Goal: Task Accomplishment & Management: Manage account settings

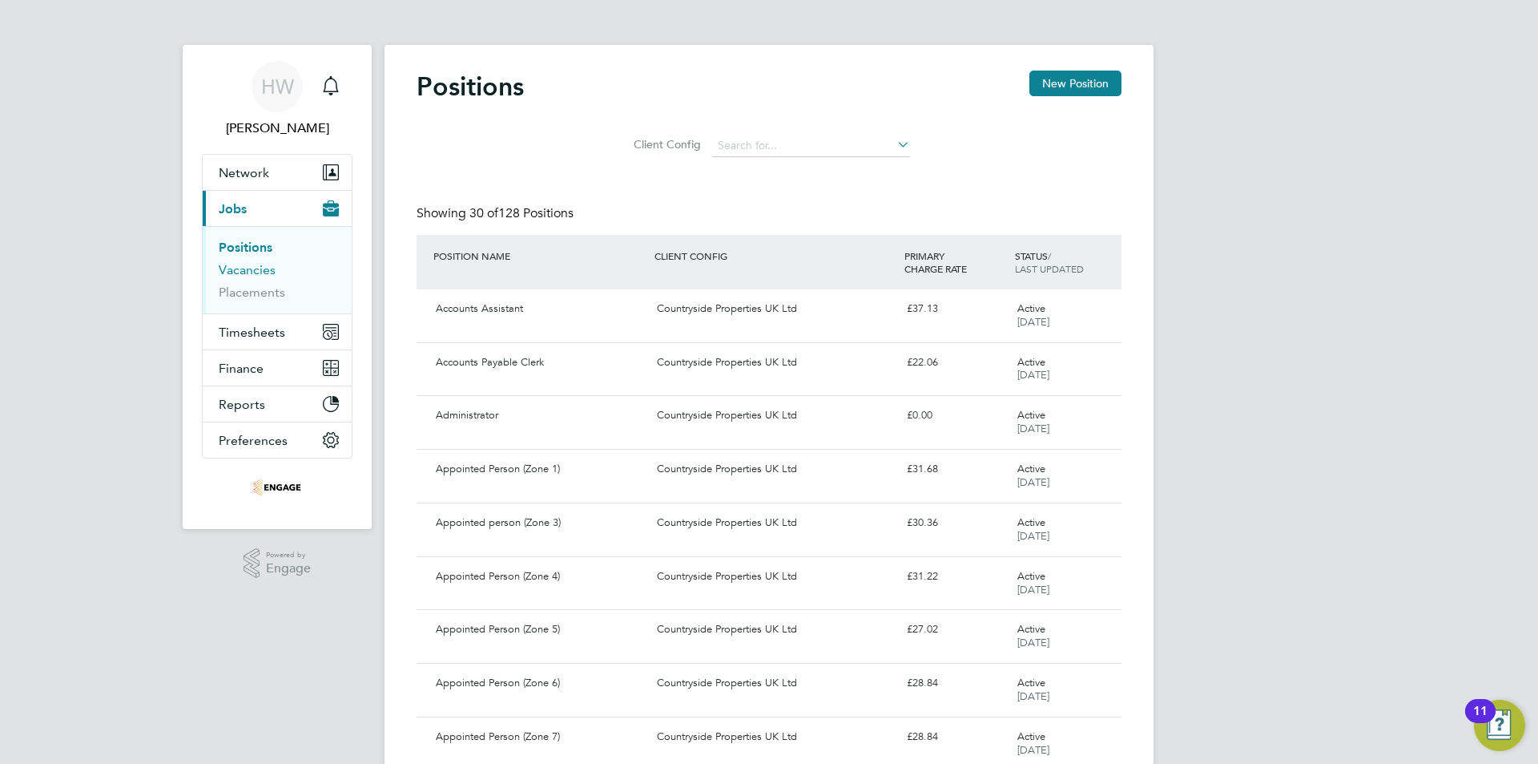
click at [252, 268] on link "Vacancies" at bounding box center [247, 269] width 57 height 15
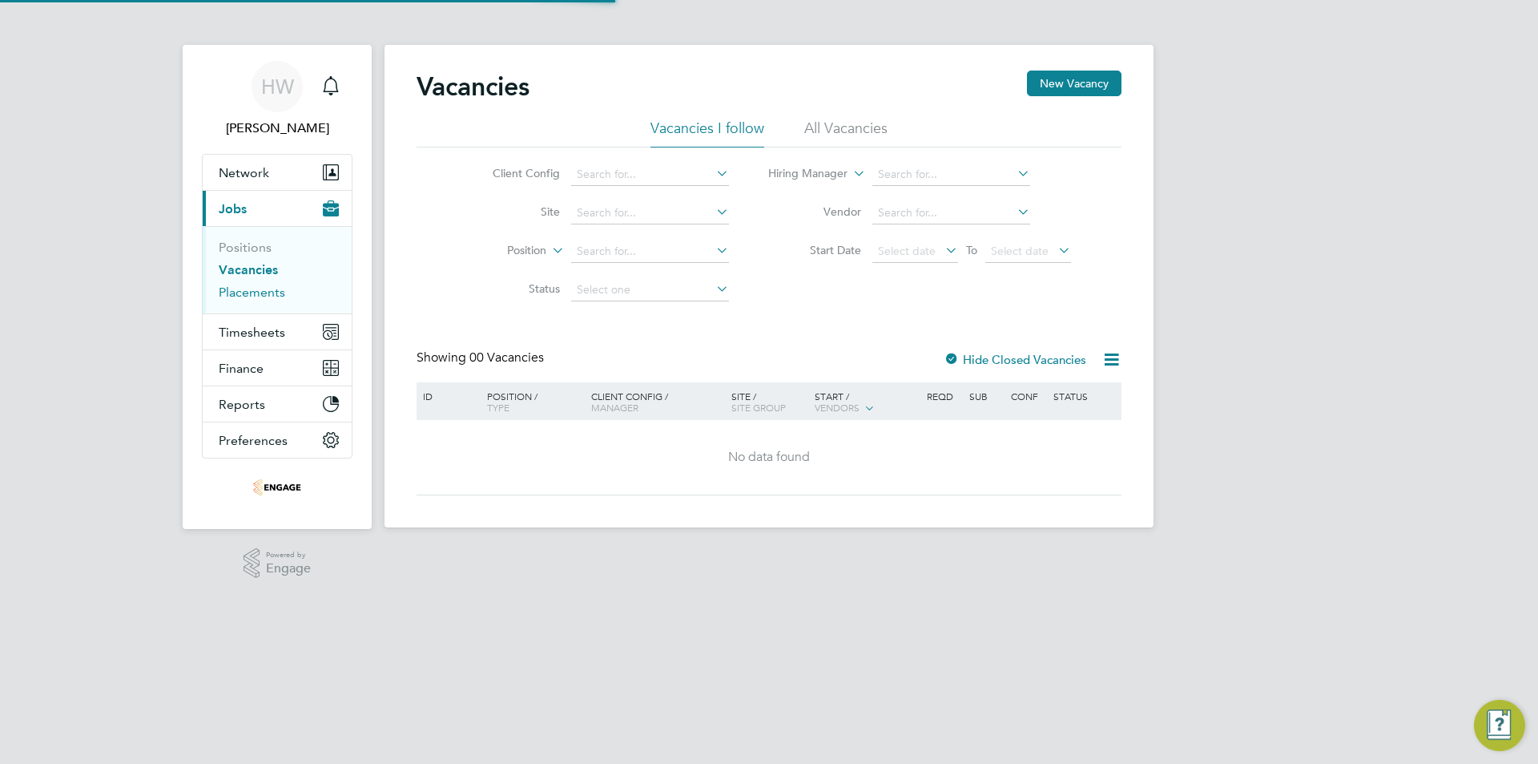
click at [253, 292] on link "Placements" at bounding box center [252, 291] width 67 height 15
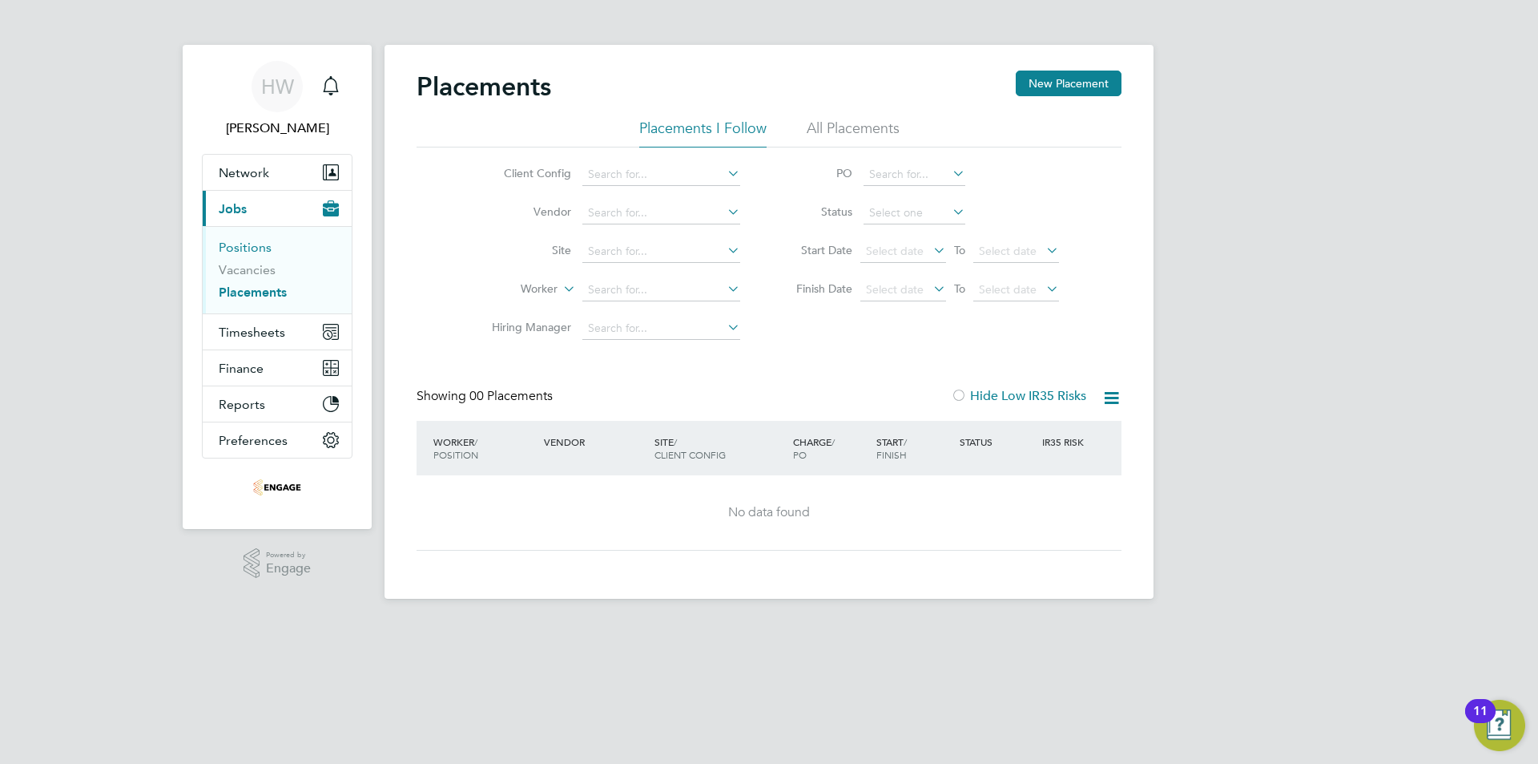
click at [263, 246] on link "Positions" at bounding box center [245, 247] width 53 height 15
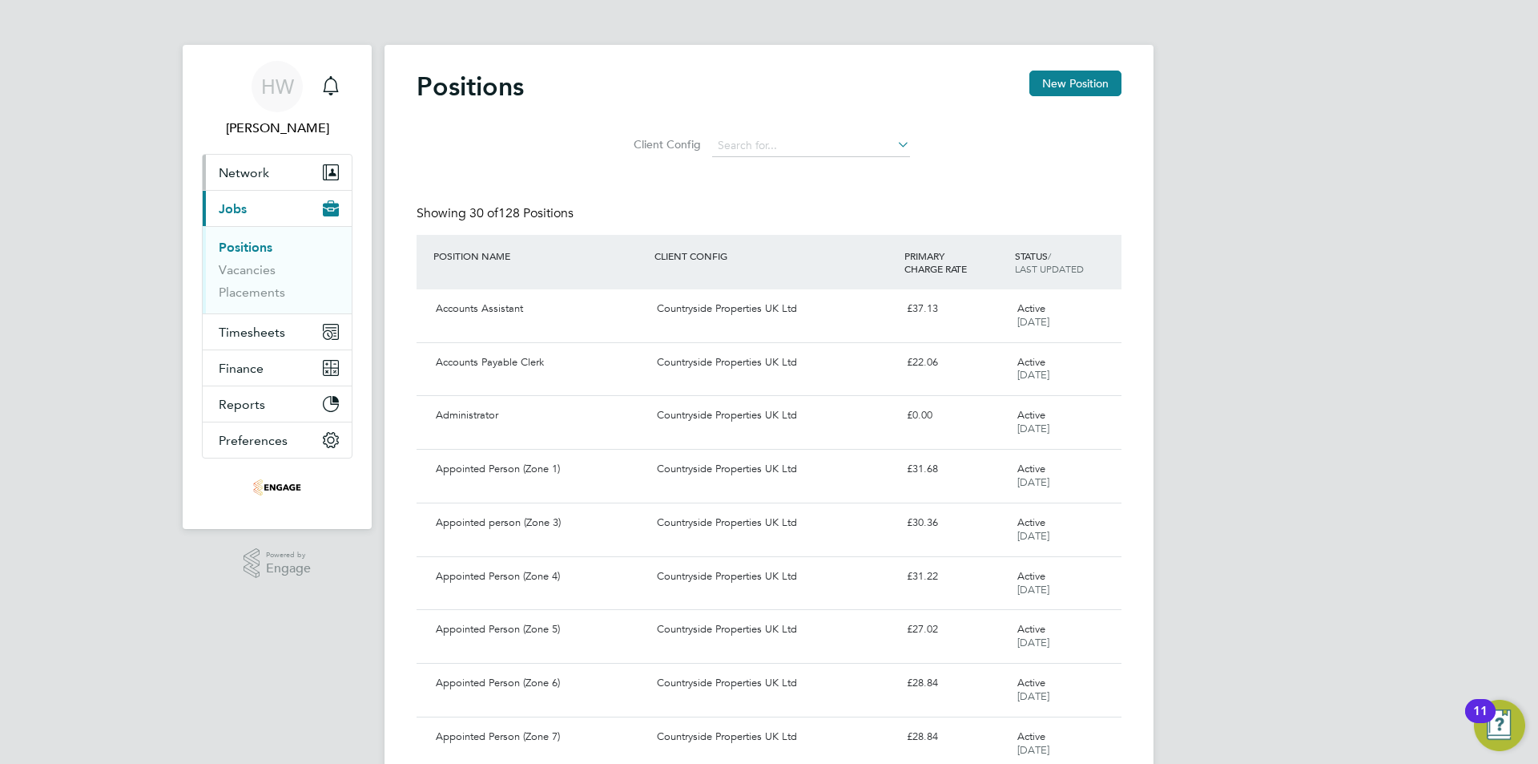
click at [264, 184] on button "Network" at bounding box center [277, 172] width 149 height 35
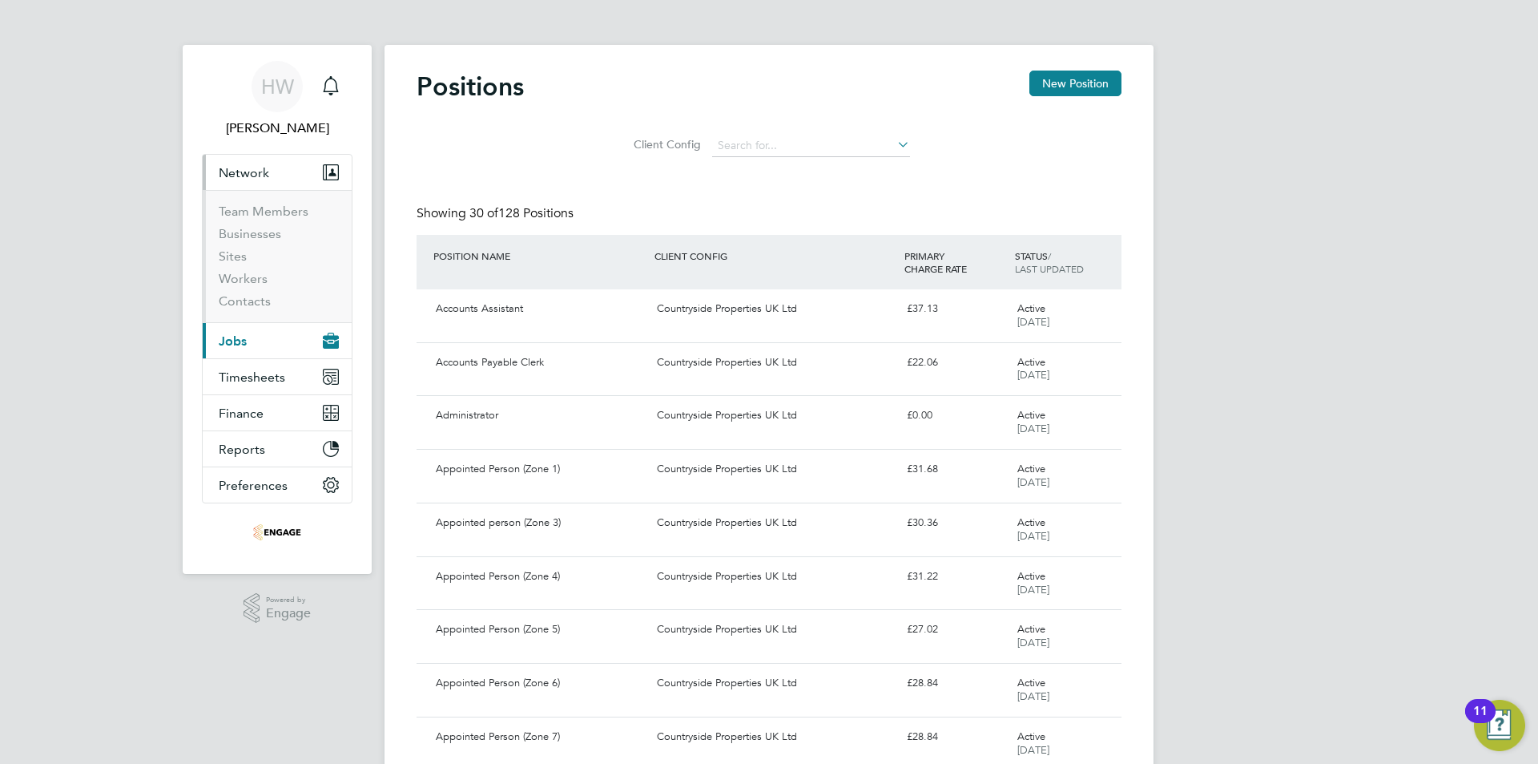
click at [243, 345] on span "Jobs" at bounding box center [233, 340] width 28 height 15
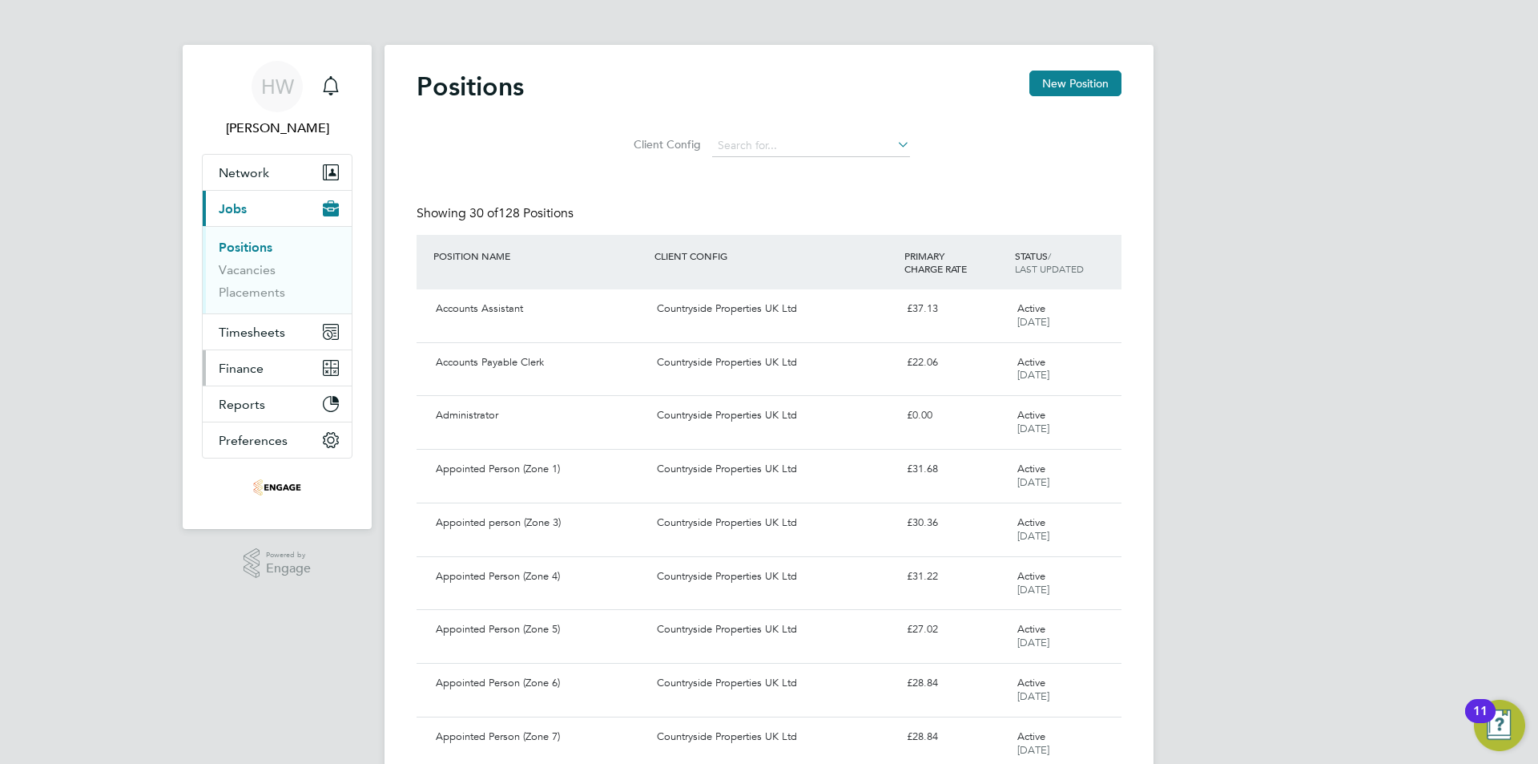
click at [258, 375] on span "Finance" at bounding box center [241, 368] width 45 height 15
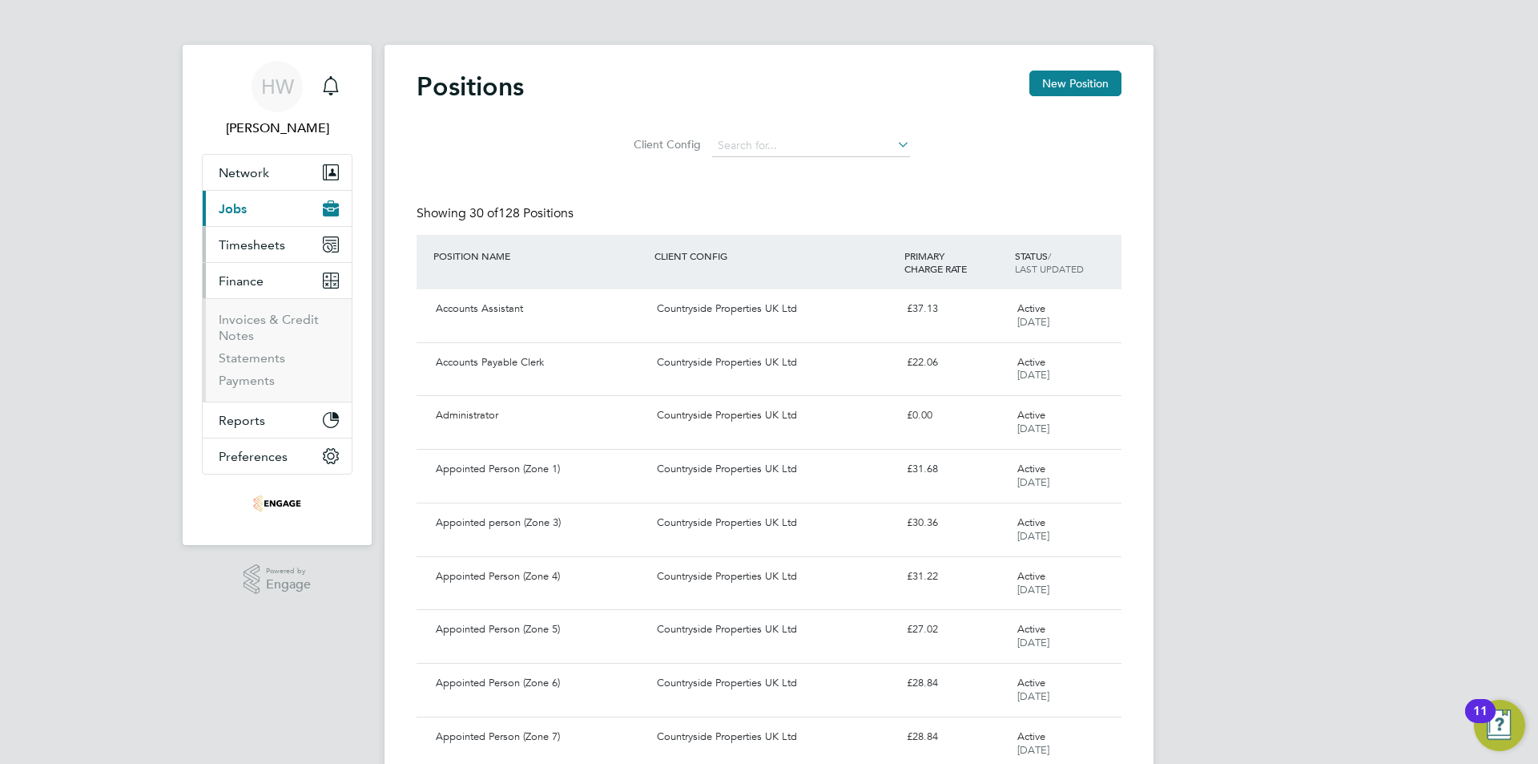
click at [275, 254] on button "Timesheets" at bounding box center [277, 244] width 149 height 35
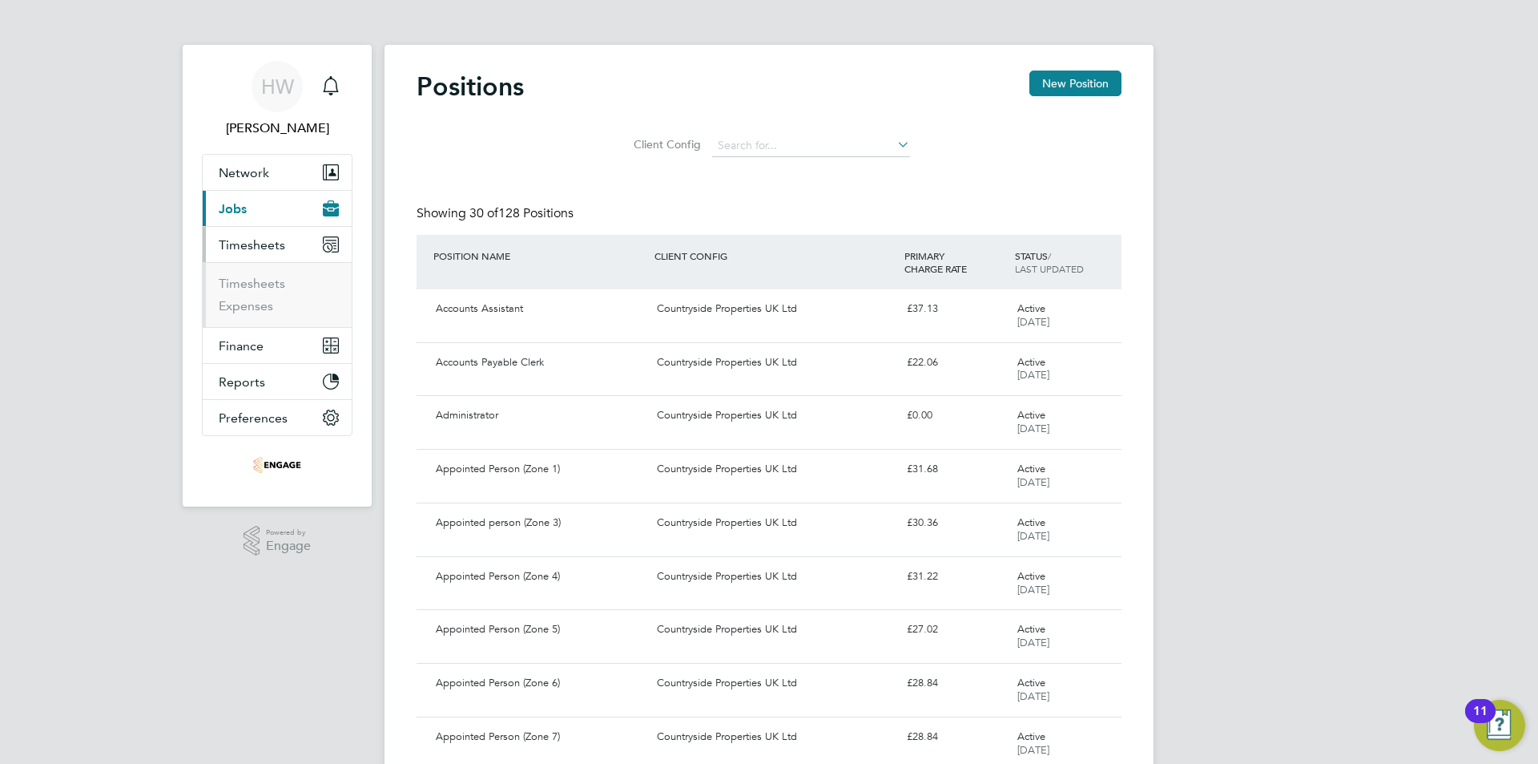
click at [268, 210] on button "Current page: Jobs" at bounding box center [277, 208] width 149 height 35
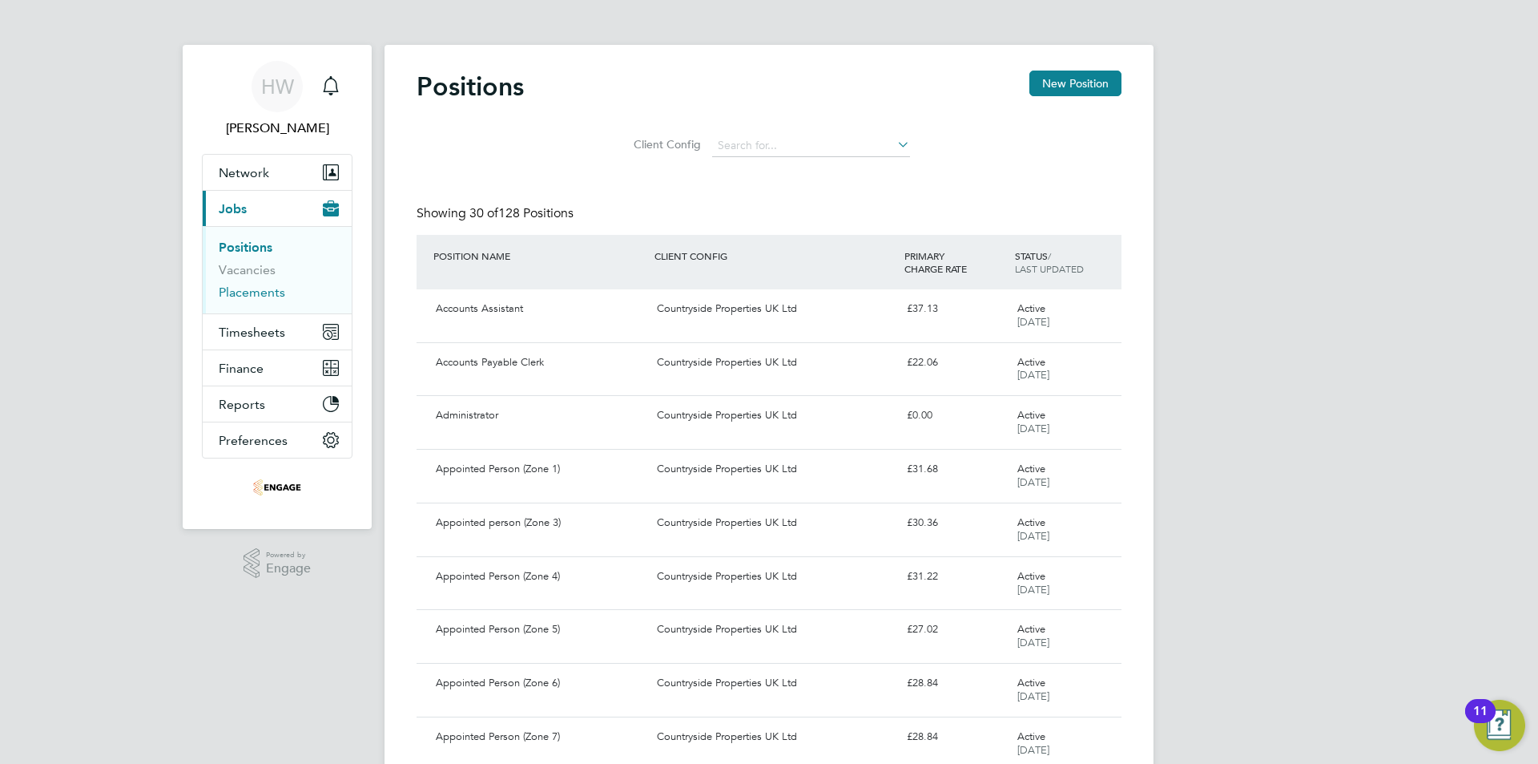
click at [260, 292] on link "Placements" at bounding box center [252, 291] width 67 height 15
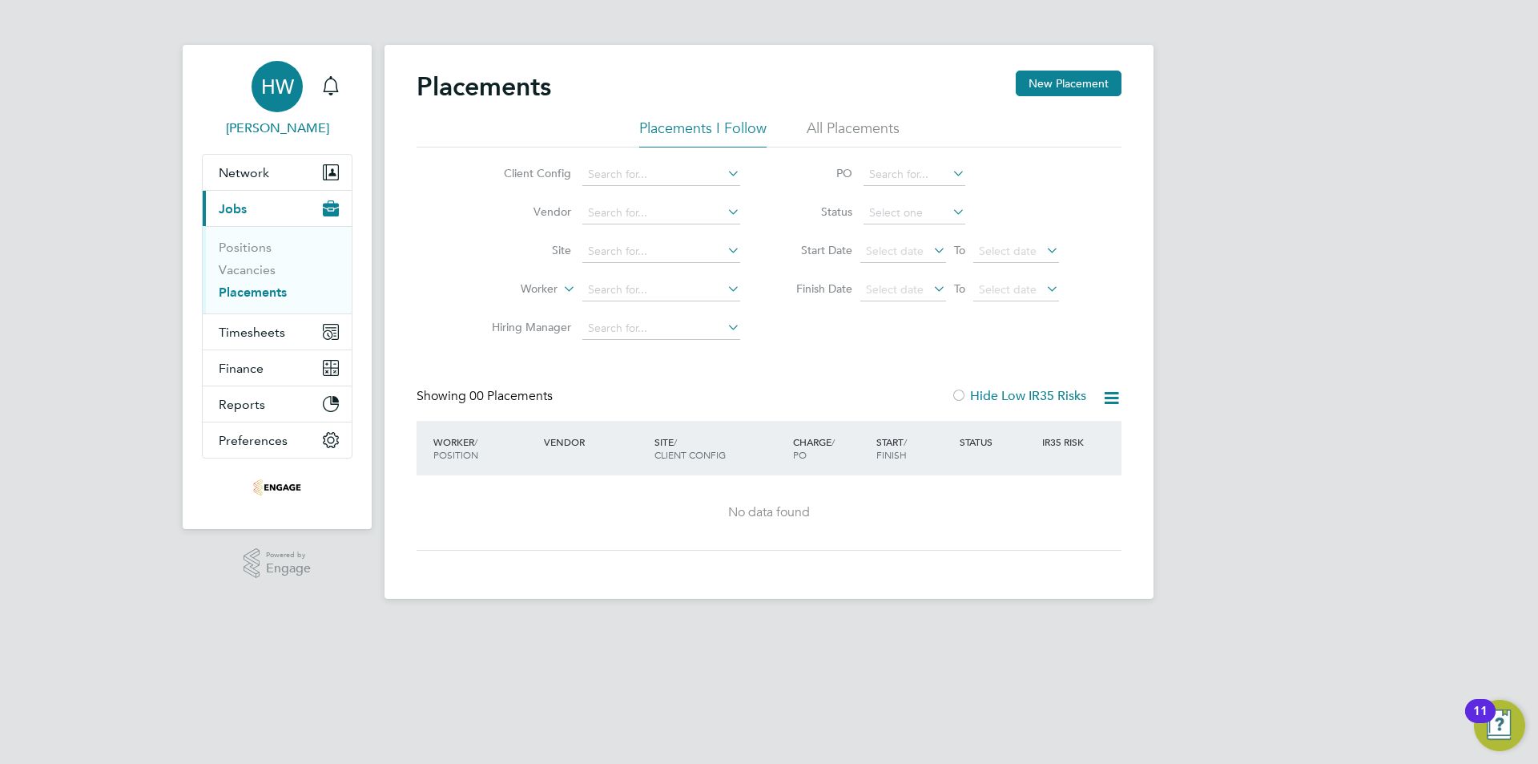
click at [275, 106] on div "HW" at bounding box center [277, 86] width 51 height 51
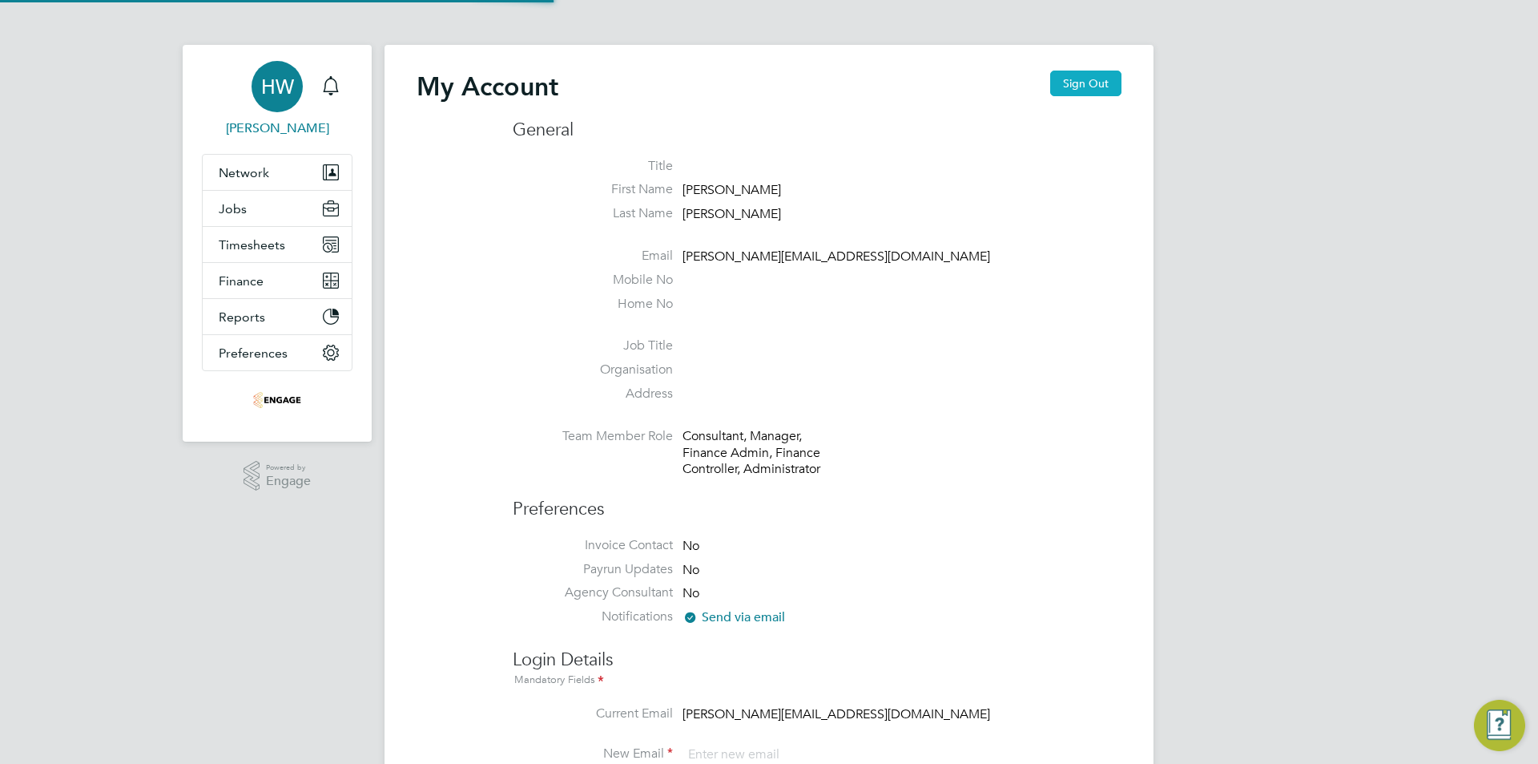
type input "[PERSON_NAME][EMAIL_ADDRESS][DOMAIN_NAME]"
click at [1075, 82] on button "Sign Out" at bounding box center [1085, 84] width 71 height 26
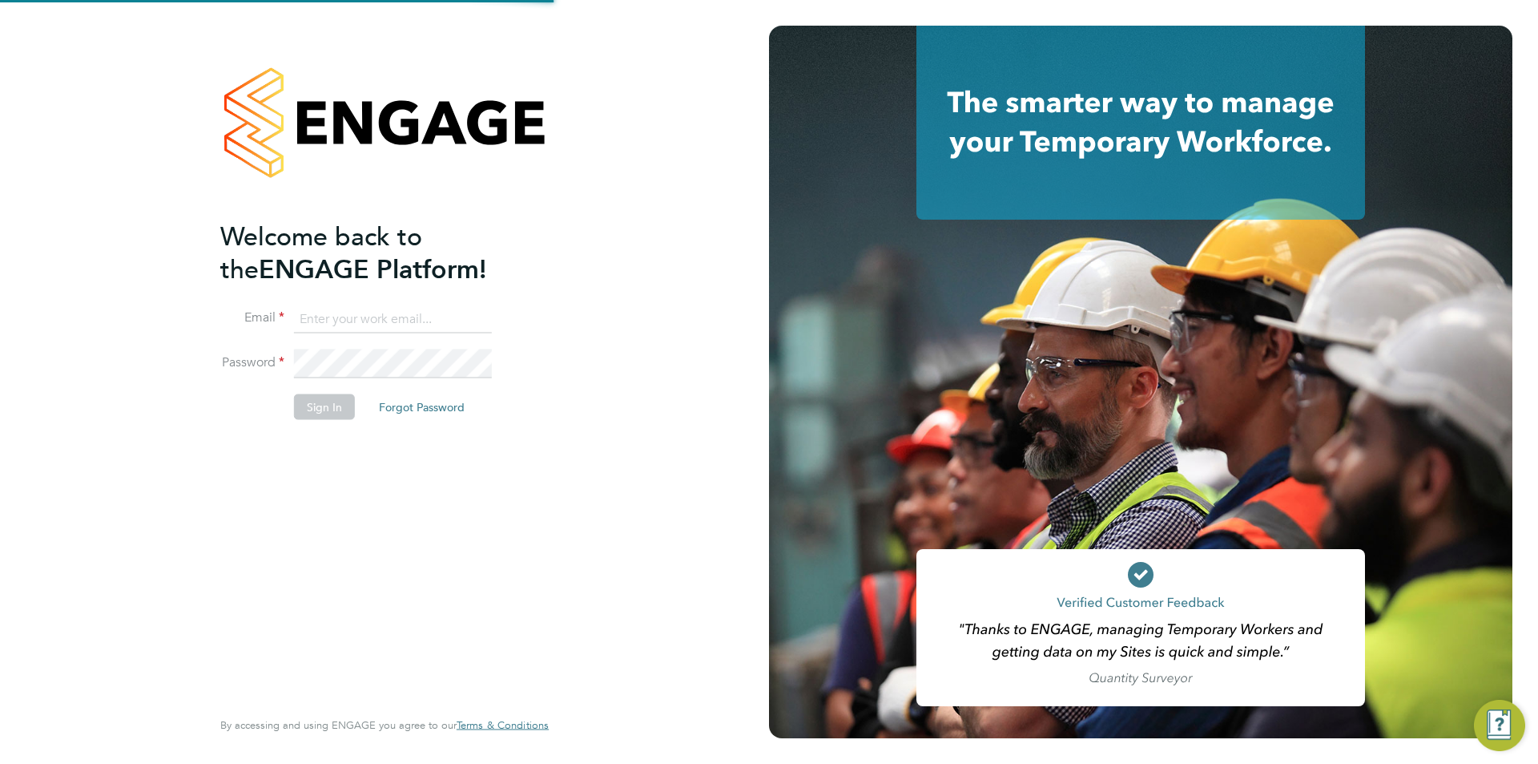
type input "[PERSON_NAME][EMAIL_ADDRESS][DOMAIN_NAME]"
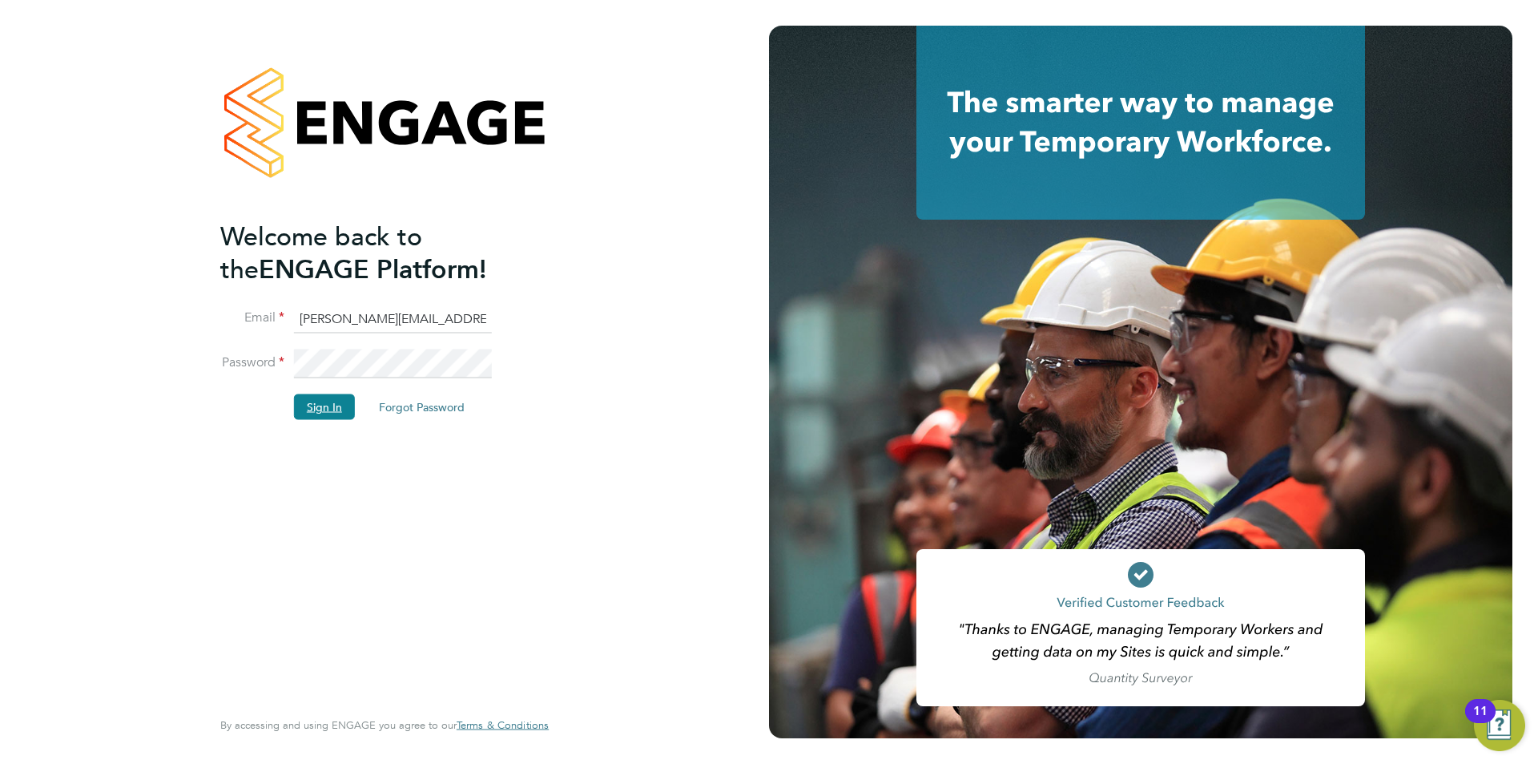
click at [304, 404] on button "Sign In" at bounding box center [324, 407] width 61 height 26
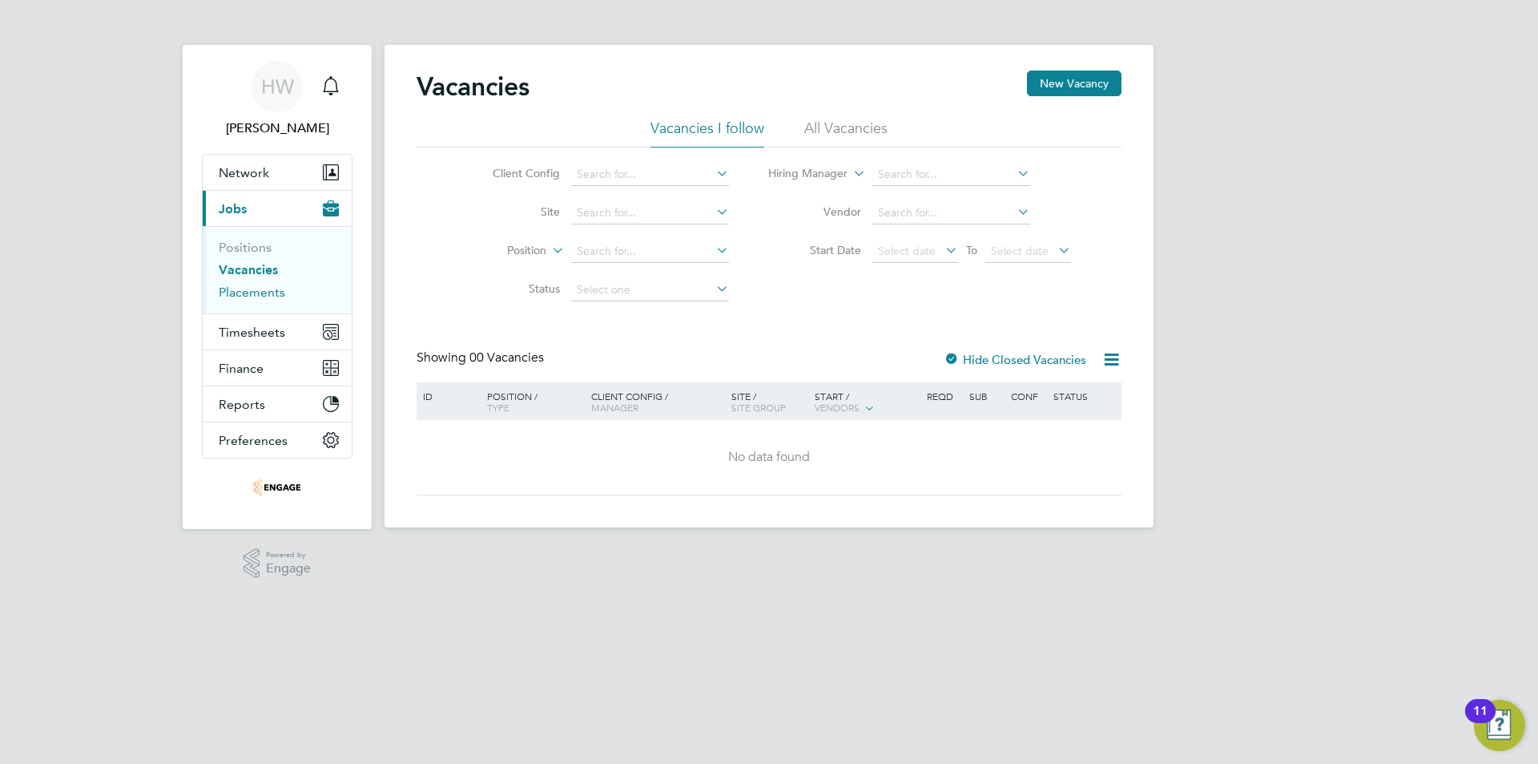
click at [232, 291] on link "Placements" at bounding box center [252, 291] width 67 height 15
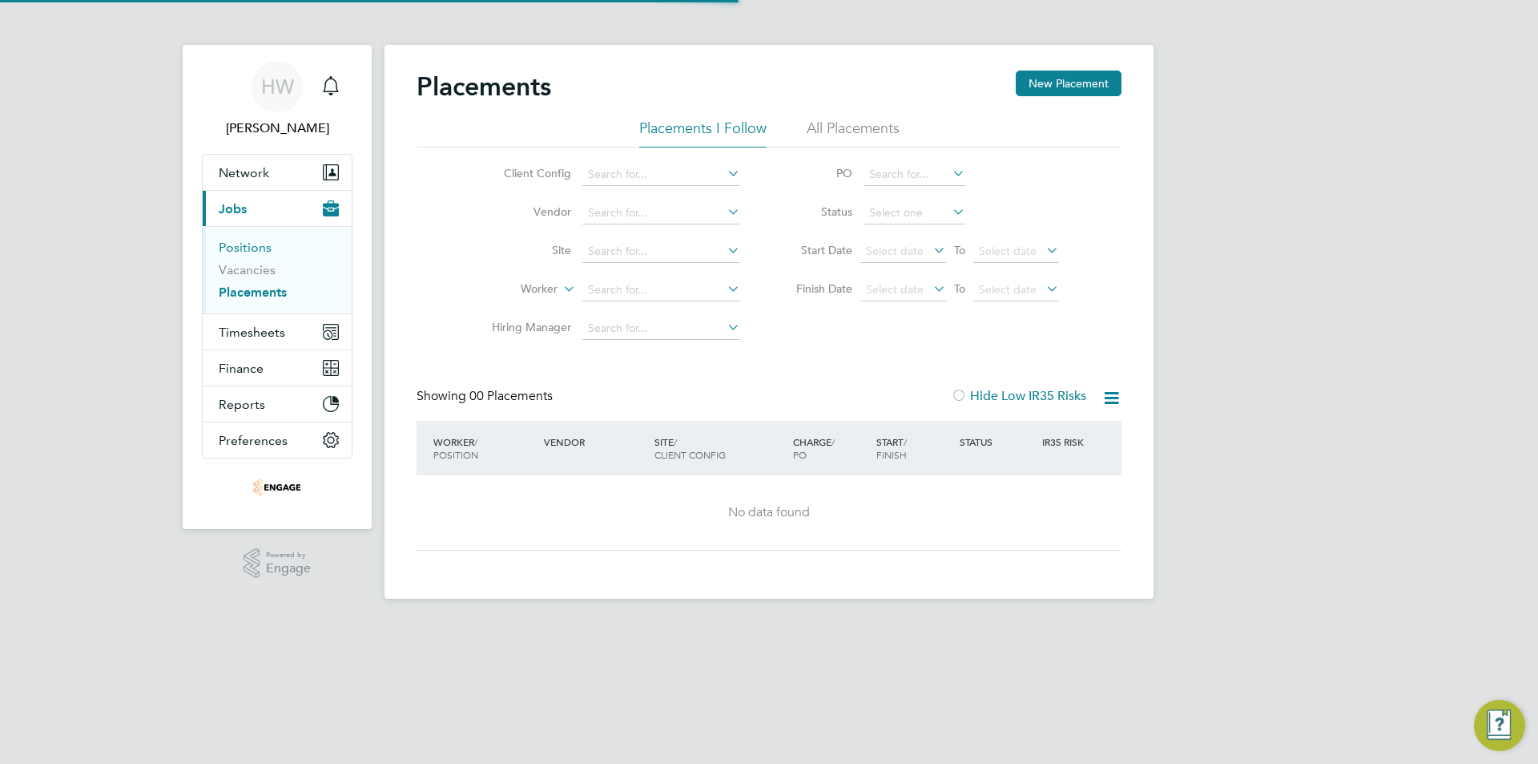
click at [237, 252] on link "Positions" at bounding box center [245, 247] width 53 height 15
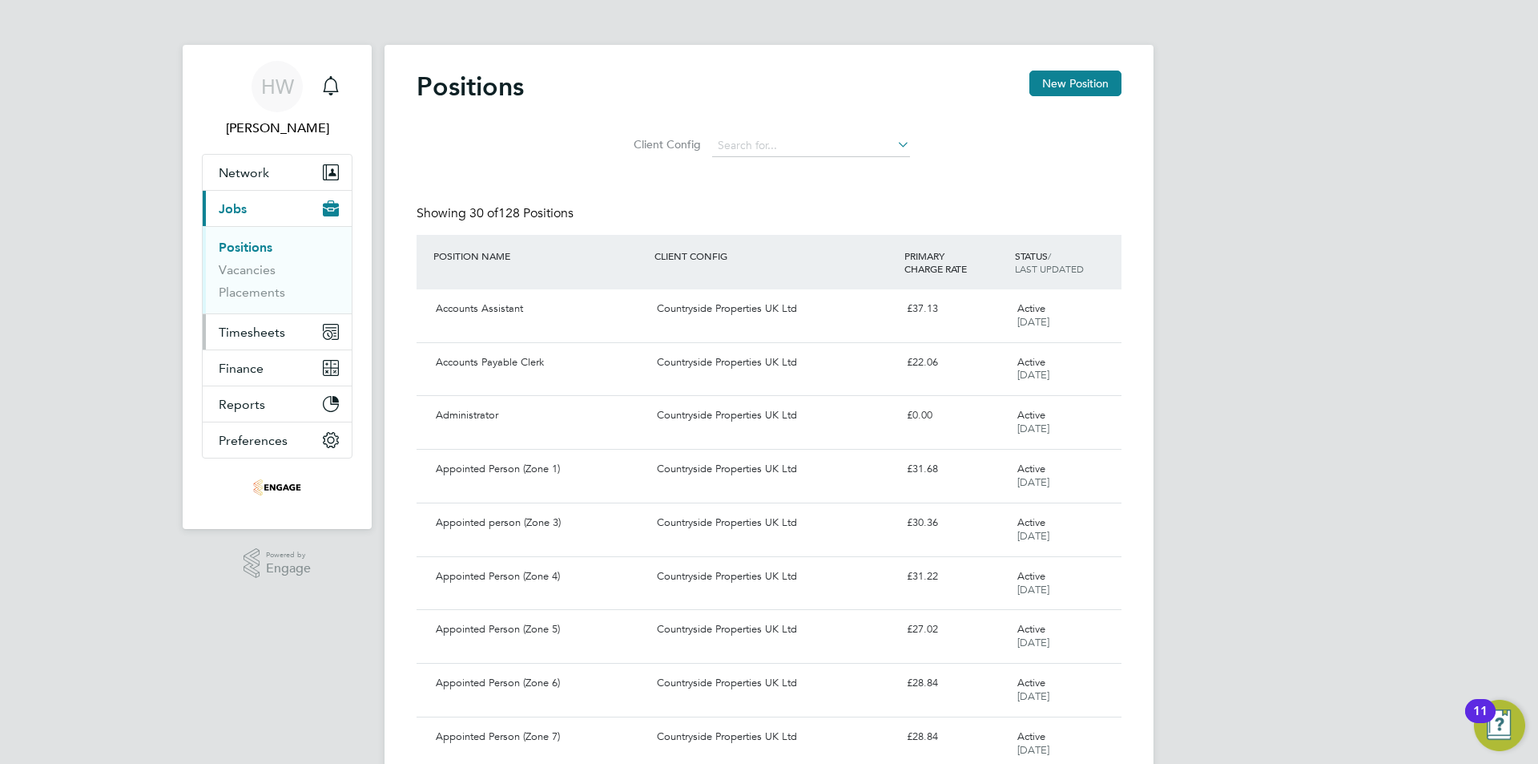
click at [240, 336] on span "Timesheets" at bounding box center [252, 331] width 67 height 15
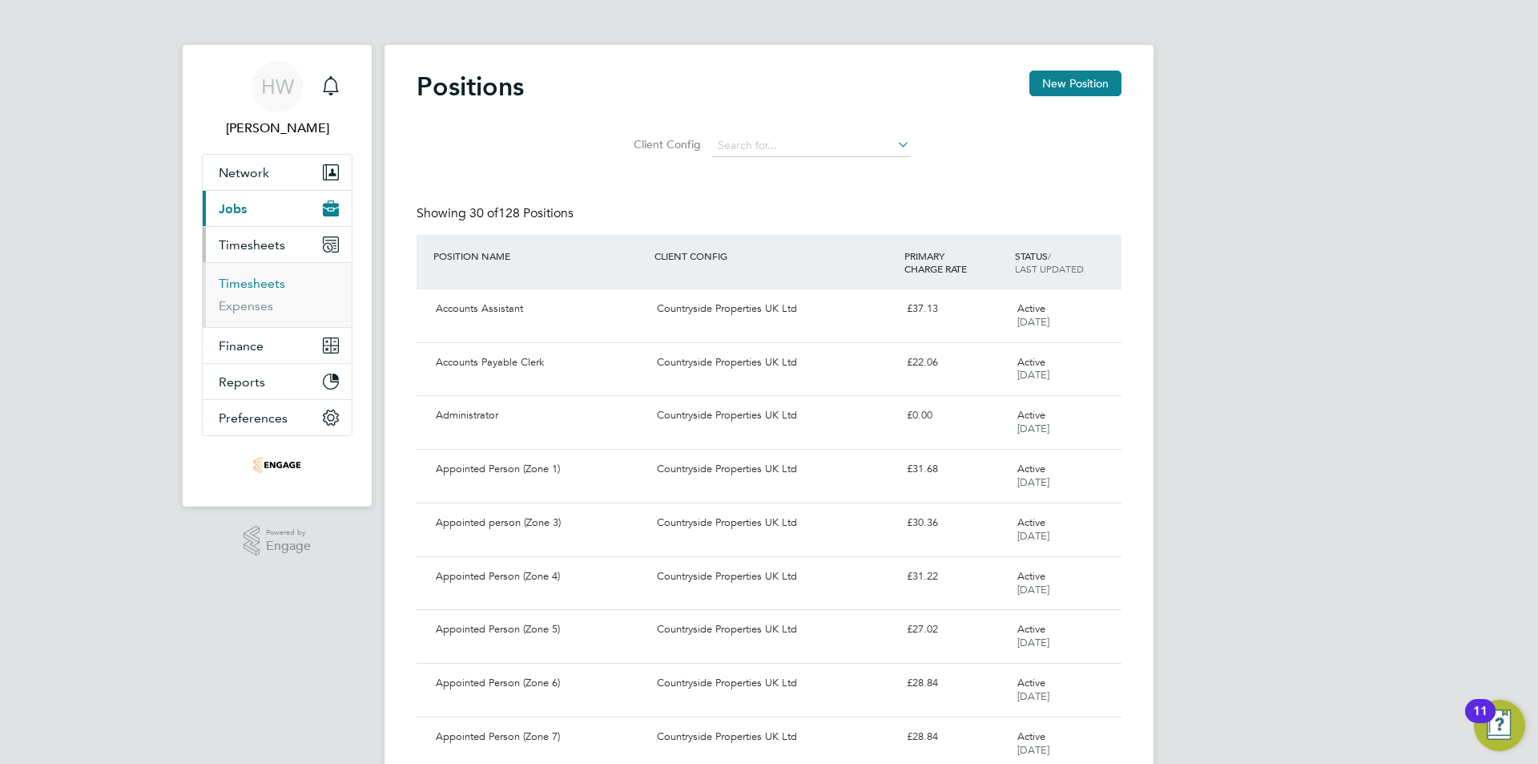
click at [250, 285] on link "Timesheets" at bounding box center [252, 283] width 67 height 15
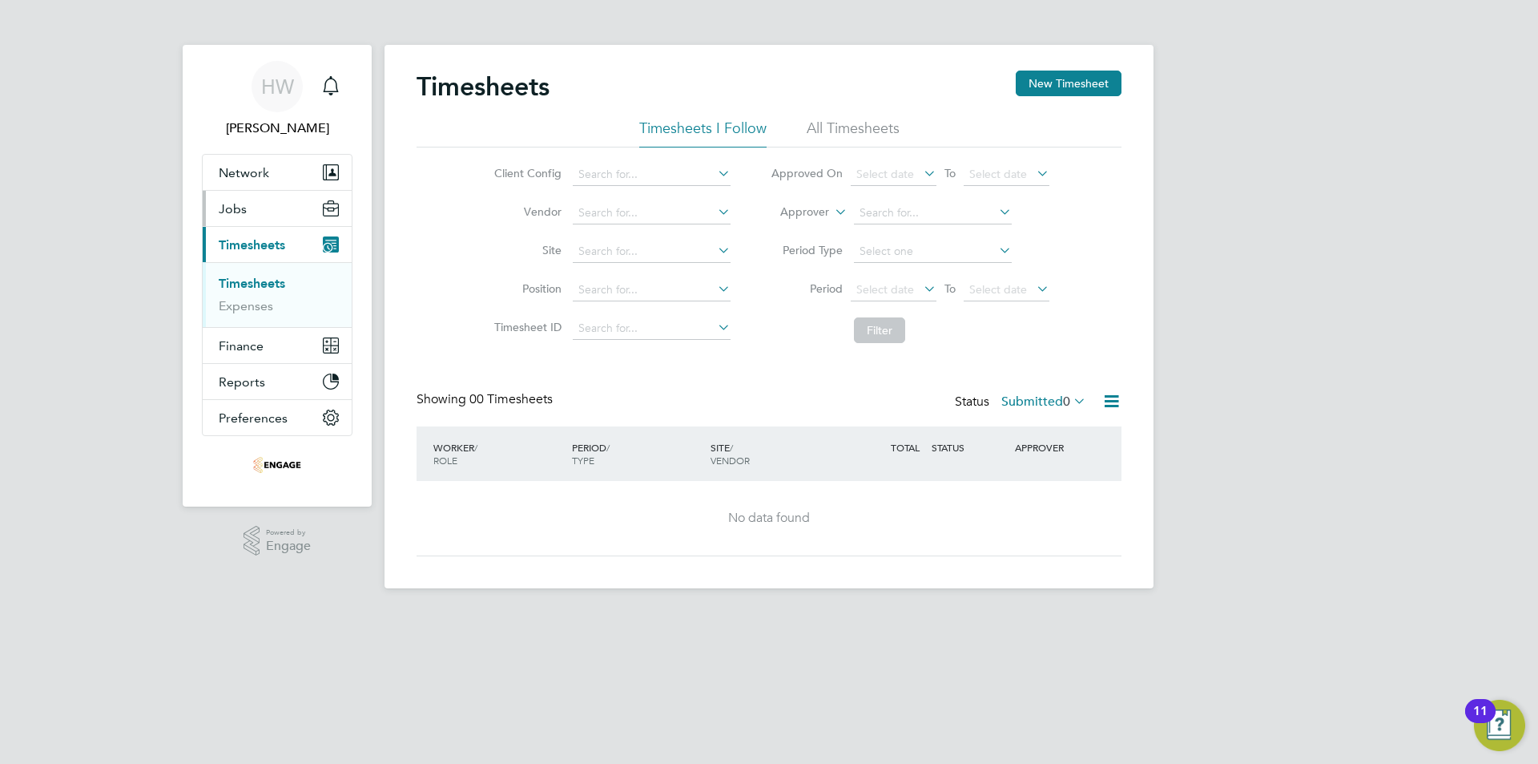
click at [244, 206] on span "Jobs" at bounding box center [233, 208] width 28 height 15
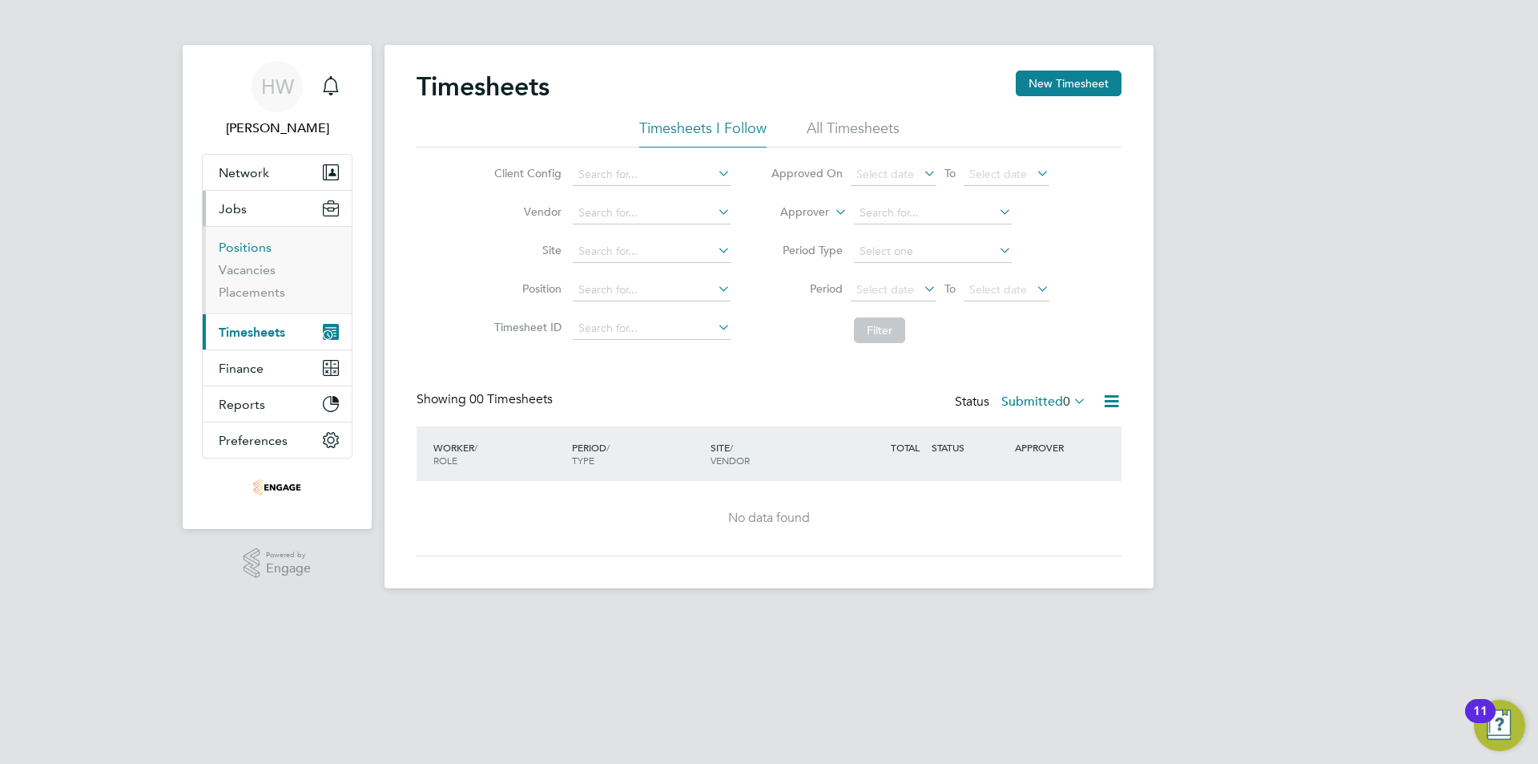
click at [244, 254] on link "Positions" at bounding box center [245, 247] width 53 height 15
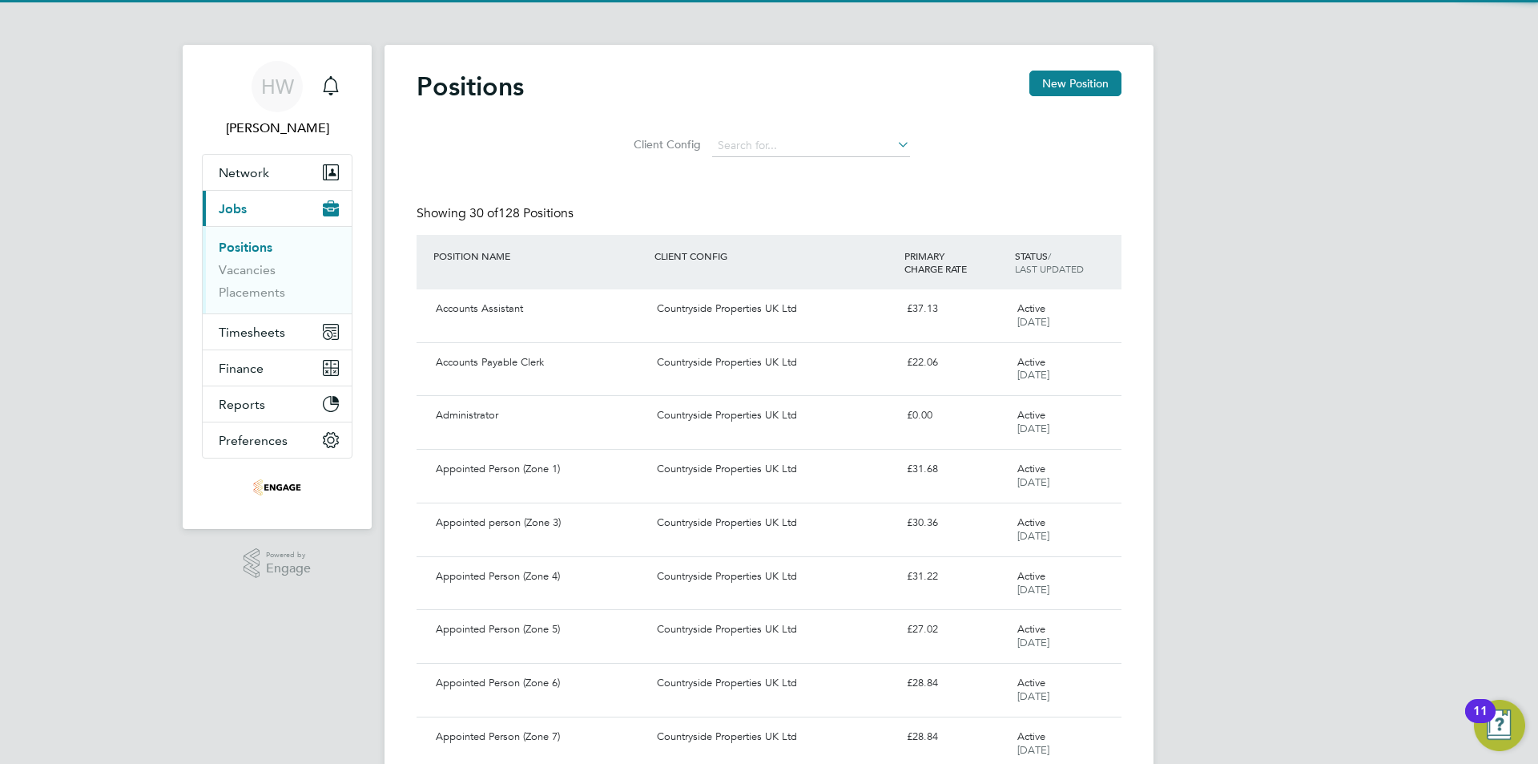
click at [246, 220] on button "Current page: Jobs" at bounding box center [277, 208] width 149 height 35
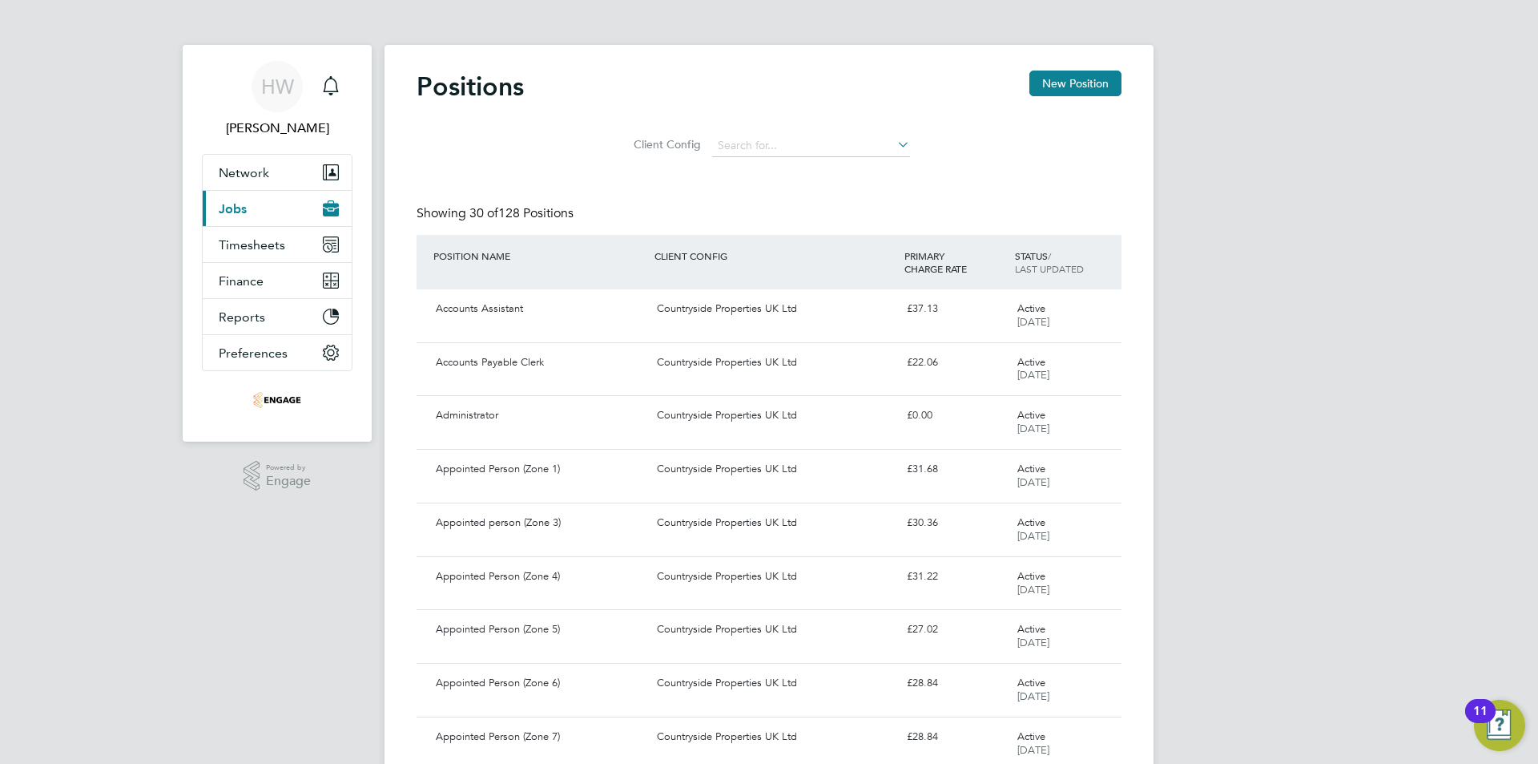
click at [241, 220] on button "Current page: Jobs" at bounding box center [277, 208] width 149 height 35
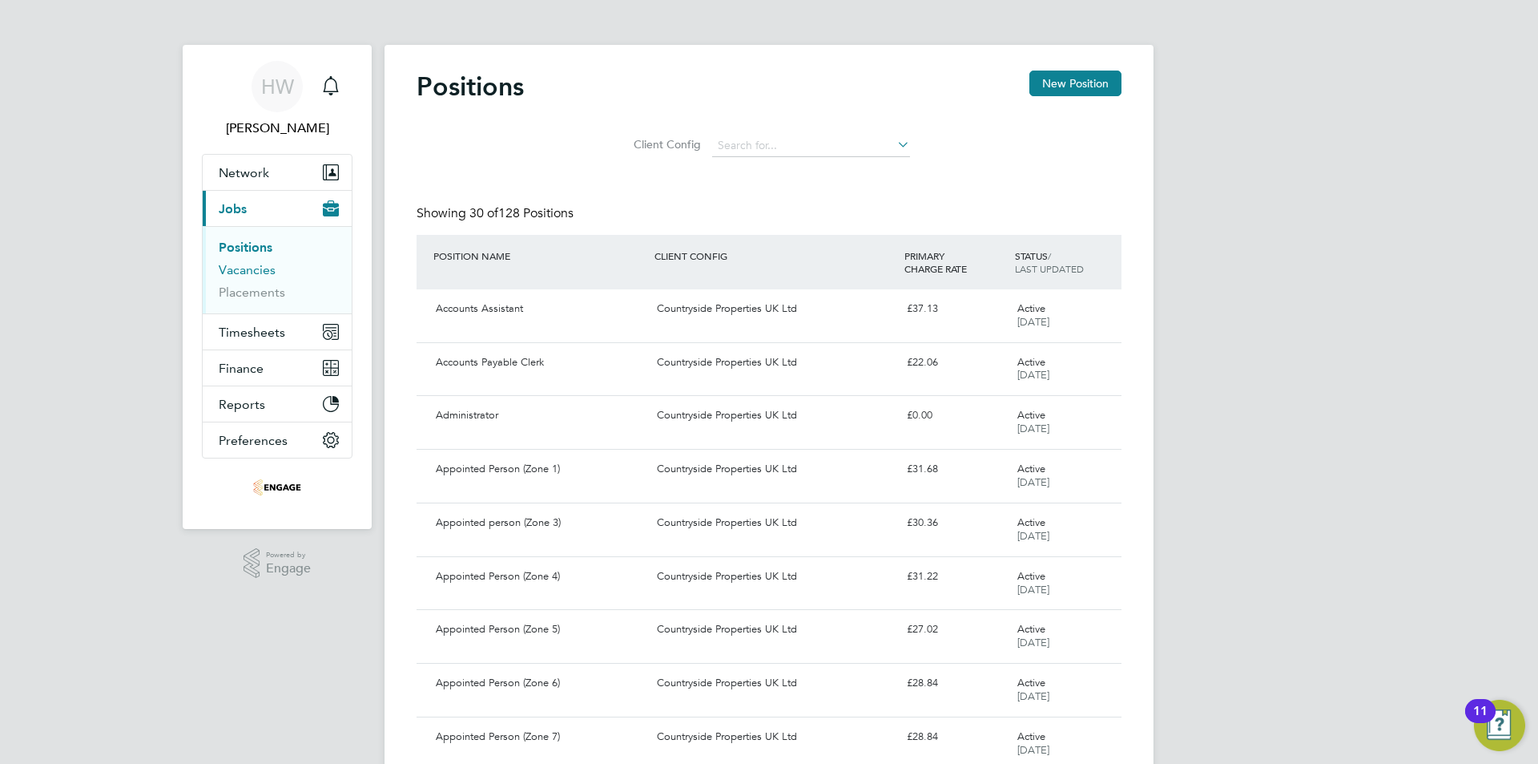
click at [243, 266] on link "Vacancies" at bounding box center [247, 269] width 57 height 15
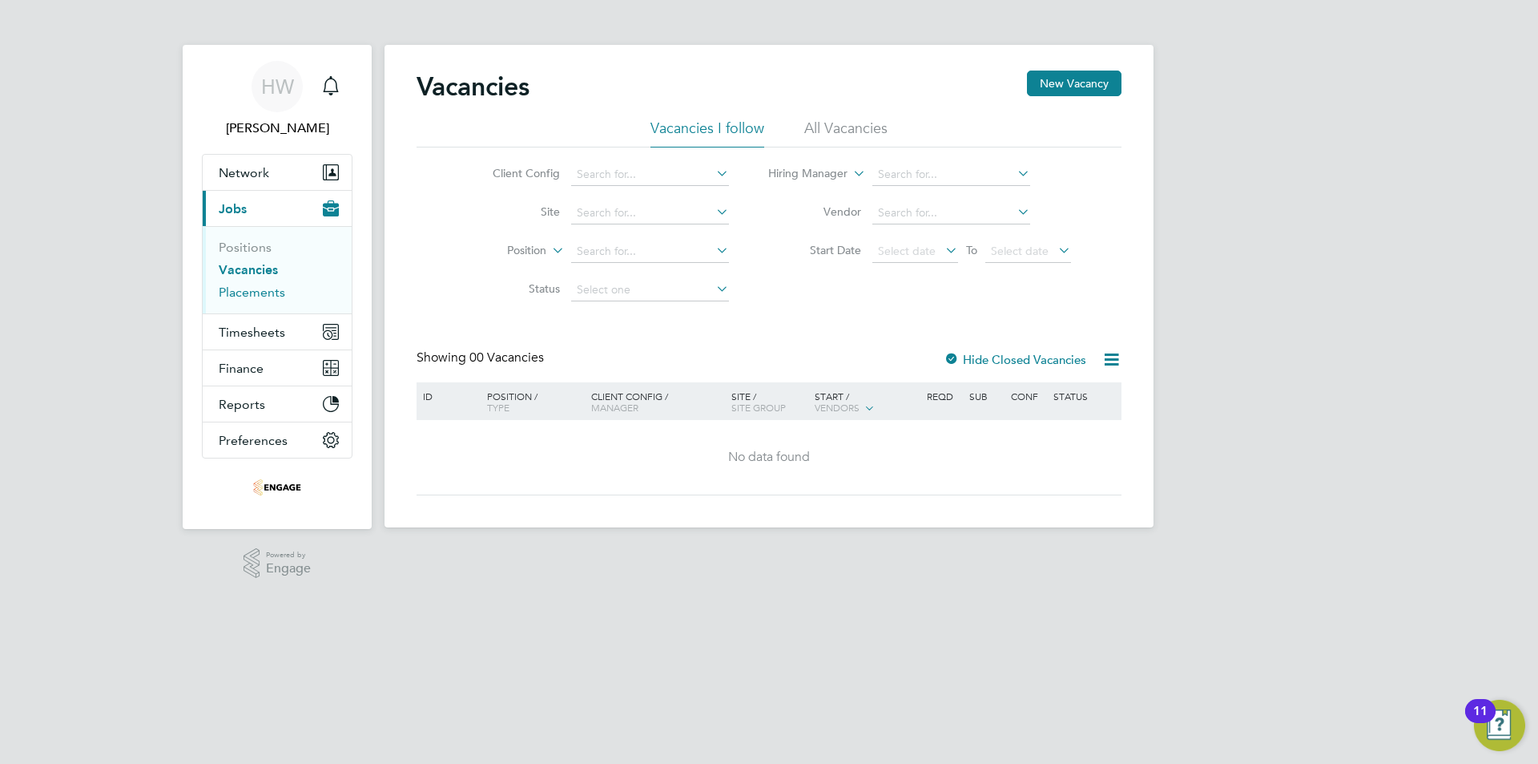
click at [242, 288] on link "Placements" at bounding box center [252, 291] width 67 height 15
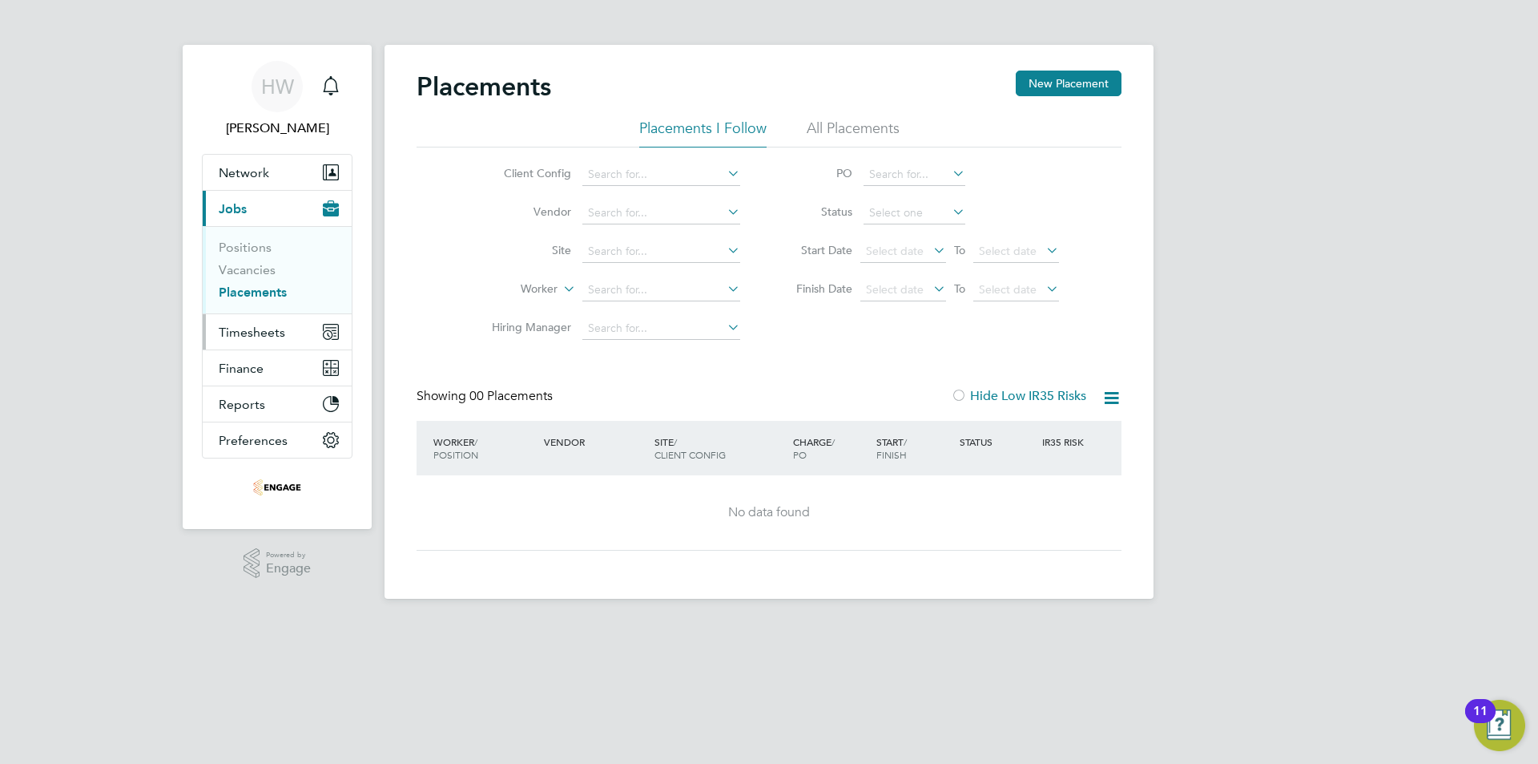
click at [246, 323] on button "Timesheets" at bounding box center [277, 331] width 149 height 35
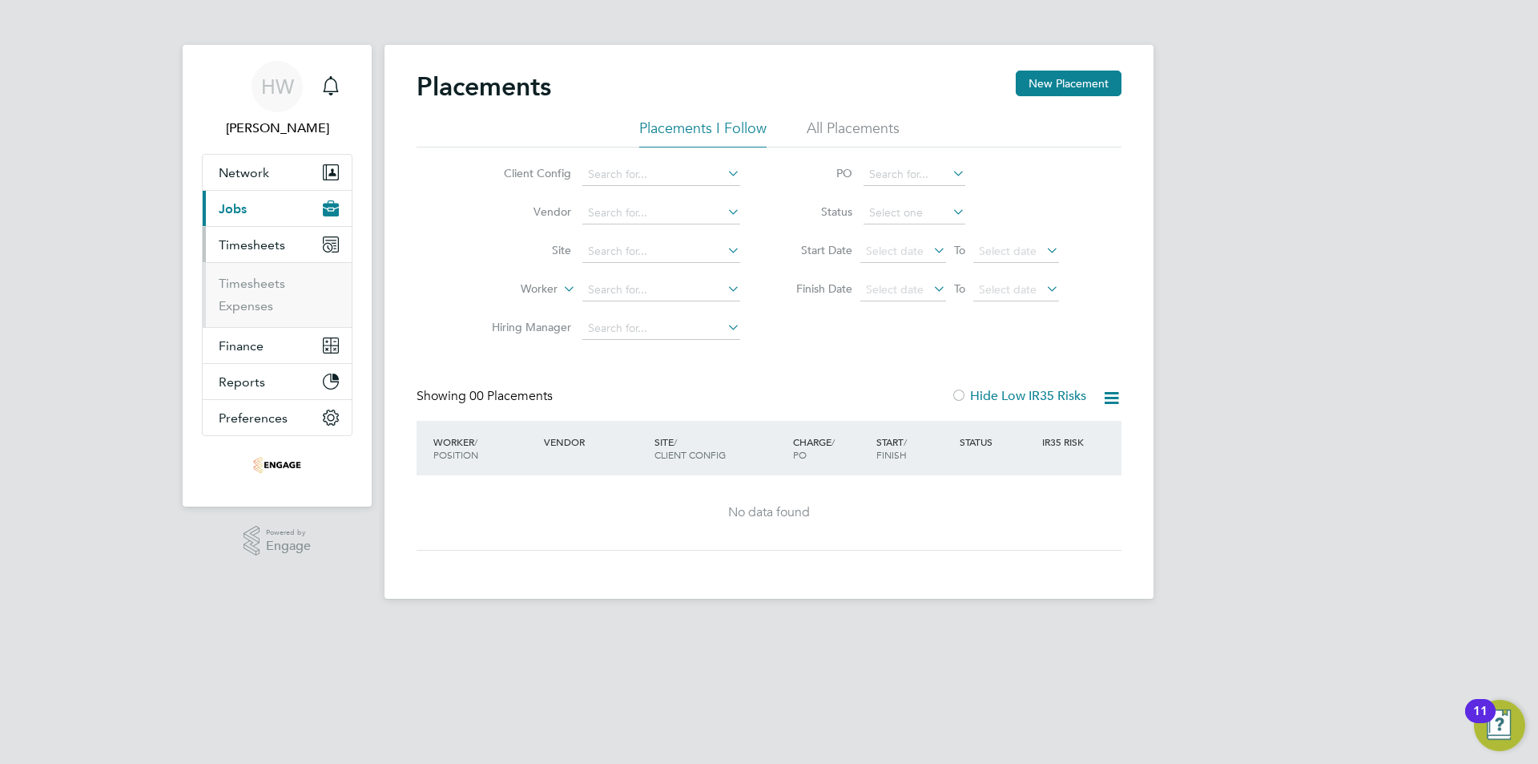
click at [258, 224] on button "Current page: Jobs" at bounding box center [277, 208] width 149 height 35
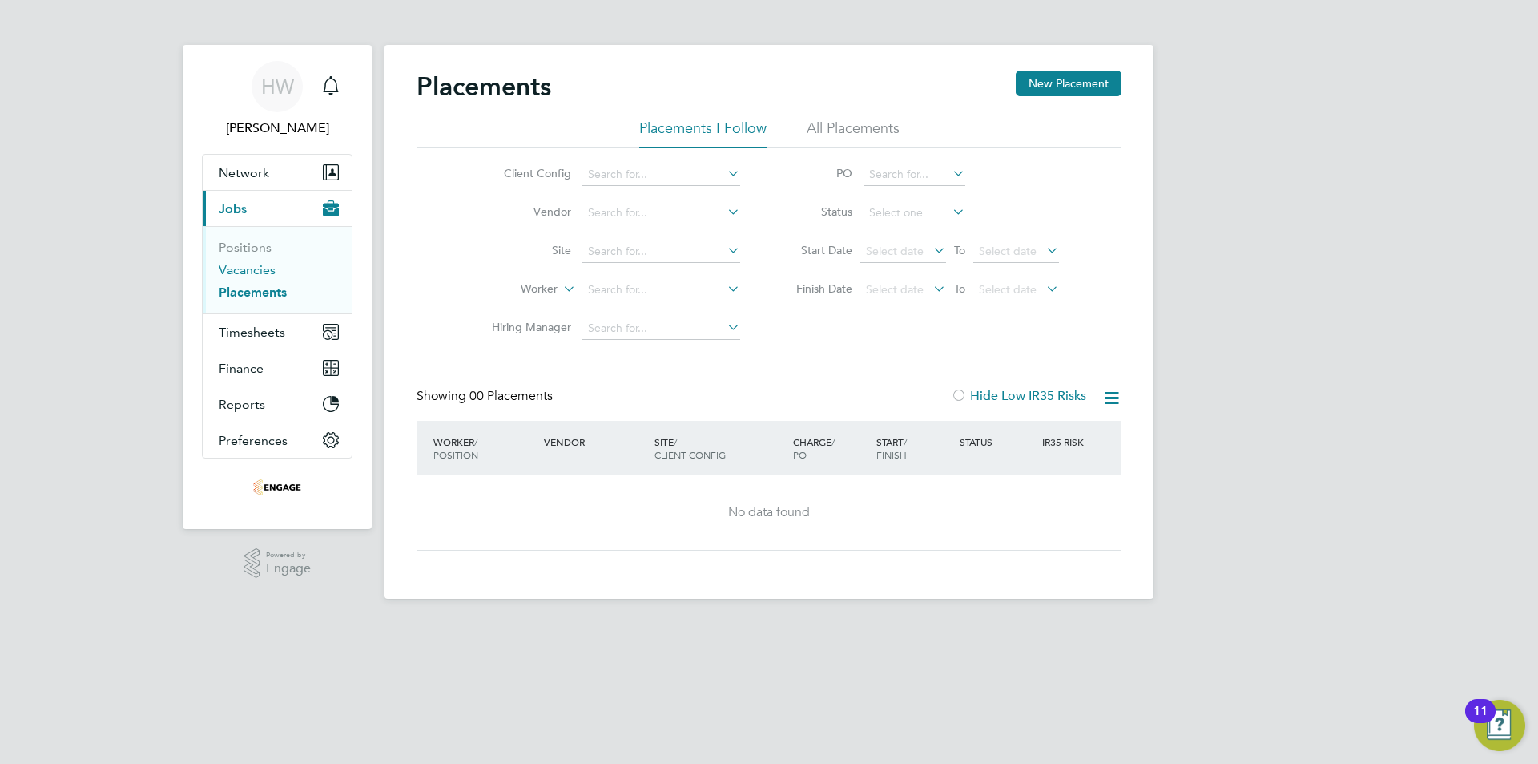
click at [260, 264] on link "Vacancies" at bounding box center [247, 269] width 57 height 15
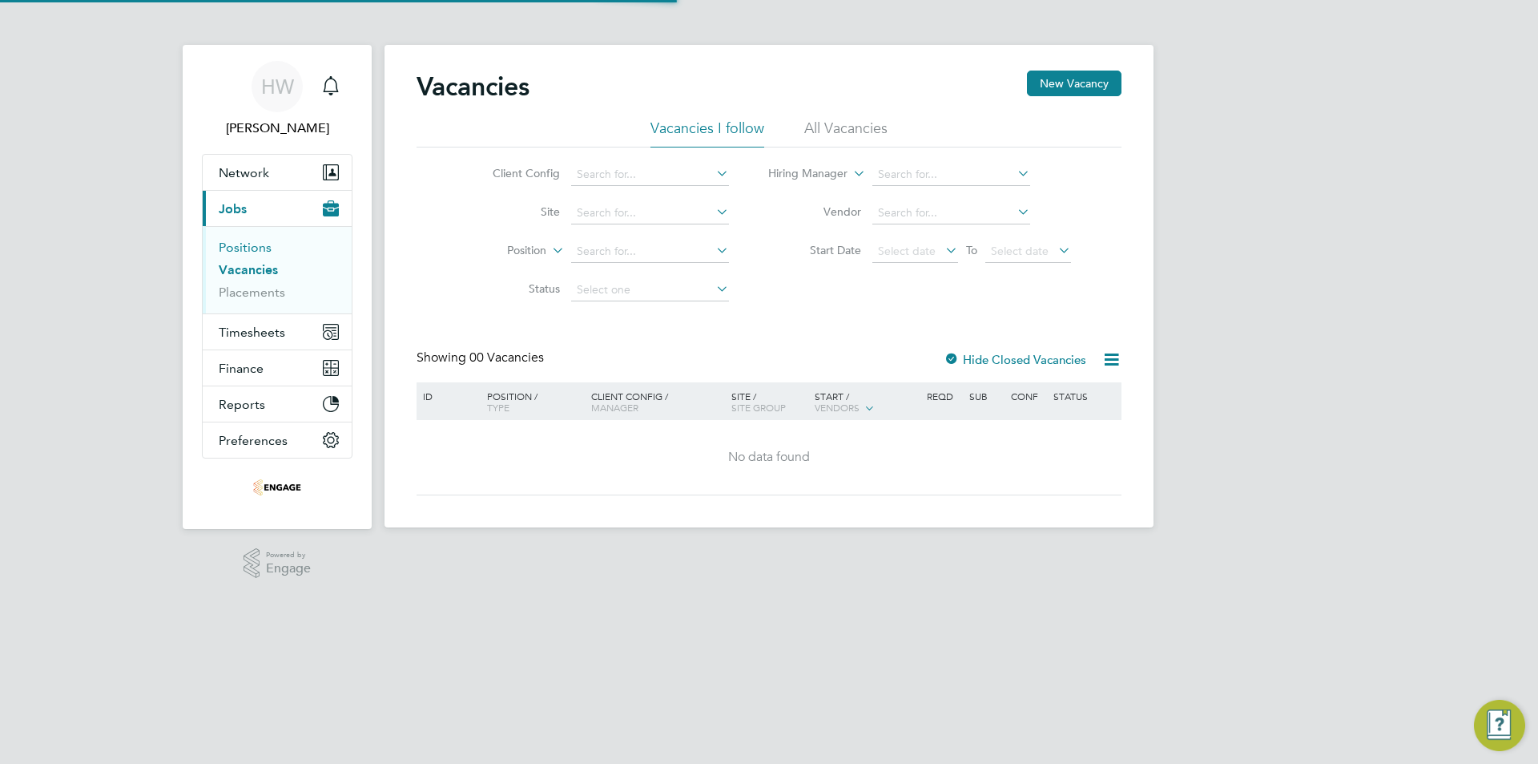
click at [260, 246] on link "Positions" at bounding box center [245, 247] width 53 height 15
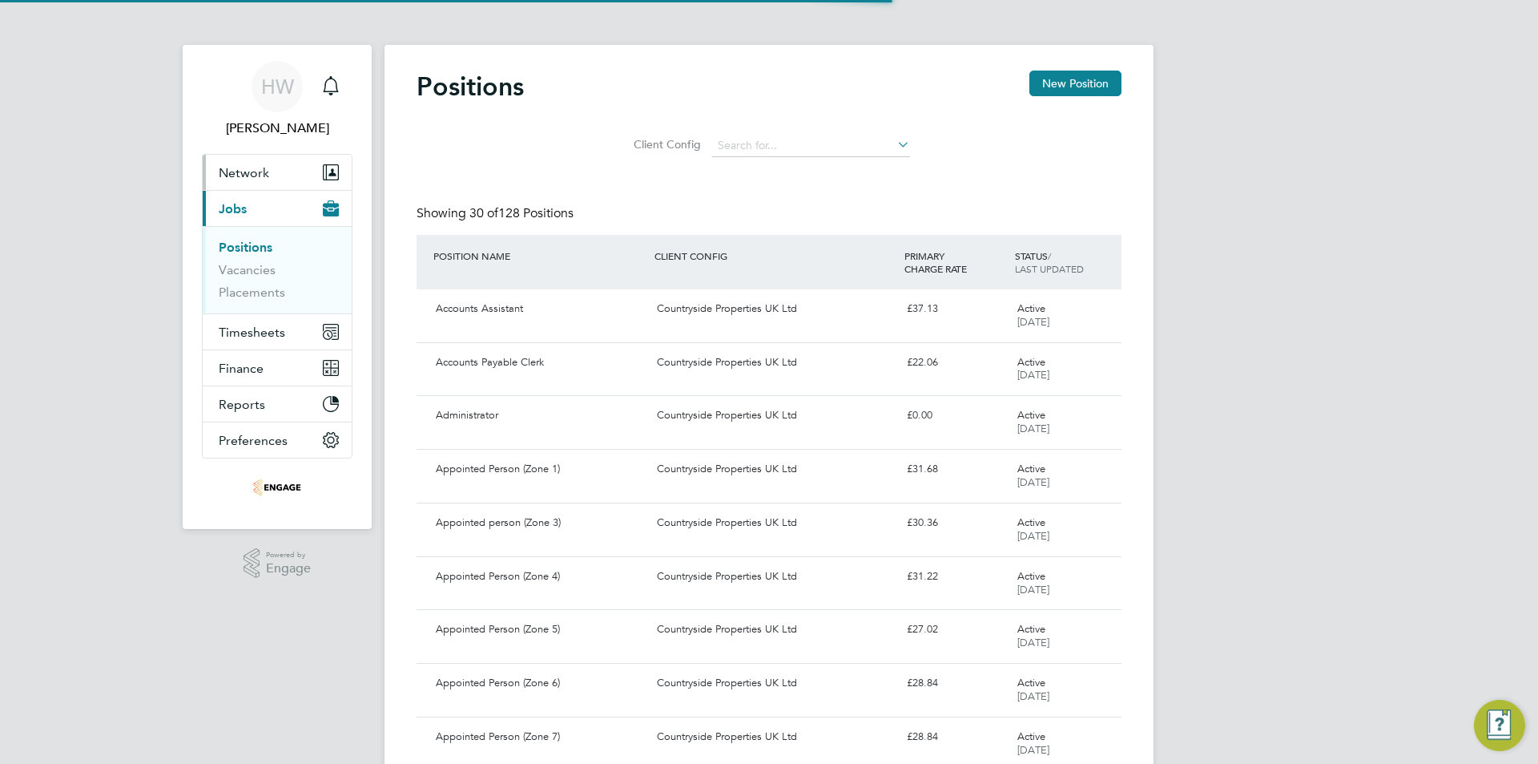
click at [255, 176] on span "Network" at bounding box center [244, 172] width 50 height 15
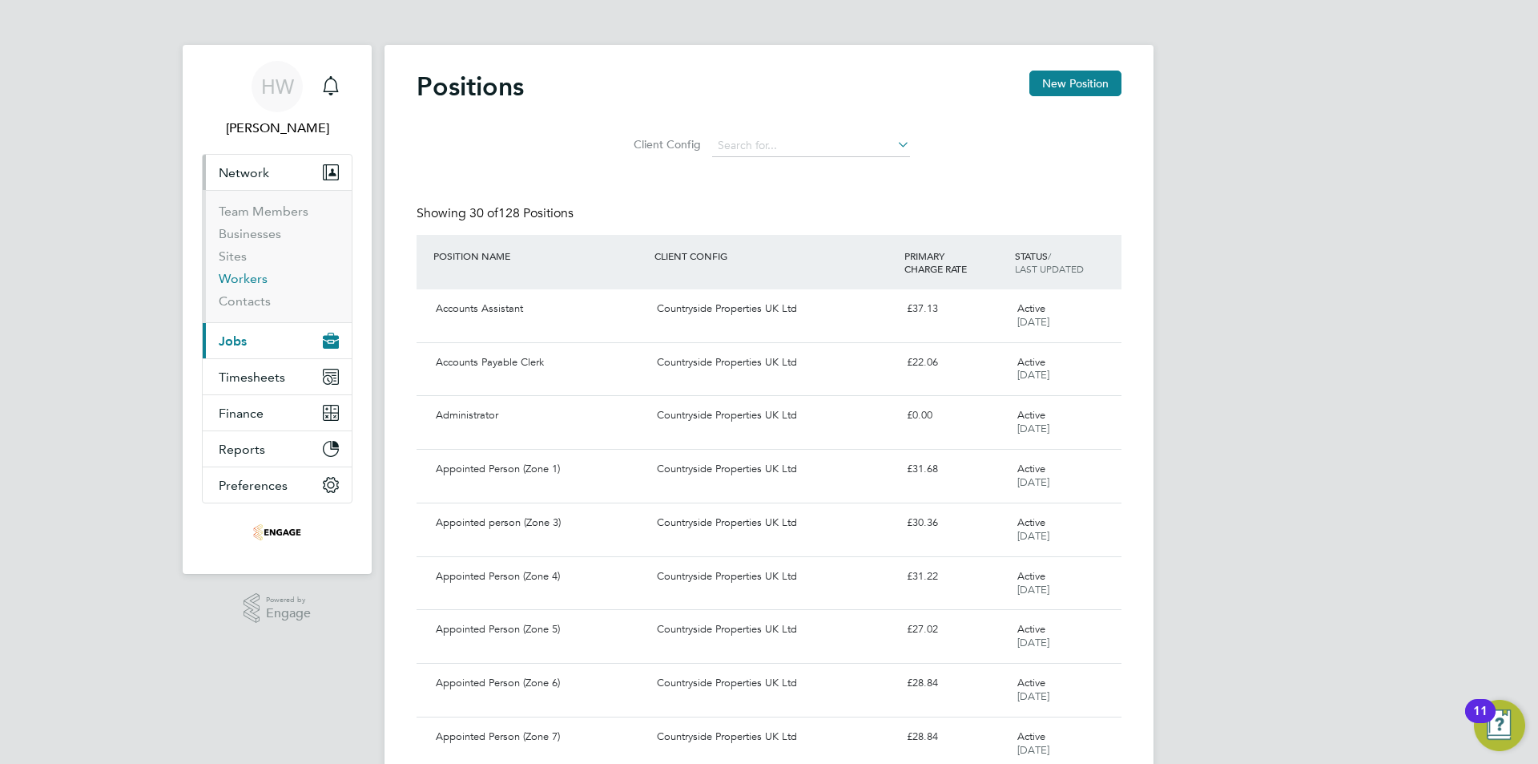
click at [252, 273] on link "Workers" at bounding box center [243, 278] width 49 height 15
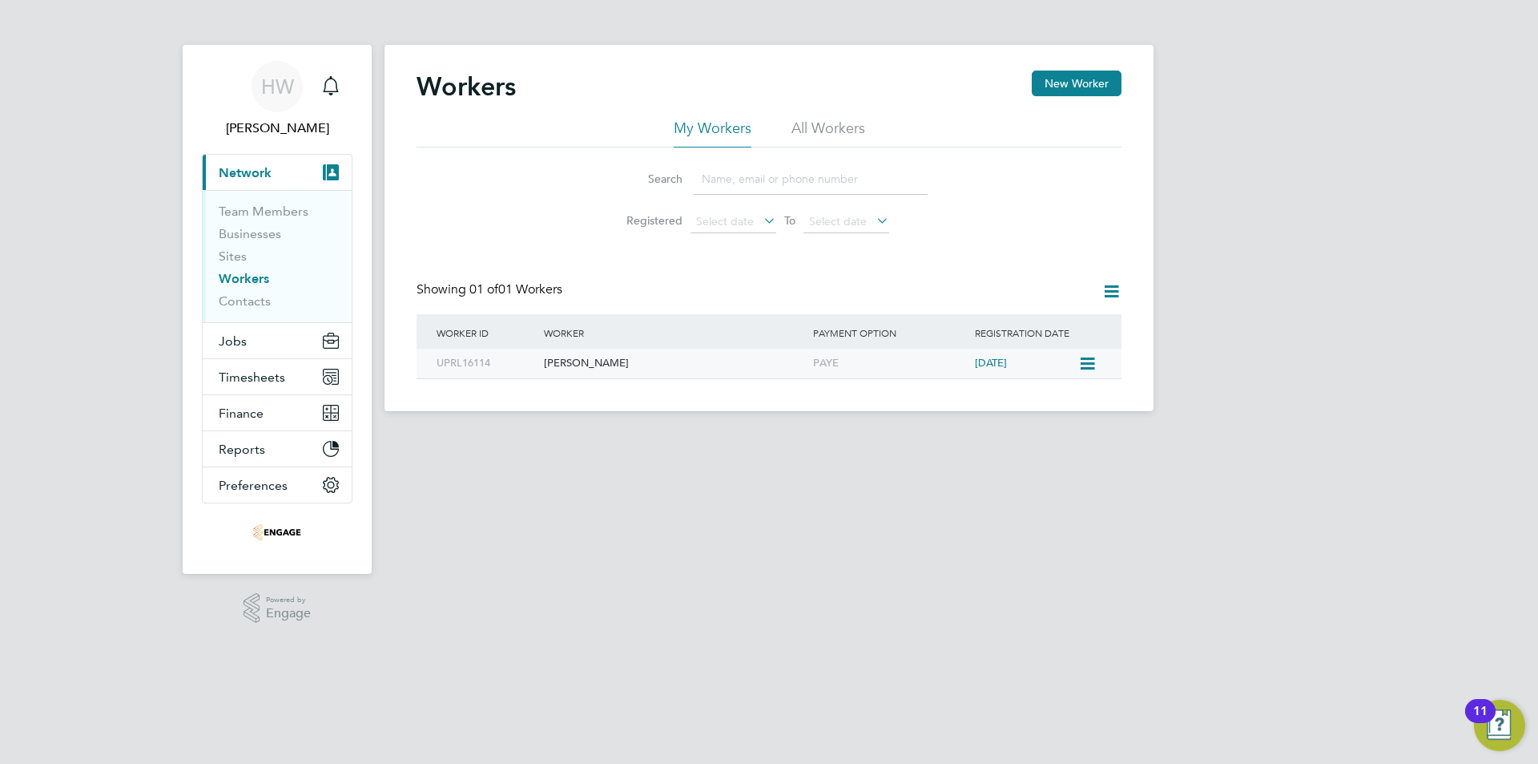
click at [715, 367] on div "[PERSON_NAME]" at bounding box center [674, 364] width 269 height 30
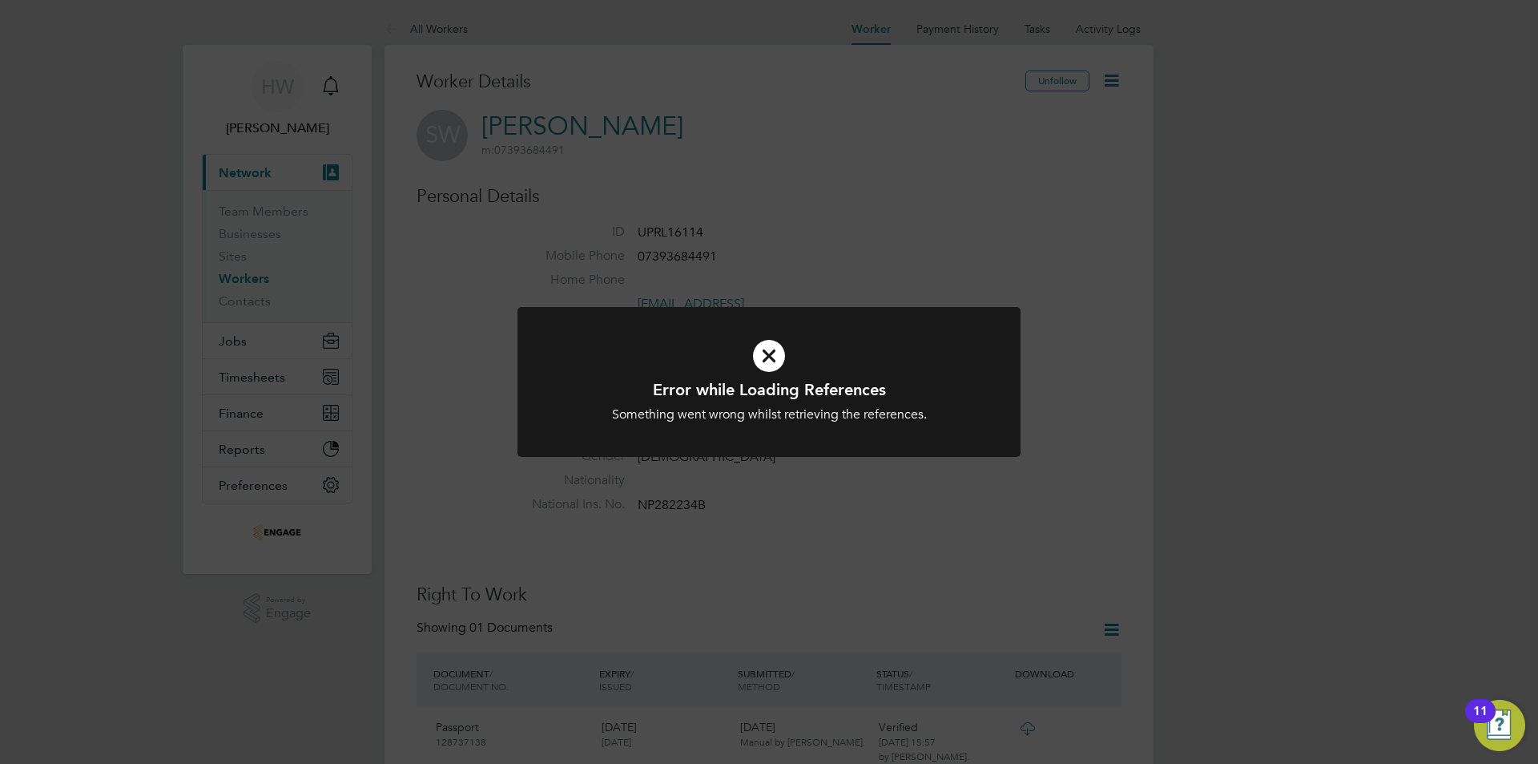
click at [848, 234] on div "Error while Loading References Something went wrong whilst retrieving the refer…" at bounding box center [769, 382] width 1538 height 764
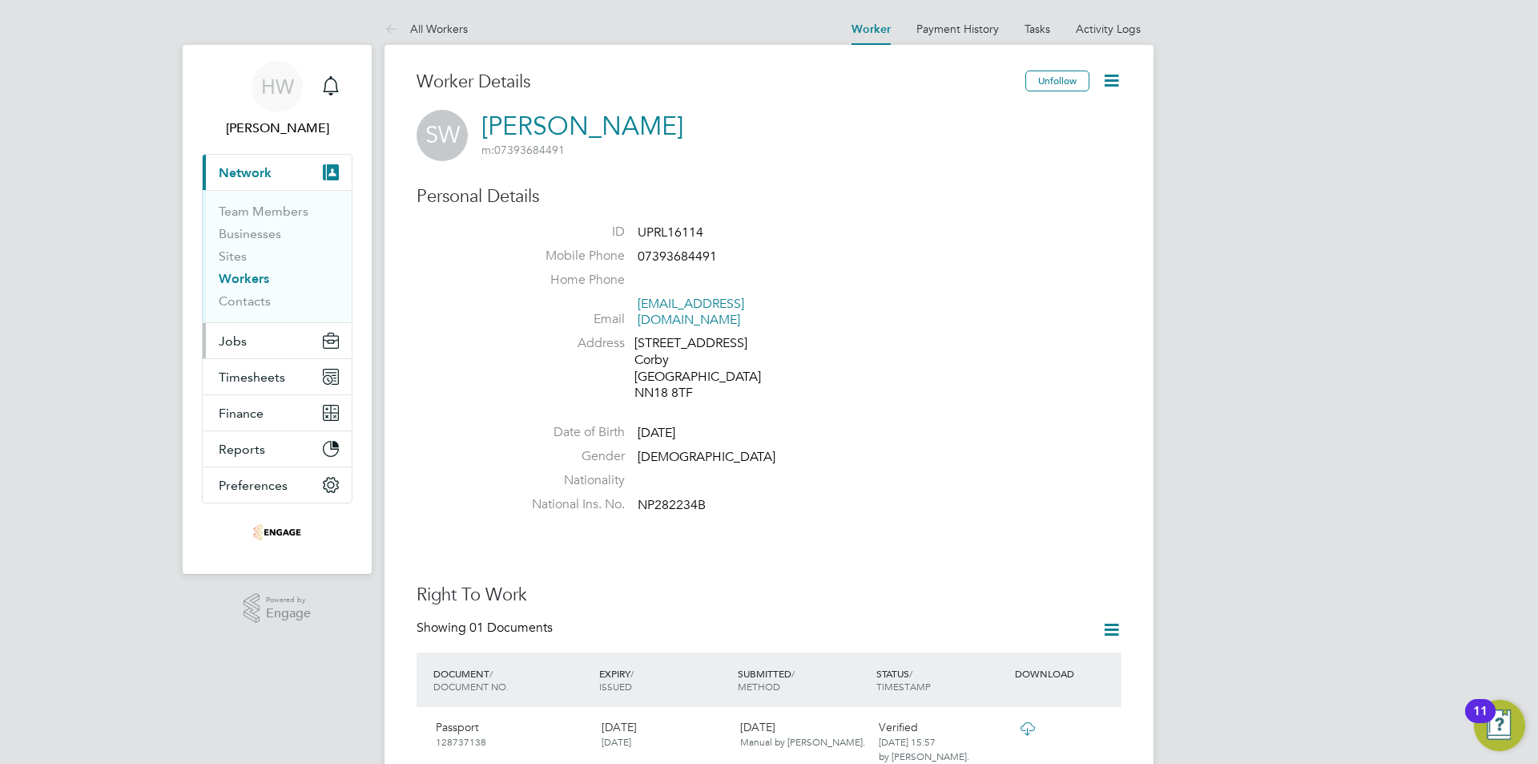
click at [256, 352] on button "Jobs" at bounding box center [277, 340] width 149 height 35
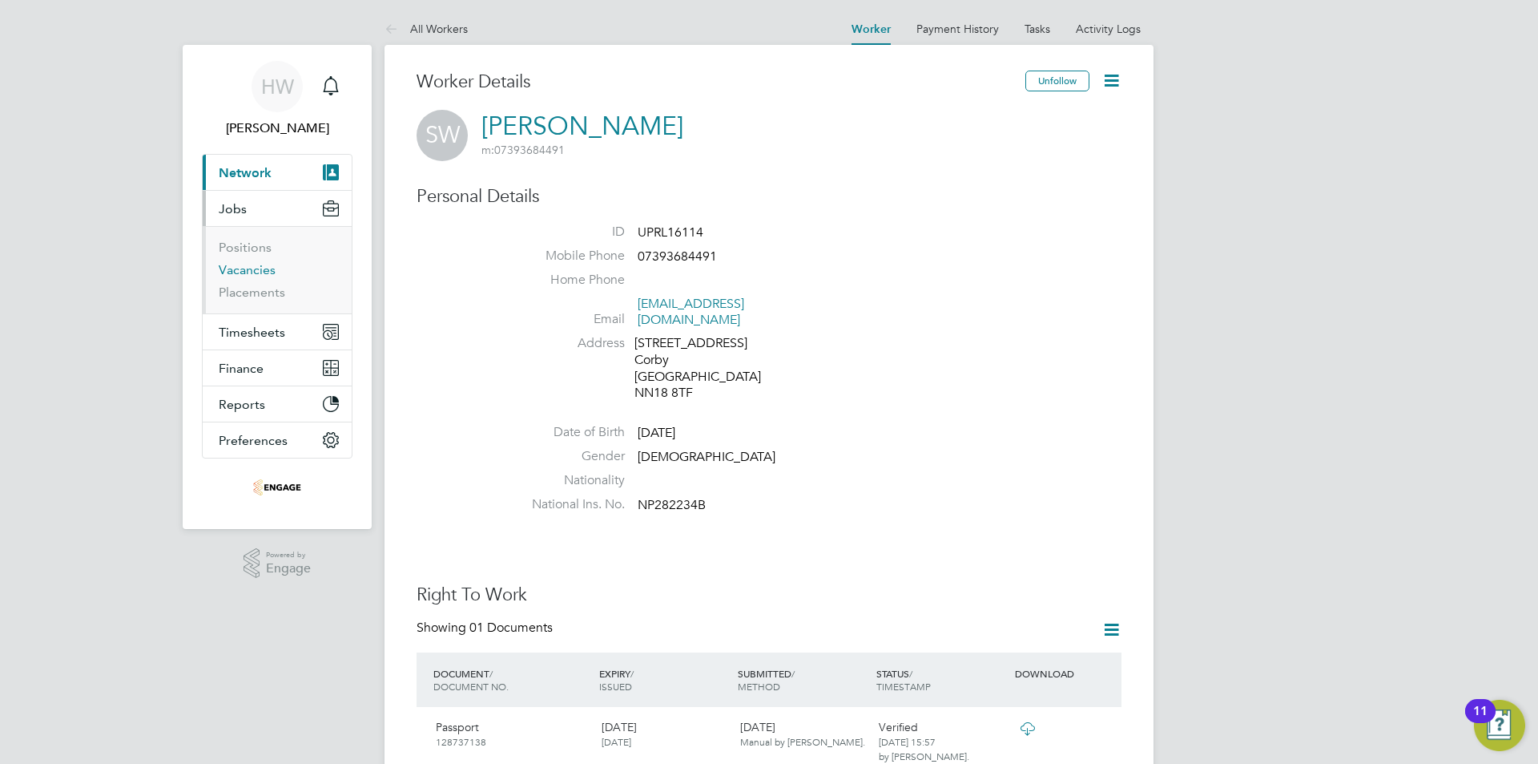
click at [257, 266] on link "Vacancies" at bounding box center [247, 269] width 57 height 15
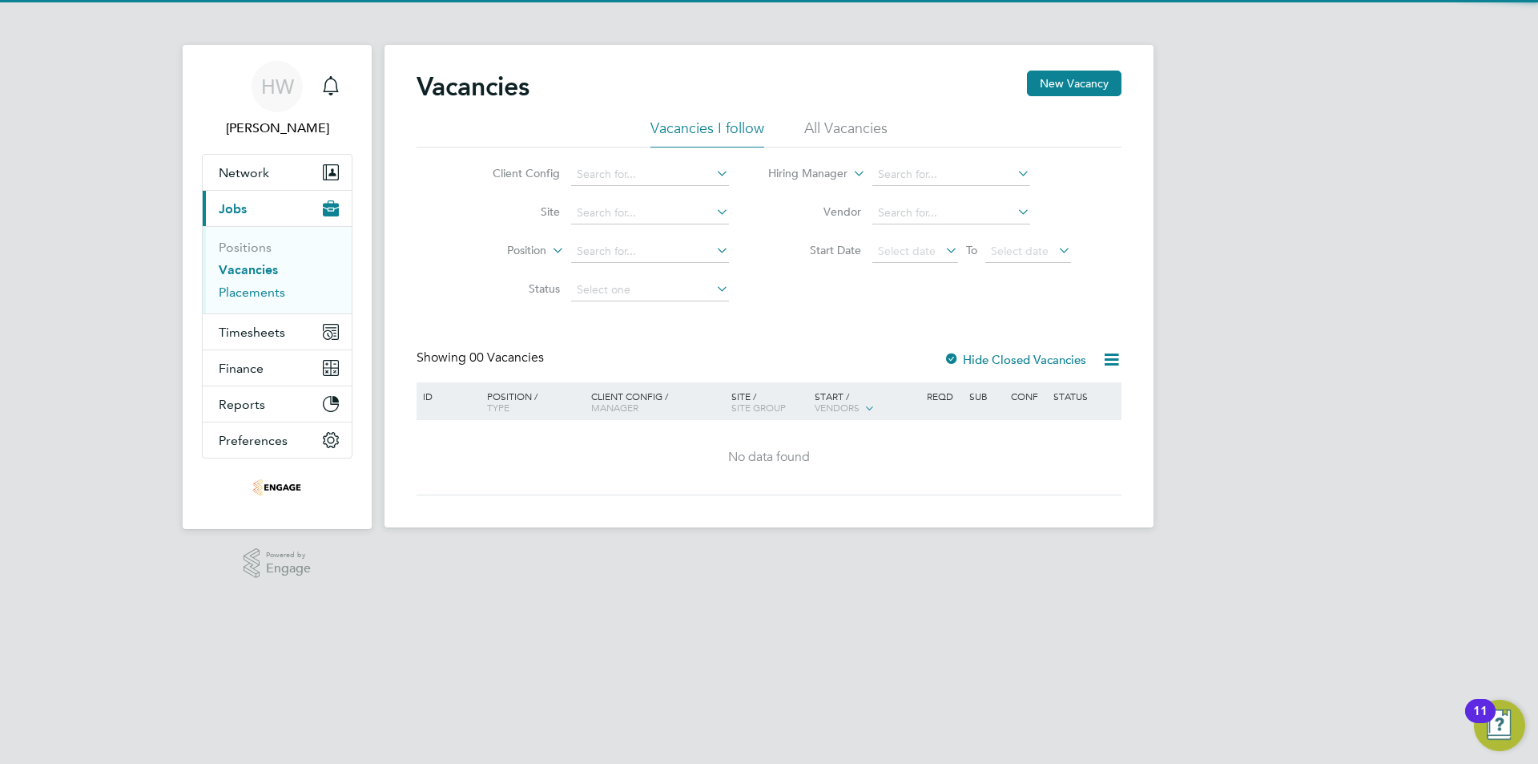
click at [256, 291] on link "Placements" at bounding box center [252, 291] width 67 height 15
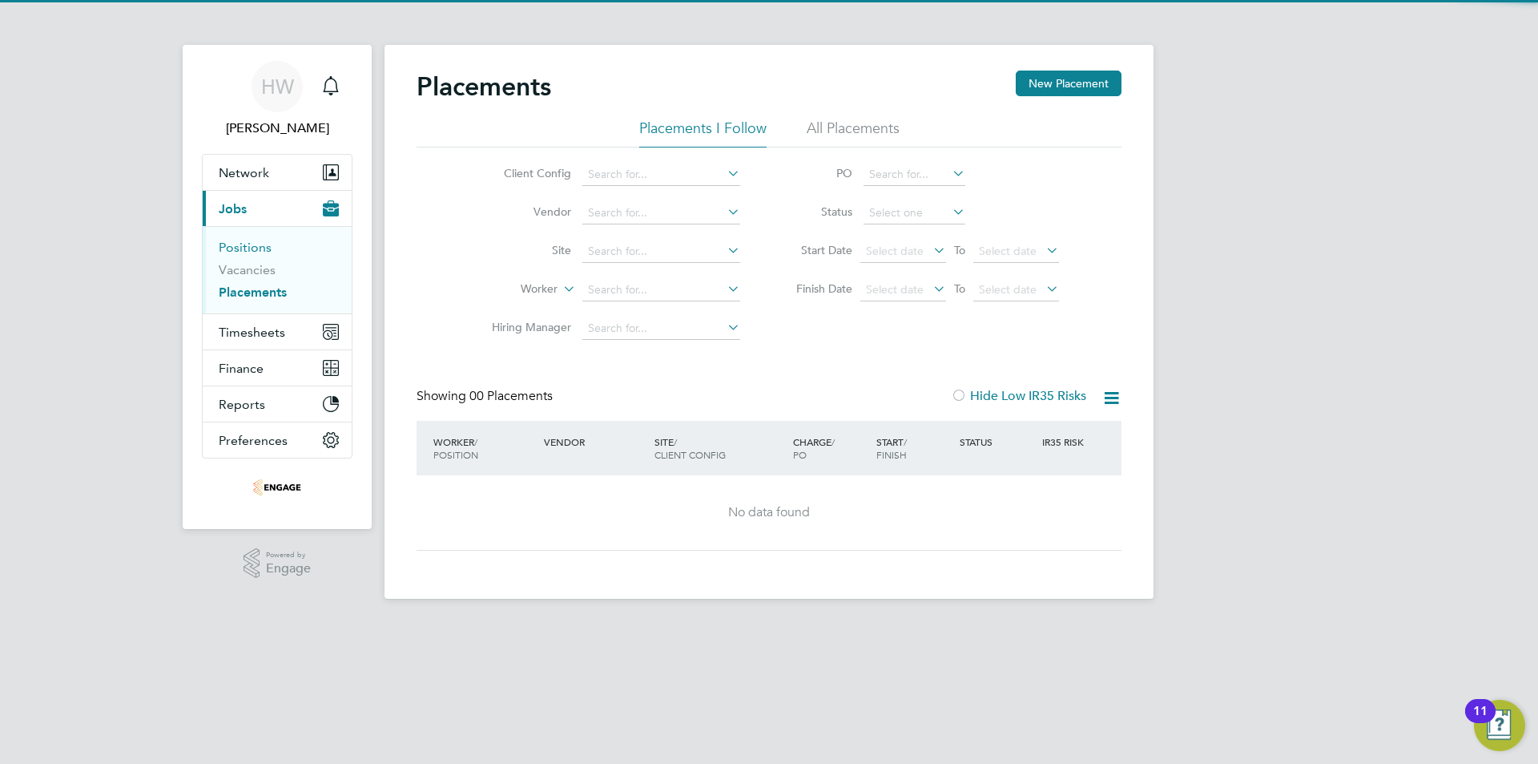
click at [264, 252] on link "Positions" at bounding box center [245, 247] width 53 height 15
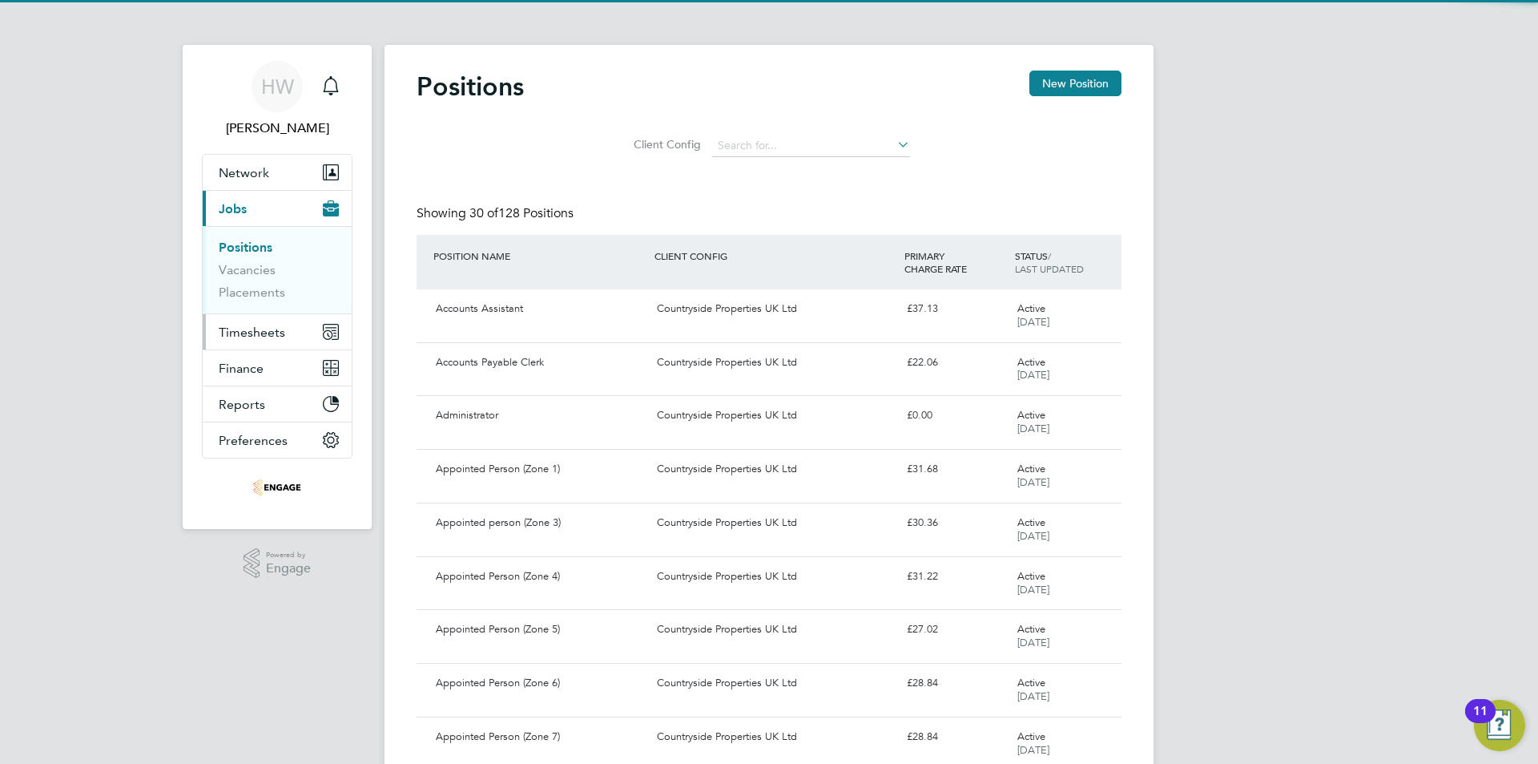
click at [254, 323] on button "Timesheets" at bounding box center [277, 331] width 149 height 35
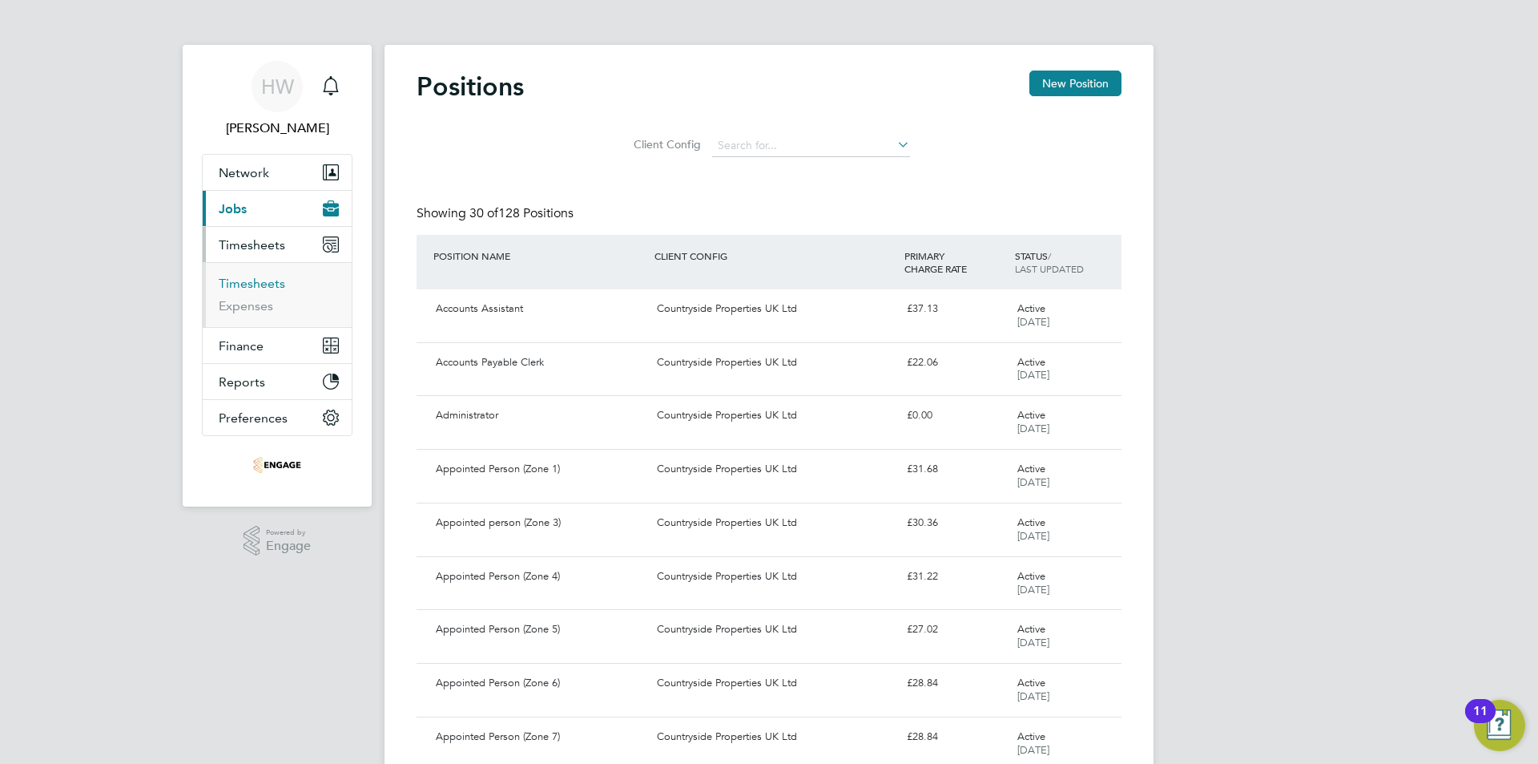
click at [250, 285] on link "Timesheets" at bounding box center [252, 283] width 67 height 15
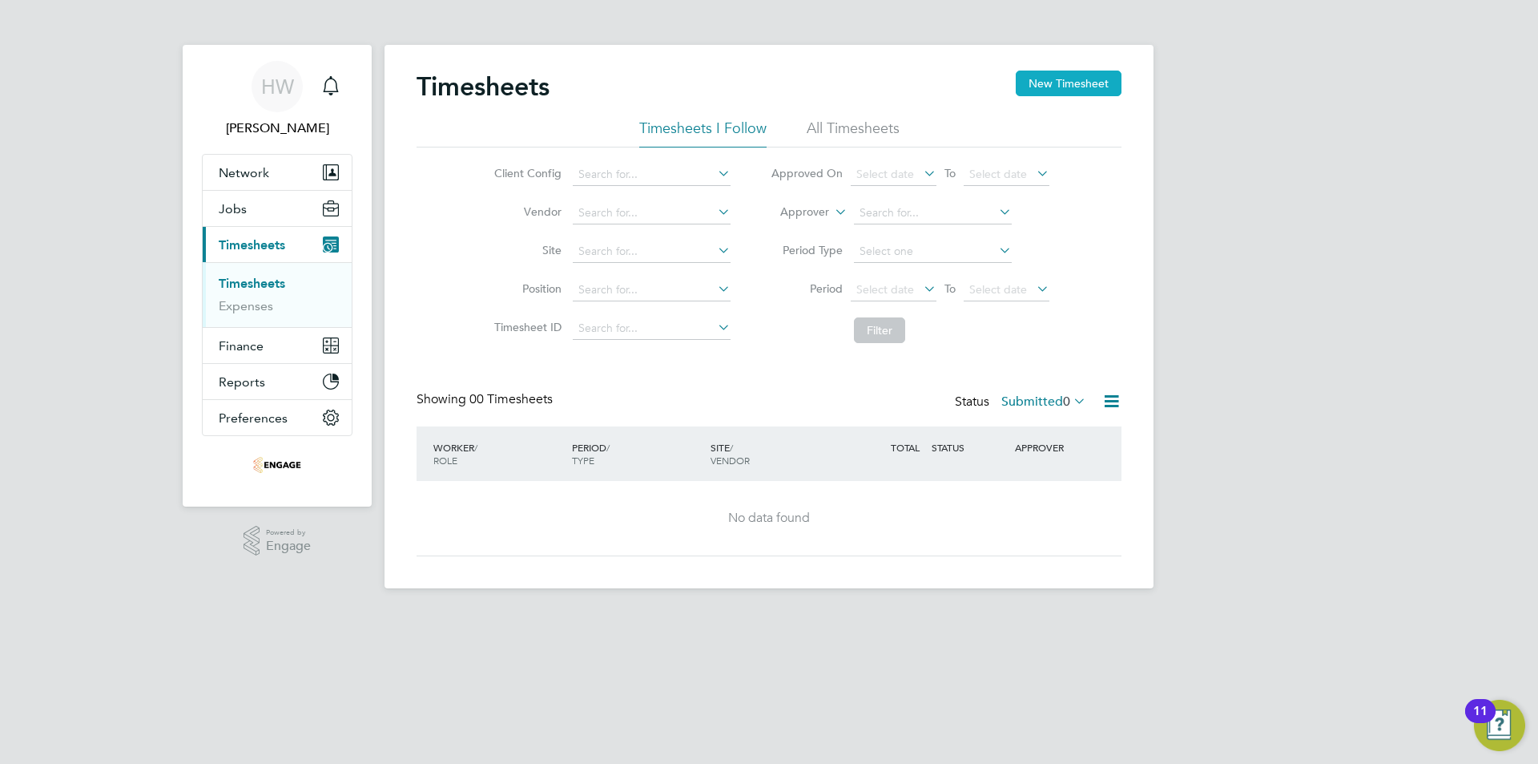
click at [1086, 91] on button "New Timesheet" at bounding box center [1069, 84] width 106 height 26
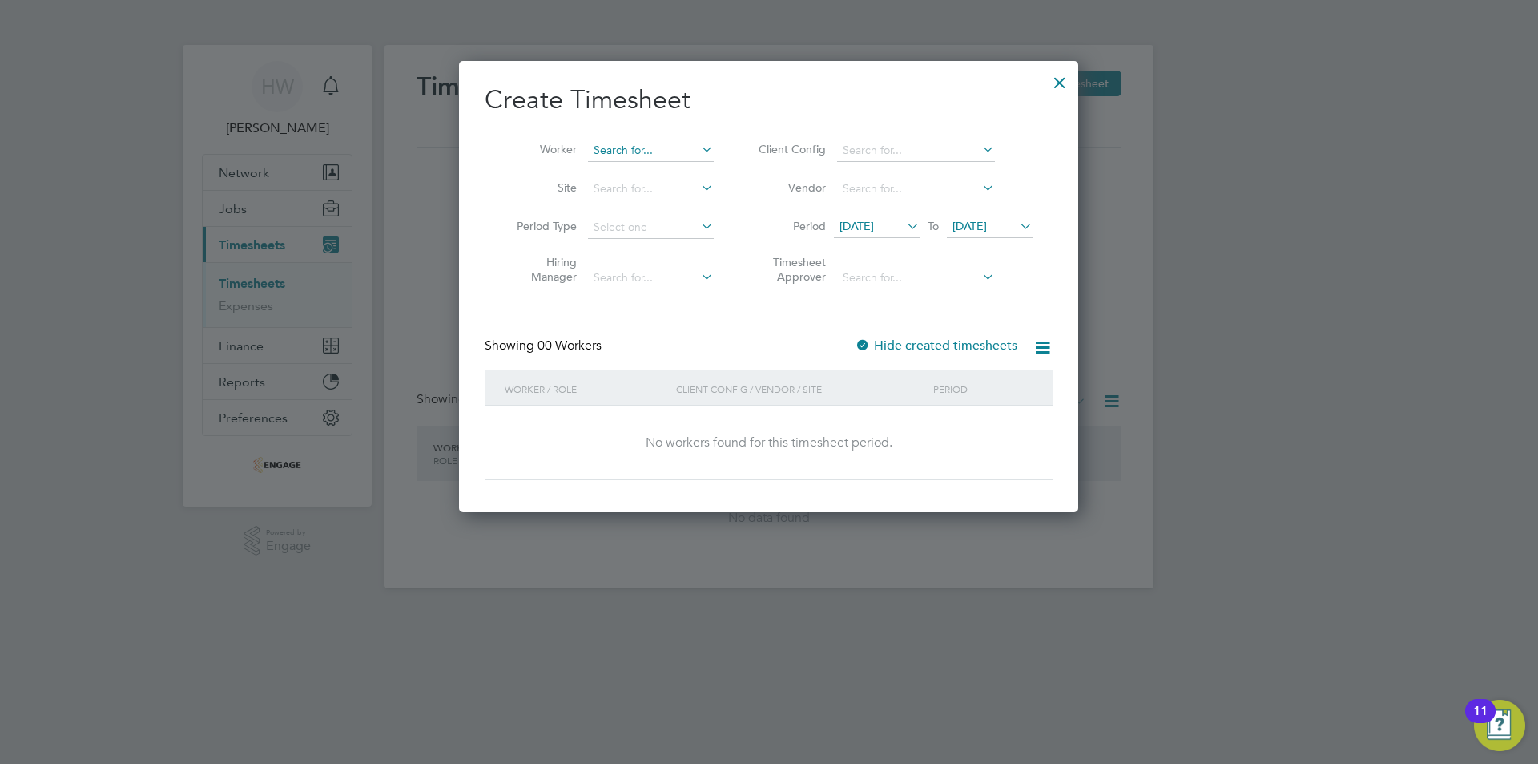
click at [649, 147] on input at bounding box center [651, 150] width 126 height 22
click at [671, 147] on input at bounding box center [651, 150] width 126 height 22
click at [1054, 80] on div at bounding box center [1060, 78] width 29 height 29
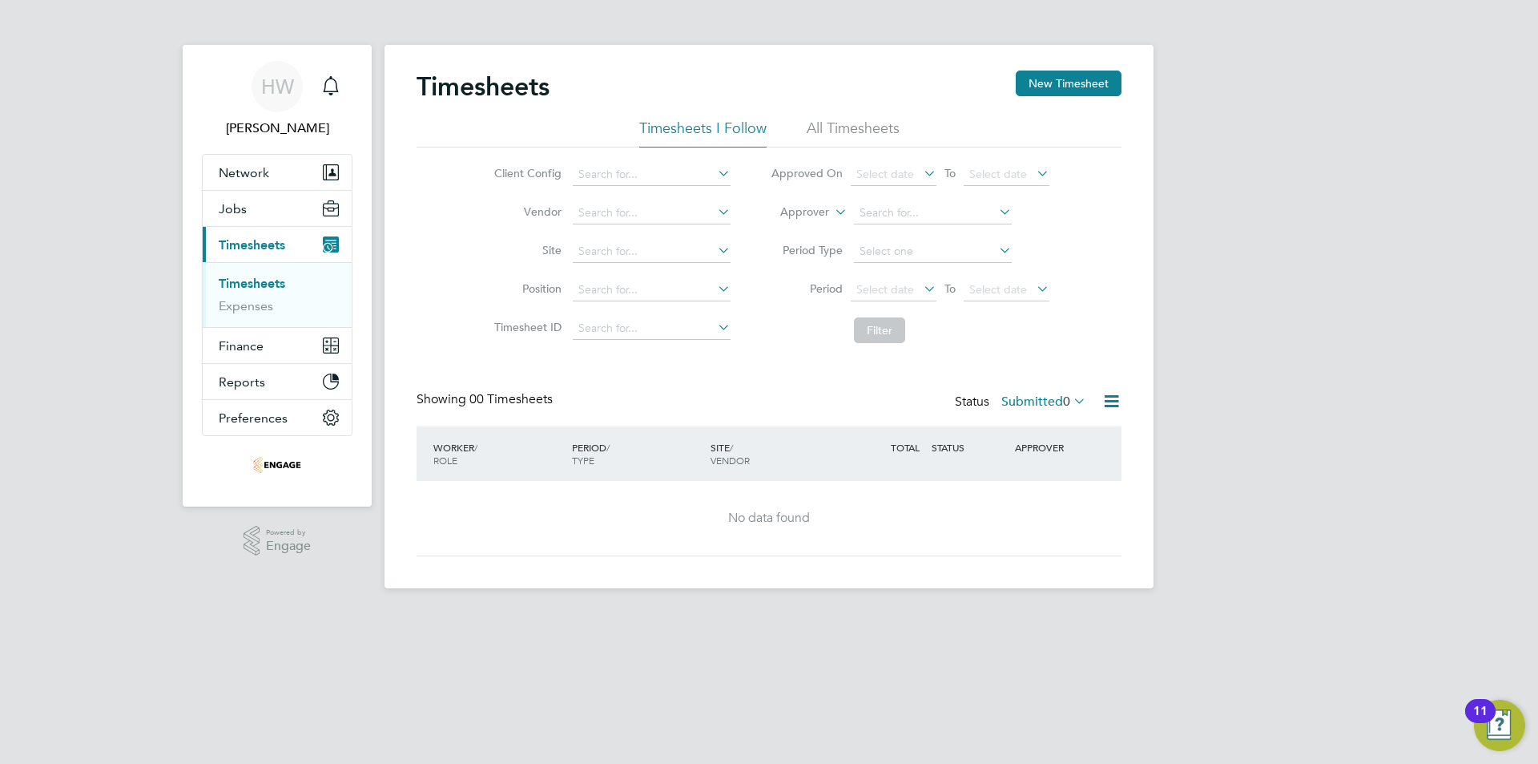
scroll to position [0, 0]
click at [488, 212] on li "Vendor" at bounding box center [610, 213] width 281 height 38
click at [240, 175] on span "Network" at bounding box center [244, 172] width 50 height 15
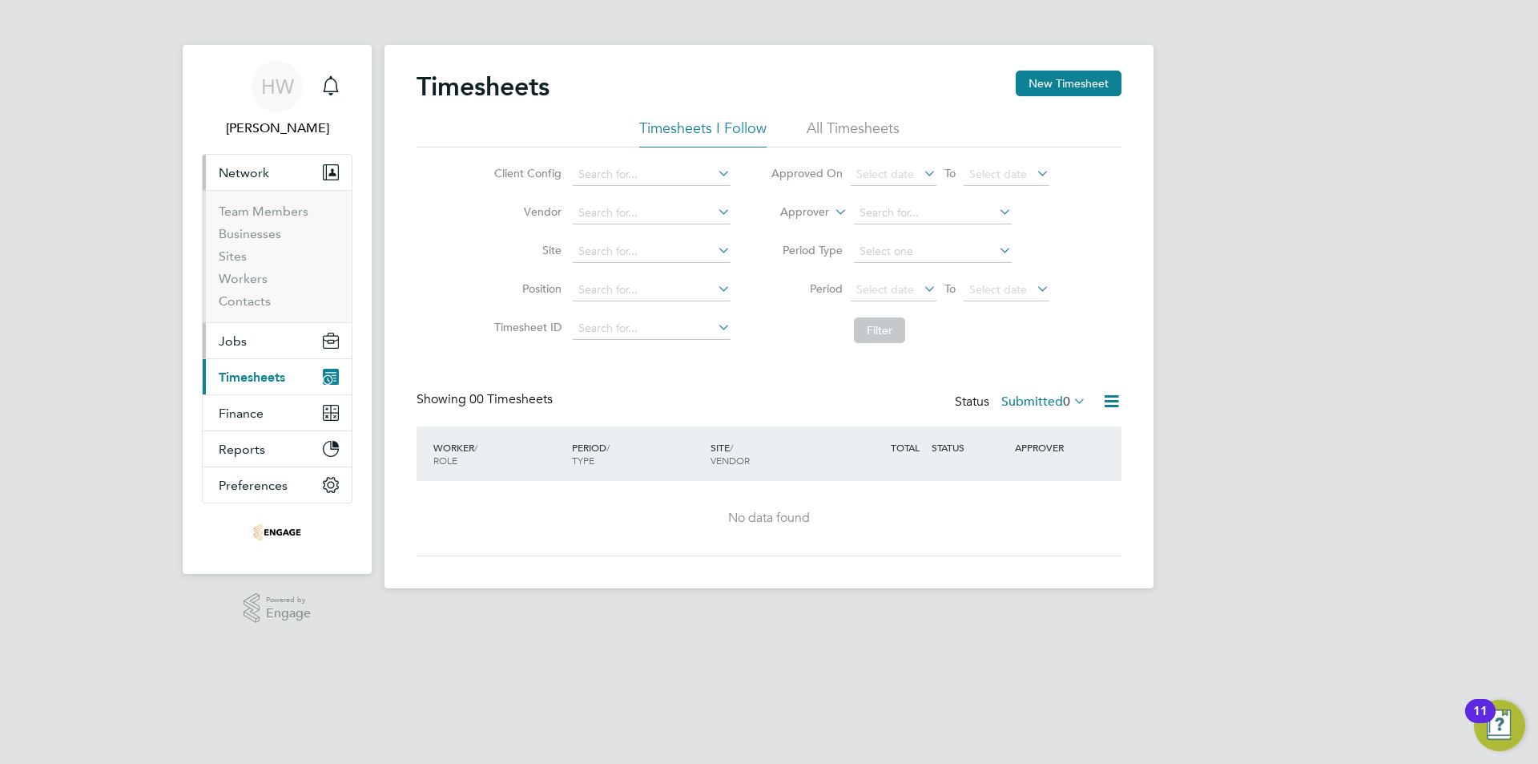
click at [257, 344] on button "Jobs" at bounding box center [277, 340] width 149 height 35
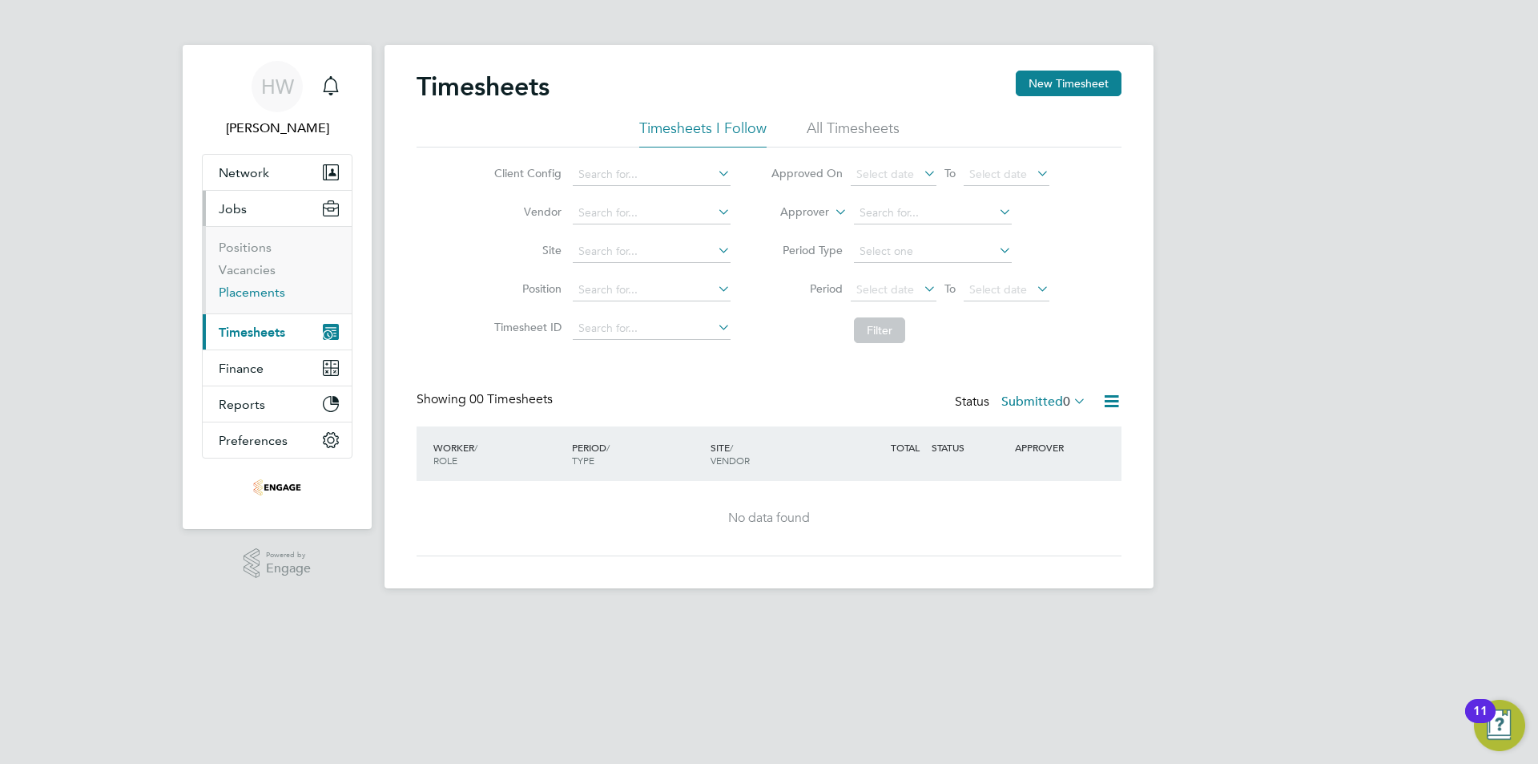
click at [257, 289] on link "Placements" at bounding box center [252, 291] width 67 height 15
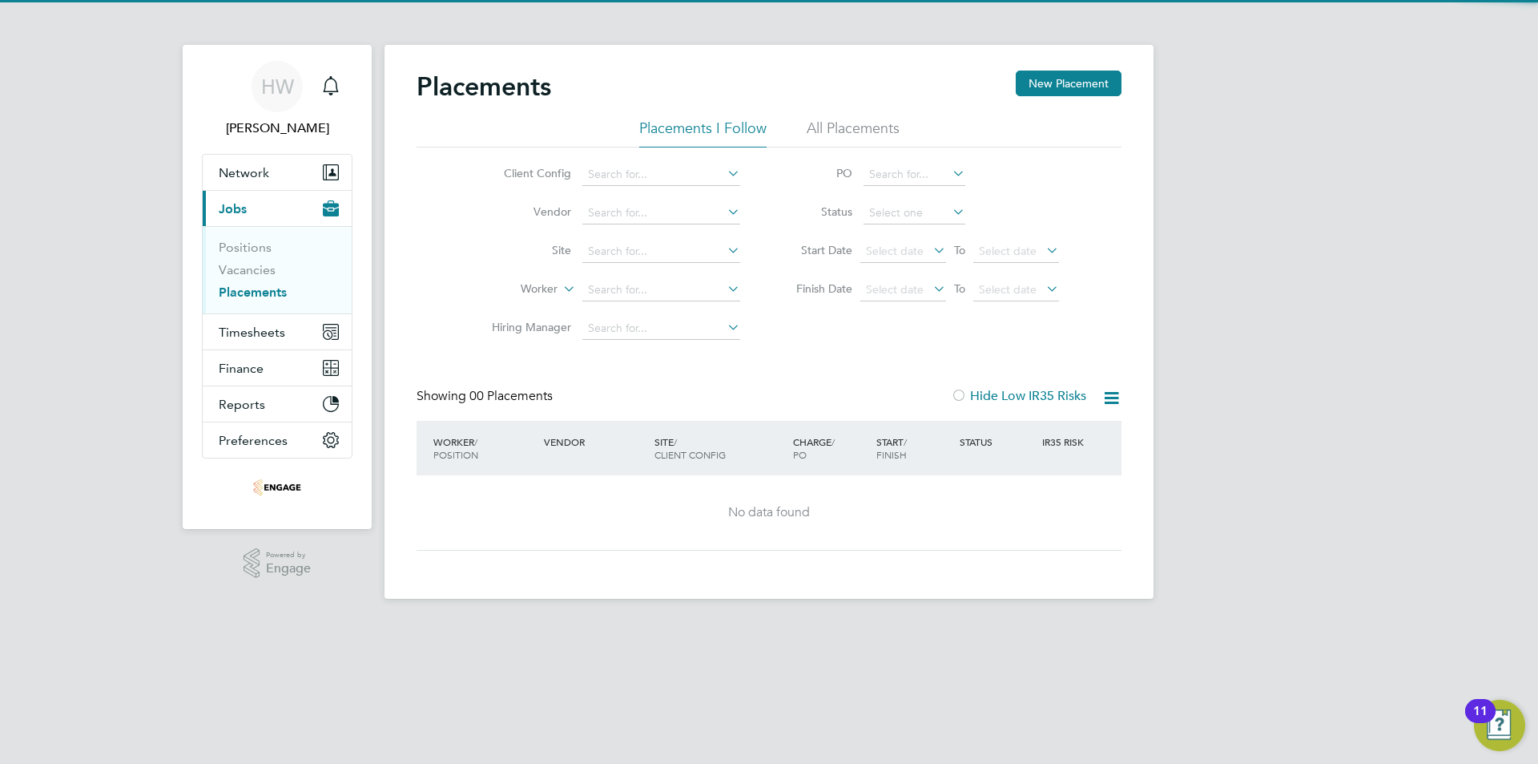
click at [257, 280] on li "Vacancies" at bounding box center [279, 273] width 120 height 22
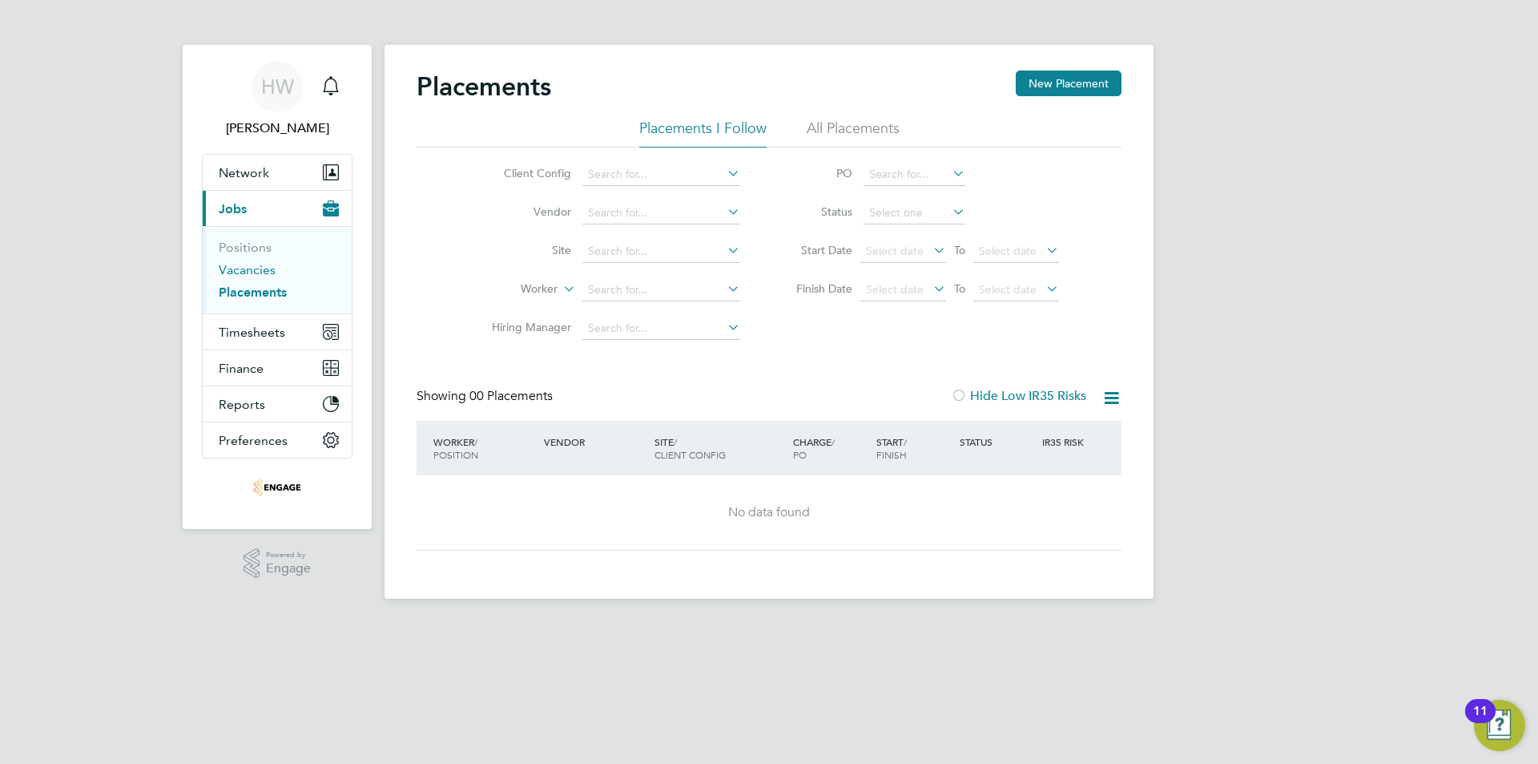
click at [256, 270] on link "Vacancies" at bounding box center [247, 269] width 57 height 15
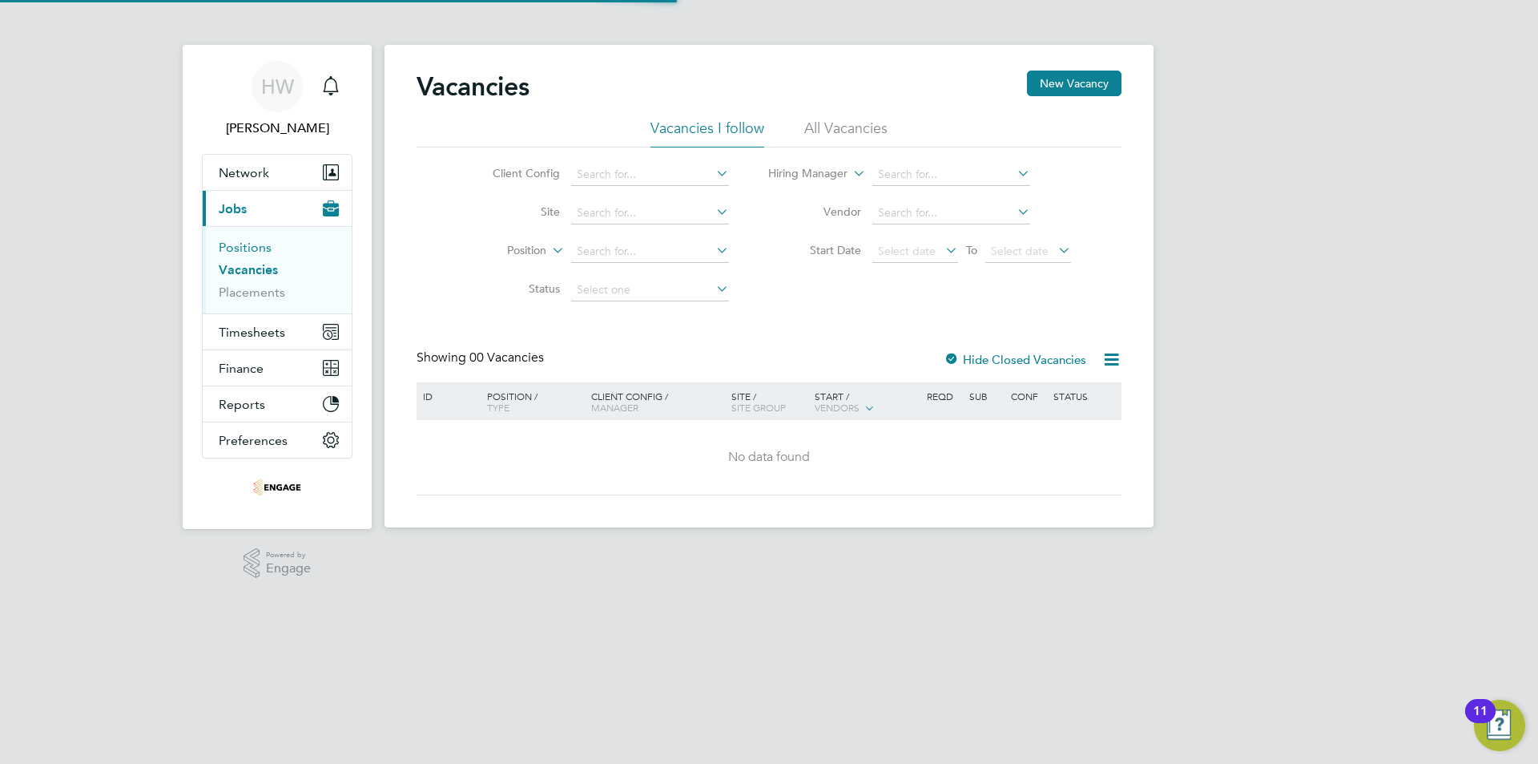
click at [265, 246] on link "Positions" at bounding box center [245, 247] width 53 height 15
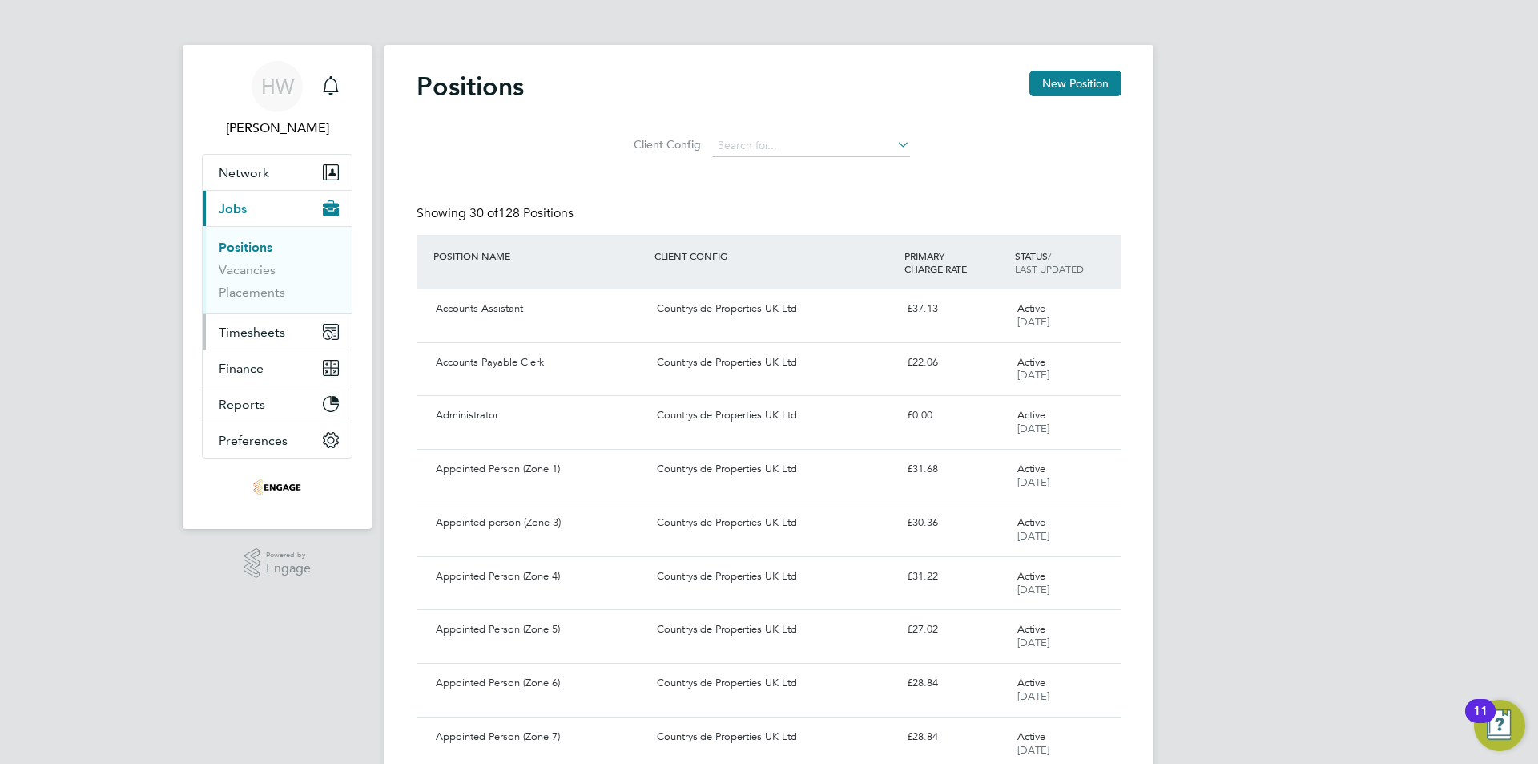
click at [244, 334] on span "Timesheets" at bounding box center [252, 331] width 67 height 15
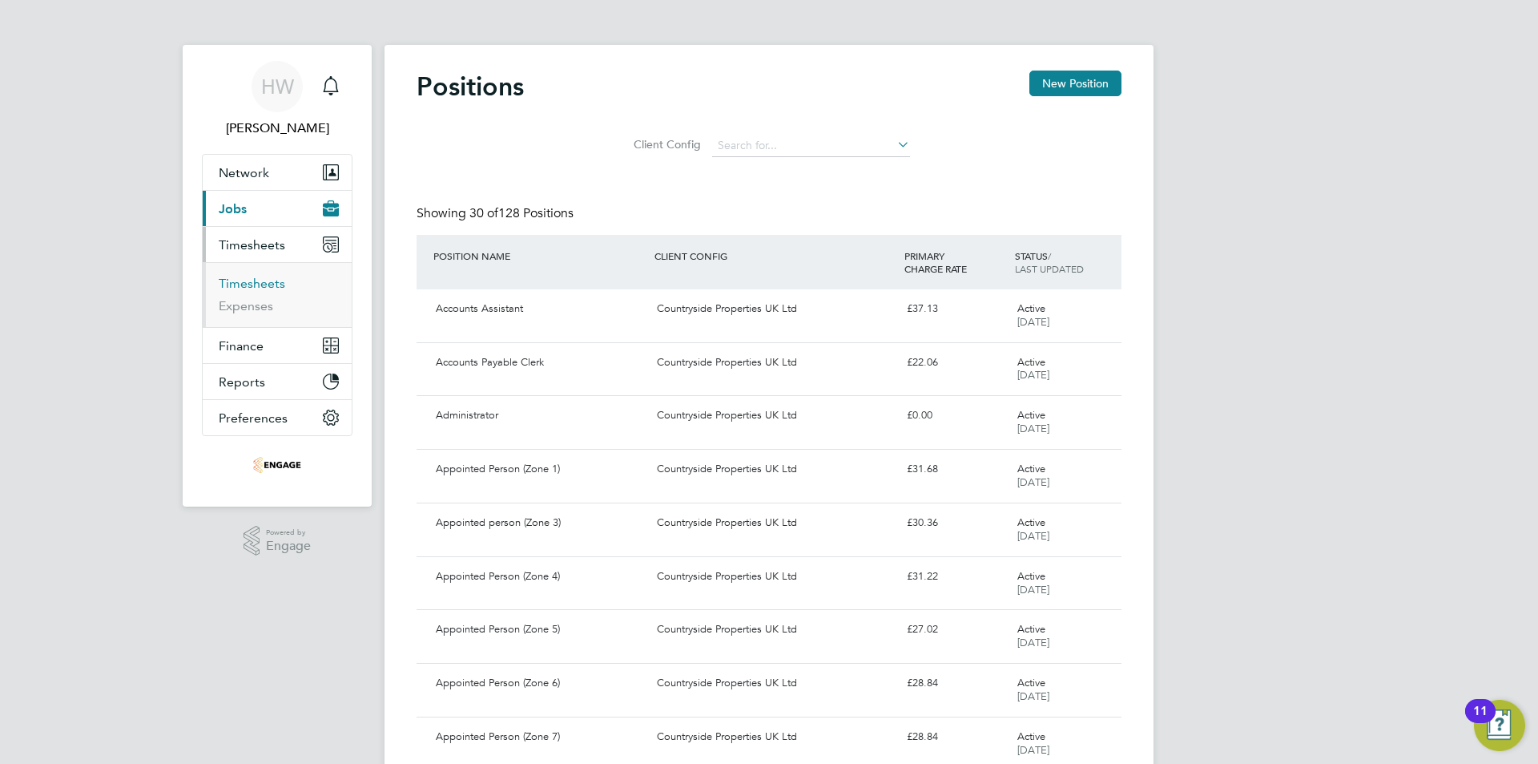
click at [256, 279] on link "Timesheets" at bounding box center [252, 283] width 67 height 15
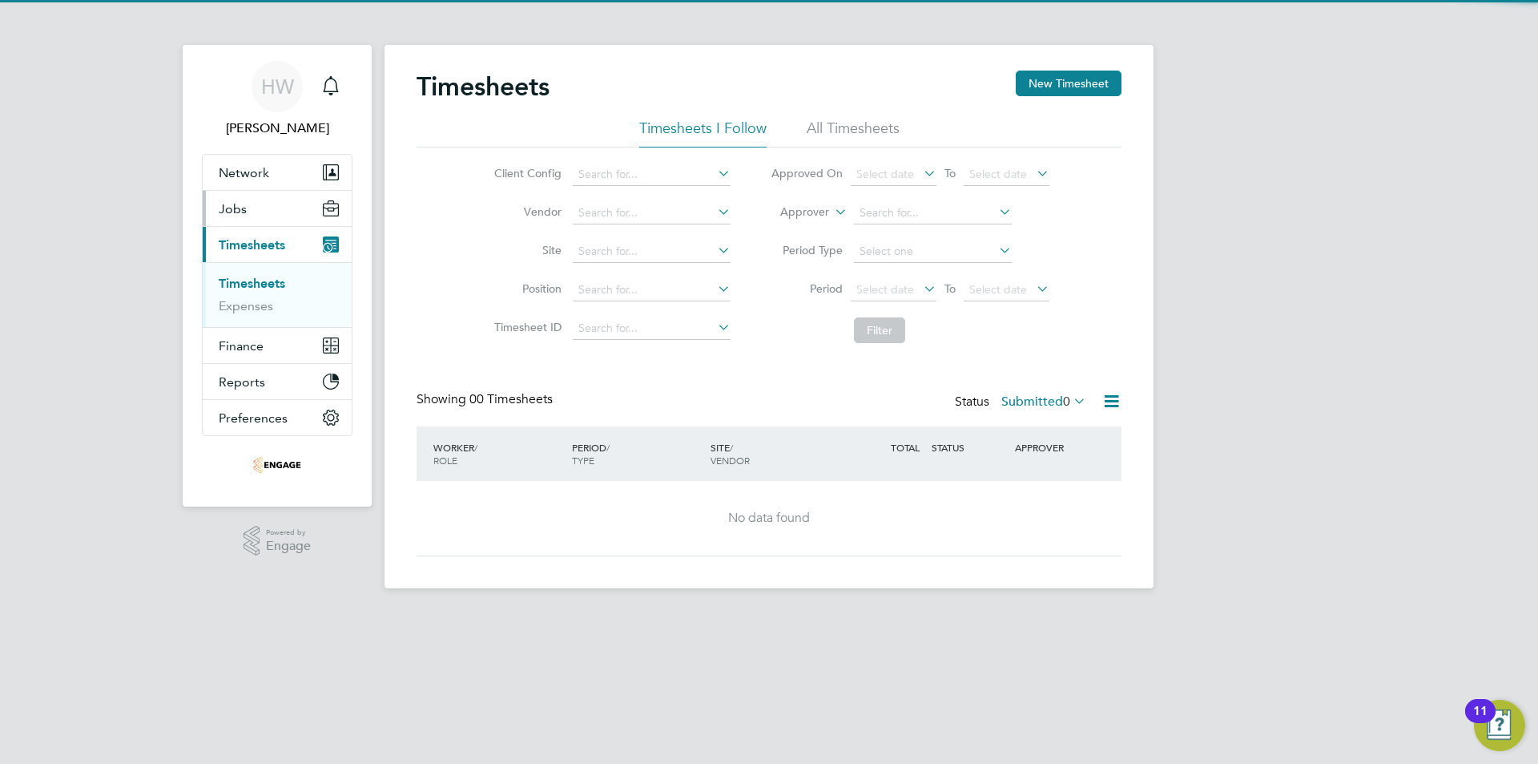
click at [264, 195] on button "Jobs" at bounding box center [277, 208] width 149 height 35
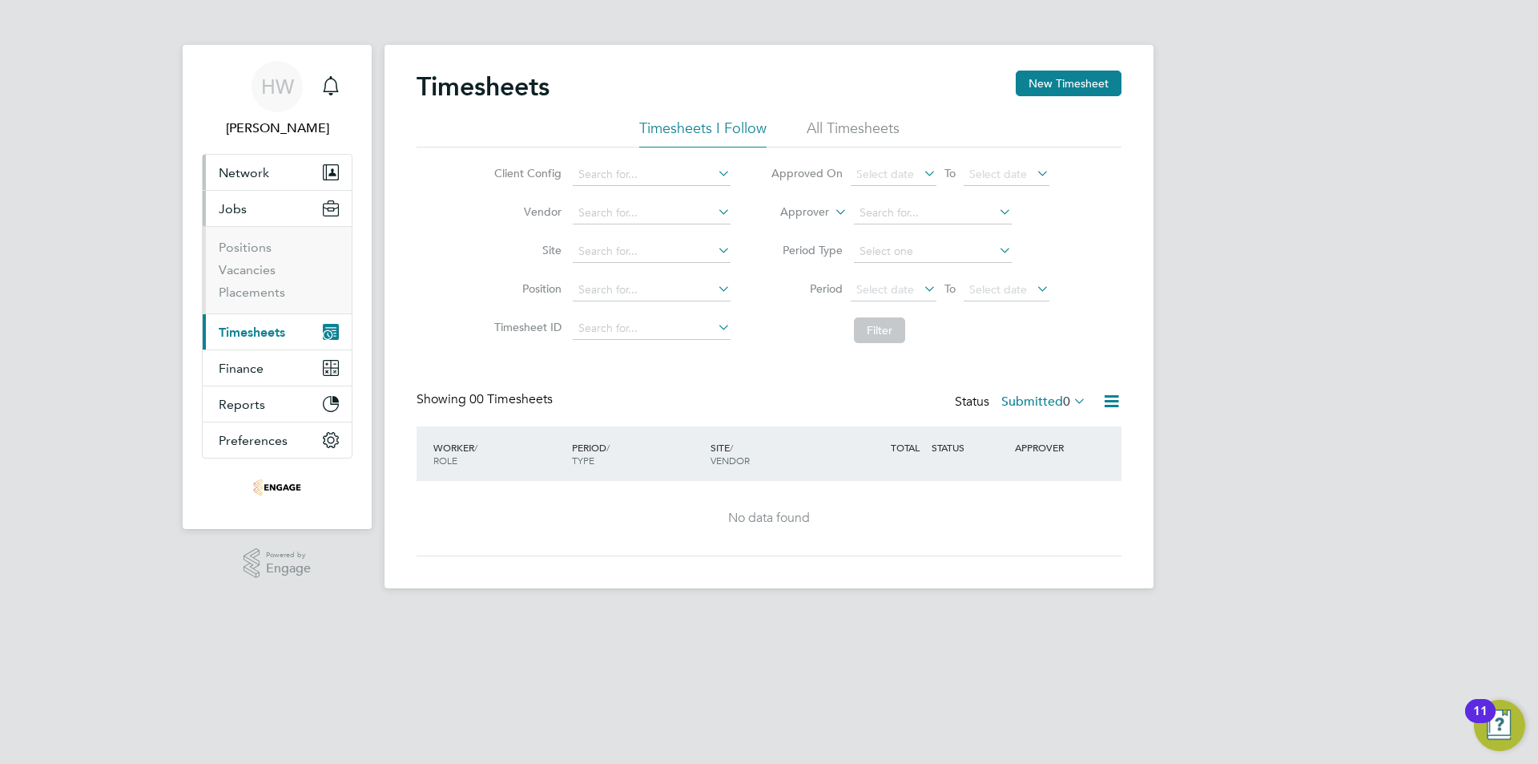
click at [252, 176] on span "Network" at bounding box center [244, 172] width 50 height 15
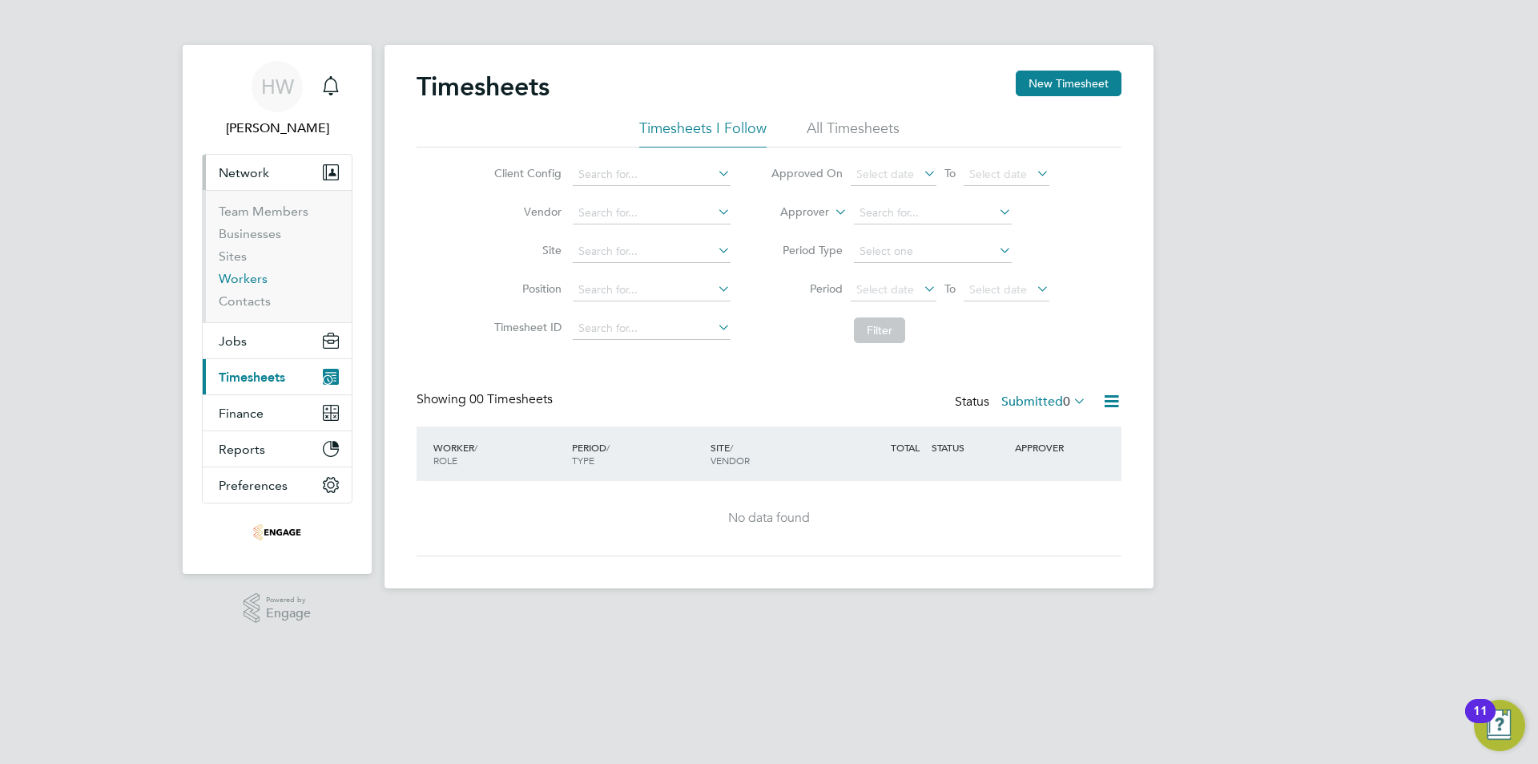
click at [259, 285] on link "Workers" at bounding box center [243, 278] width 49 height 15
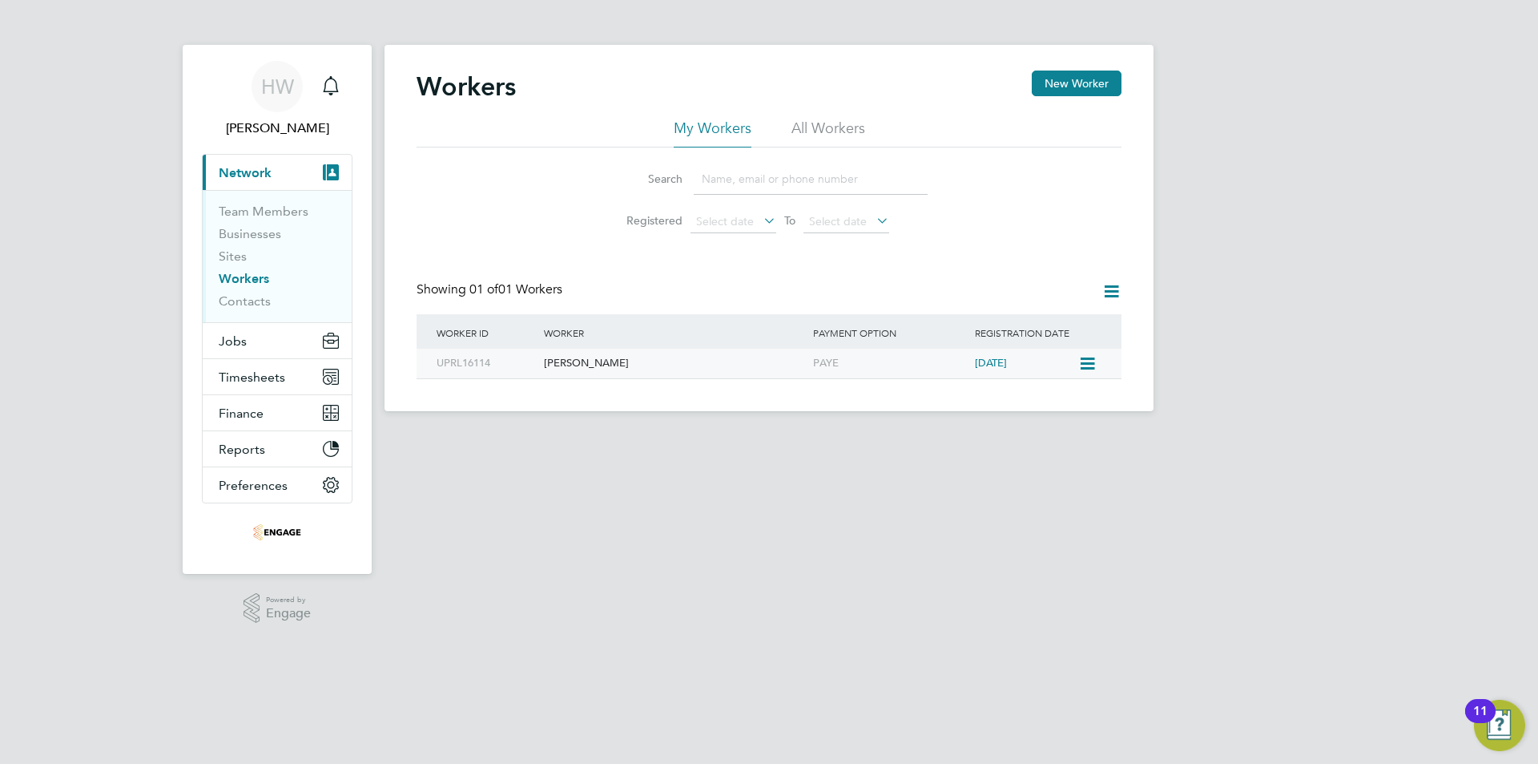
click at [856, 373] on div "PAYE" at bounding box center [890, 364] width 162 height 30
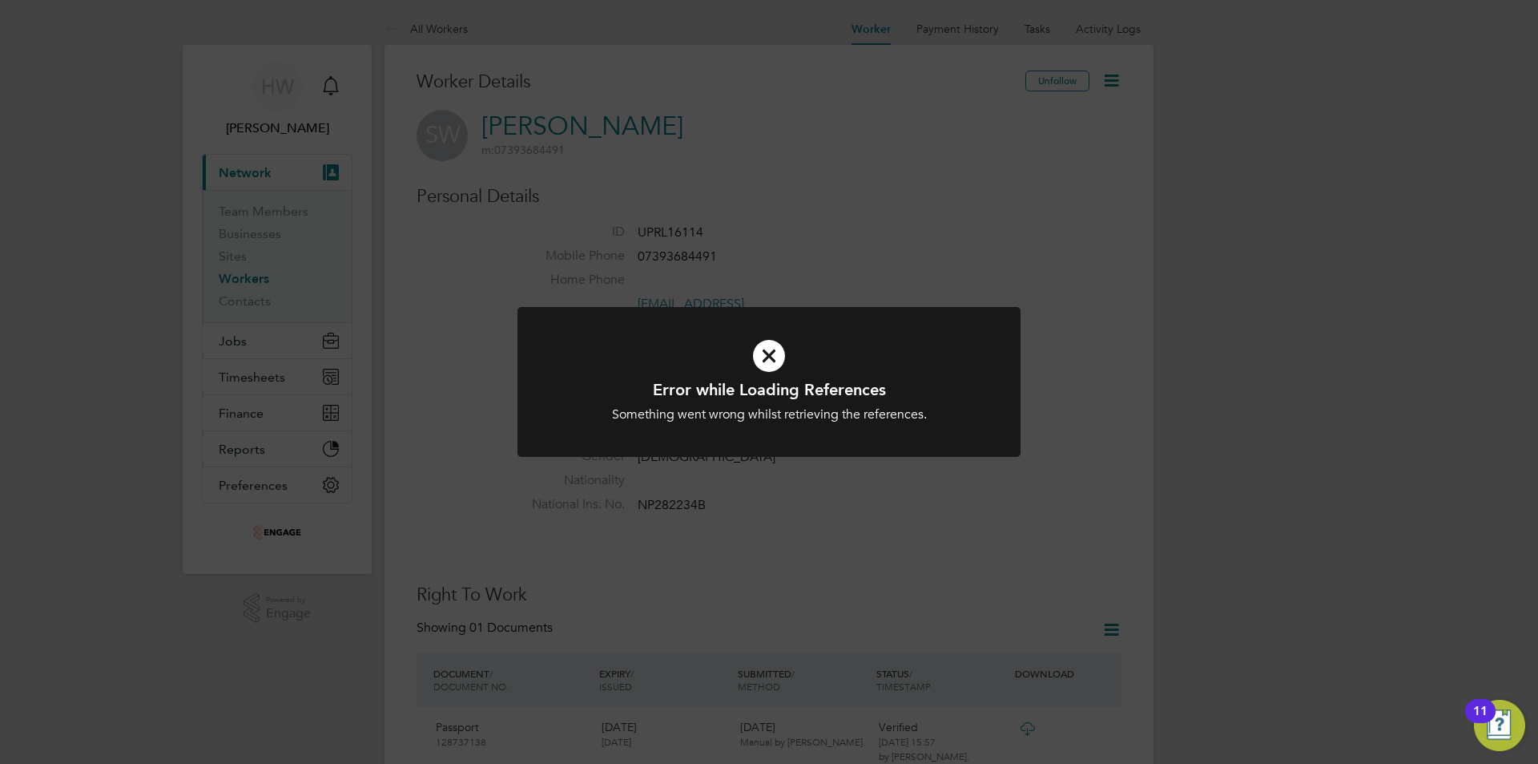
click at [702, 237] on div "Error while Loading References Something went wrong whilst retrieving the refer…" at bounding box center [769, 382] width 1538 height 764
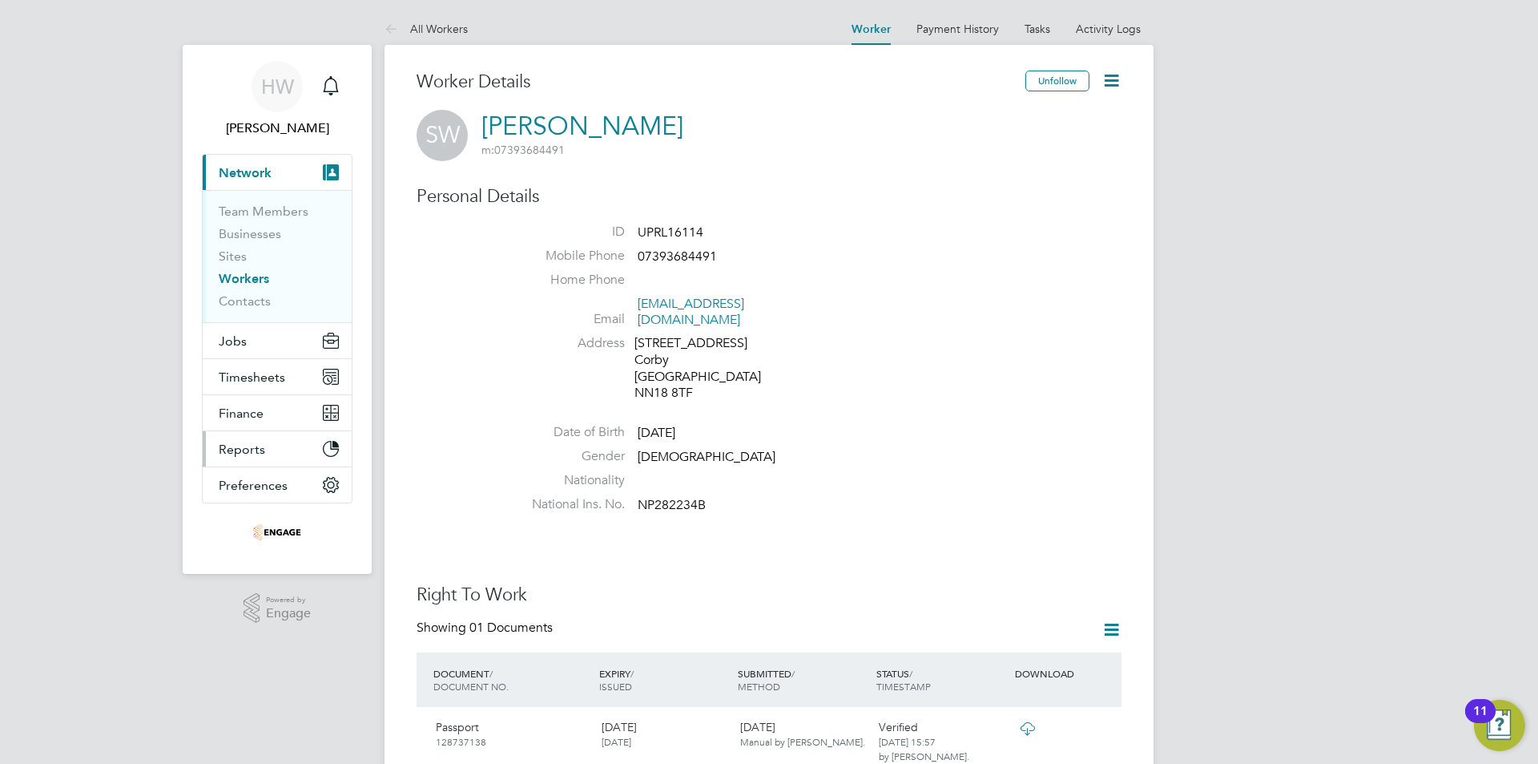
click at [275, 453] on button "Reports" at bounding box center [277, 448] width 149 height 35
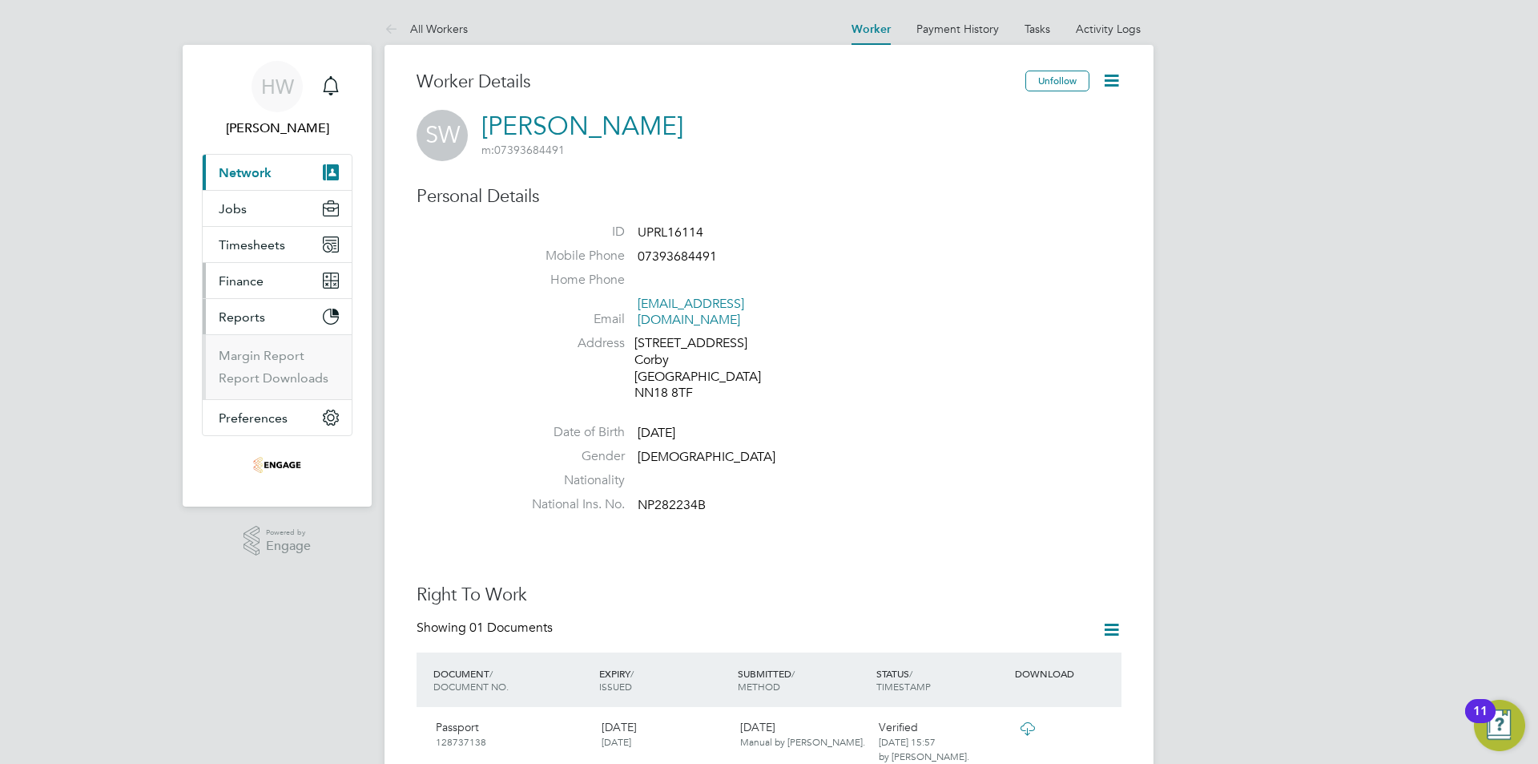
click at [235, 276] on span "Finance" at bounding box center [241, 280] width 45 height 15
click at [252, 252] on span "Timesheets" at bounding box center [252, 244] width 67 height 15
click at [272, 292] on li "Timesheets" at bounding box center [279, 287] width 120 height 22
click at [271, 283] on link "Timesheets" at bounding box center [252, 283] width 67 height 15
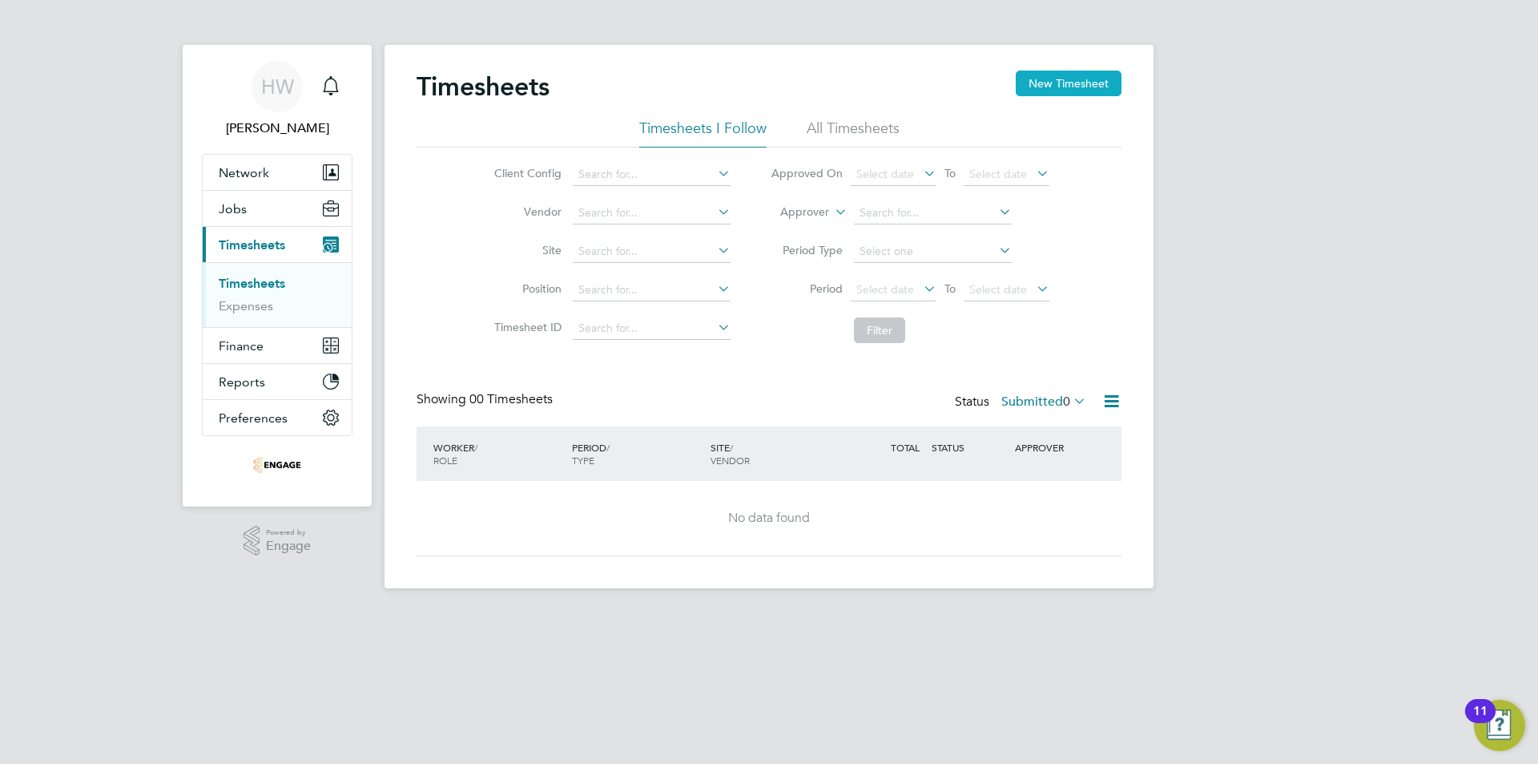
click at [1059, 76] on button "New Timesheet" at bounding box center [1069, 84] width 106 height 26
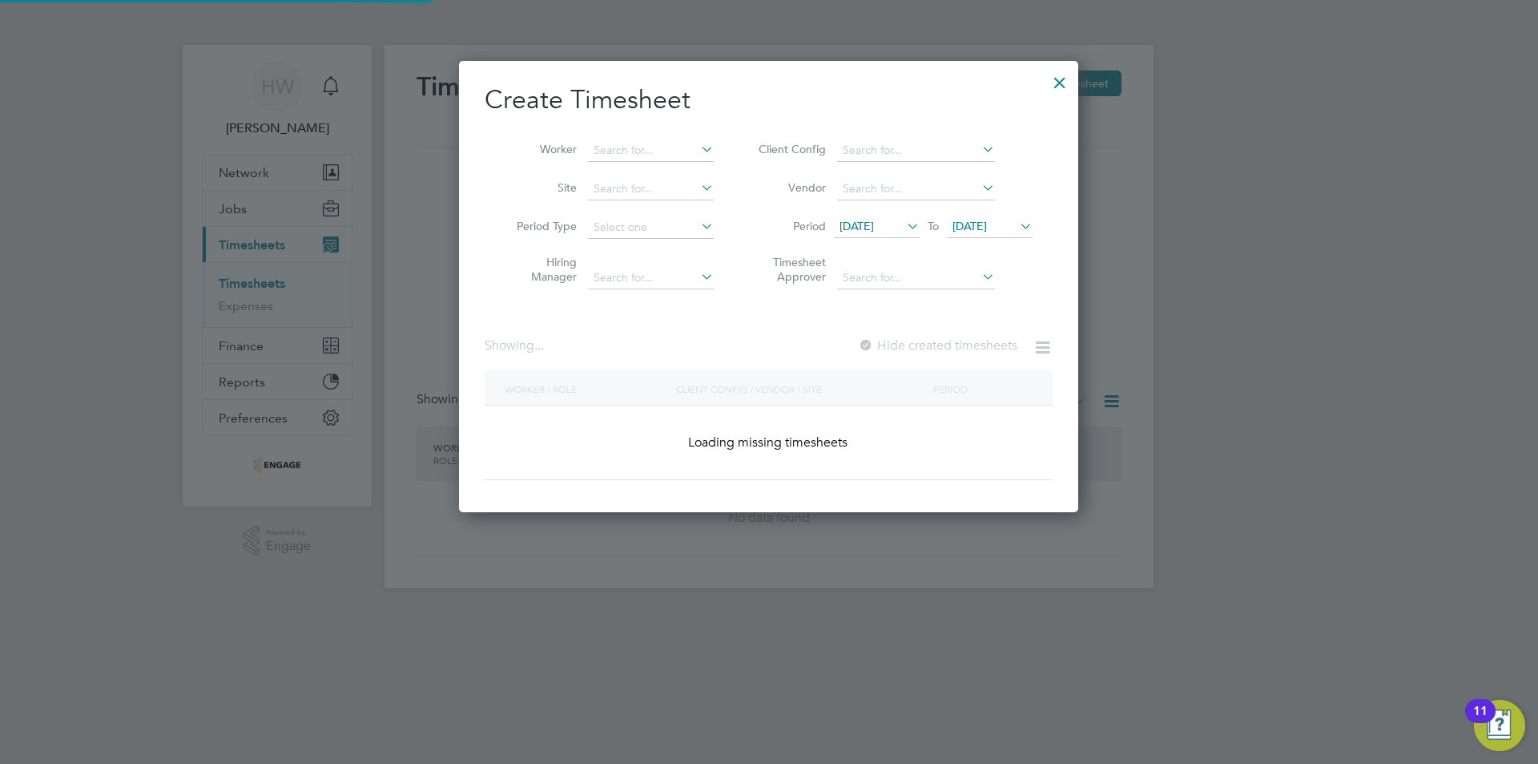
scroll to position [452, 620]
click at [698, 149] on icon at bounding box center [698, 149] width 0 height 22
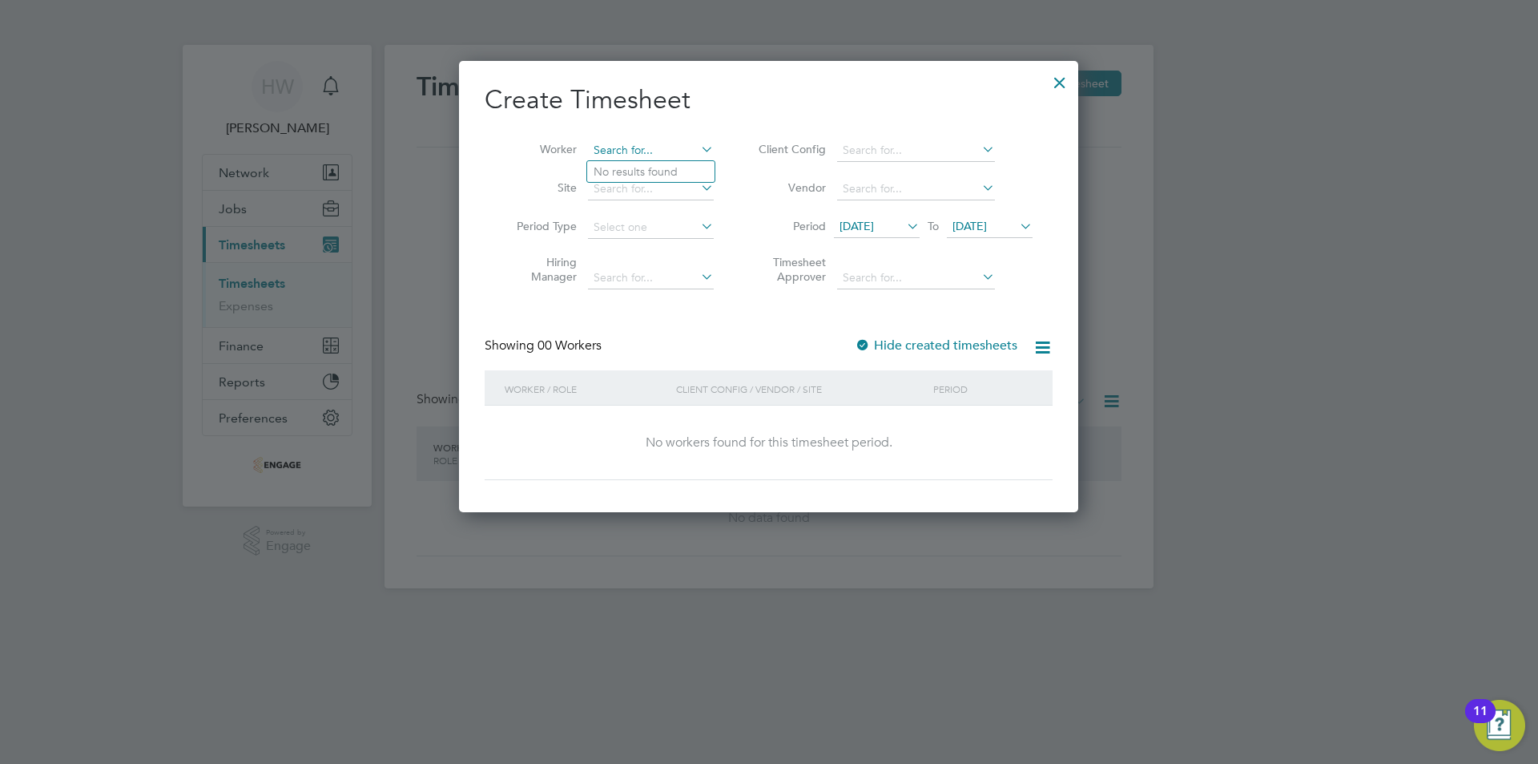
click at [658, 153] on input at bounding box center [651, 150] width 126 height 22
type input "[PERSON_NAME]"
click at [626, 177] on li "Site" at bounding box center [609, 189] width 249 height 38
click at [624, 182] on input at bounding box center [651, 189] width 126 height 22
click at [639, 188] on input at bounding box center [651, 189] width 126 height 22
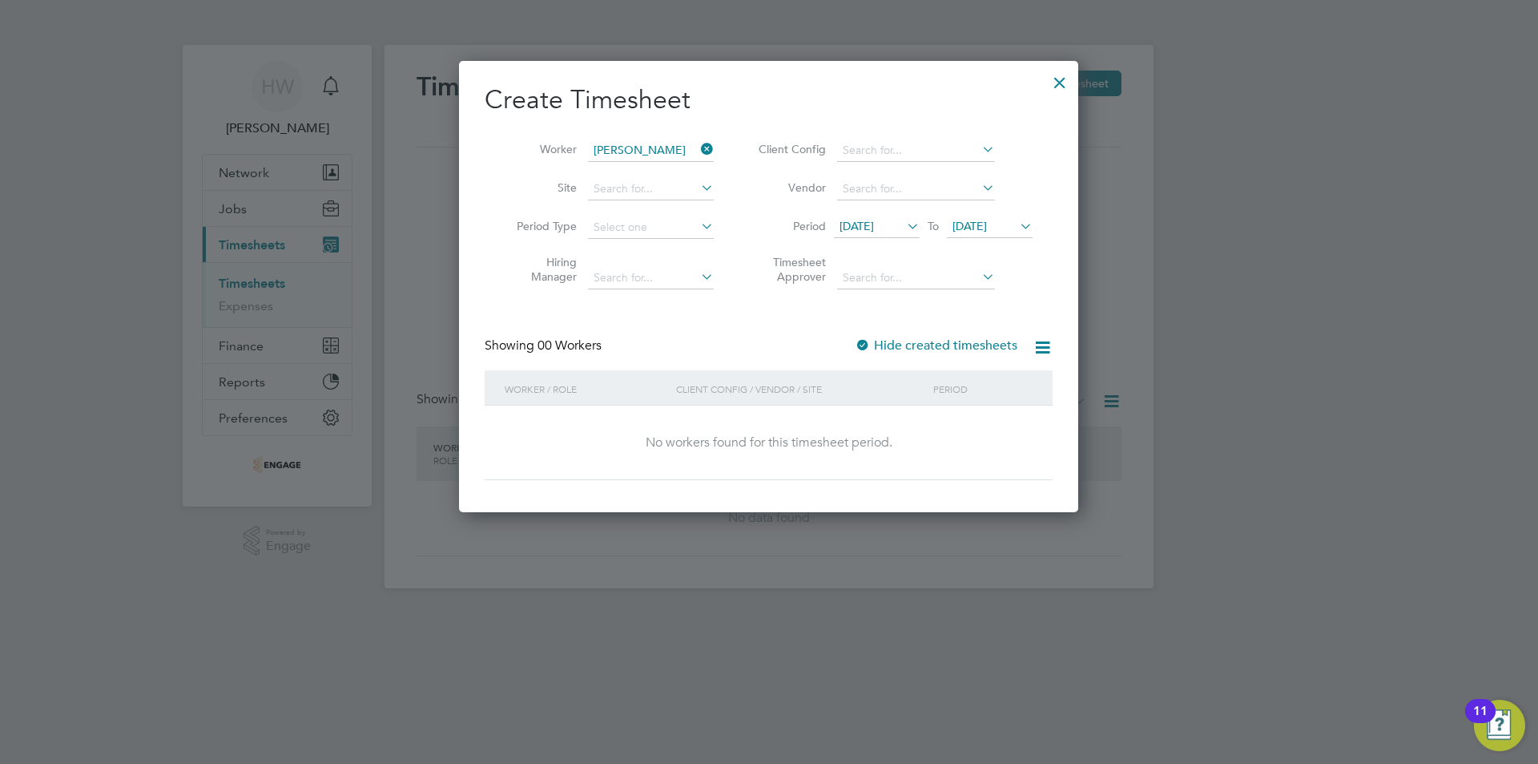
click at [654, 210] on li "Buckingham ([PERSON_NAME] Way)" at bounding box center [688, 211] width 202 height 22
type input "Buckingham ([PERSON_NAME] Way)"
click at [866, 142] on input at bounding box center [916, 150] width 158 height 22
click at [877, 171] on li "Countryside Properties UK Ltd" at bounding box center [920, 172] width 168 height 22
type input "Countryside Properties UK Ltd"
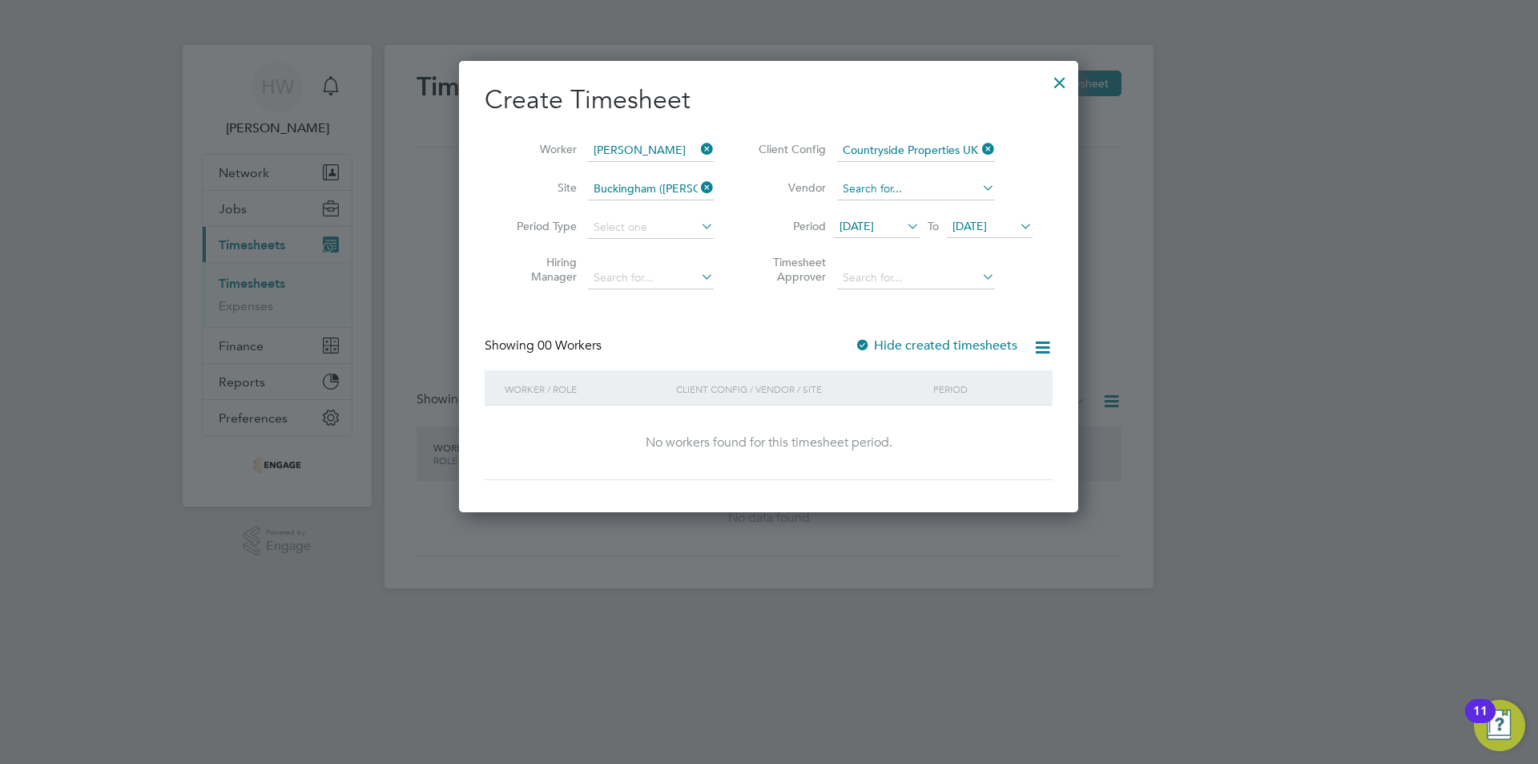
click at [879, 178] on input at bounding box center [916, 189] width 158 height 22
click at [887, 284] on input at bounding box center [916, 278] width 158 height 22
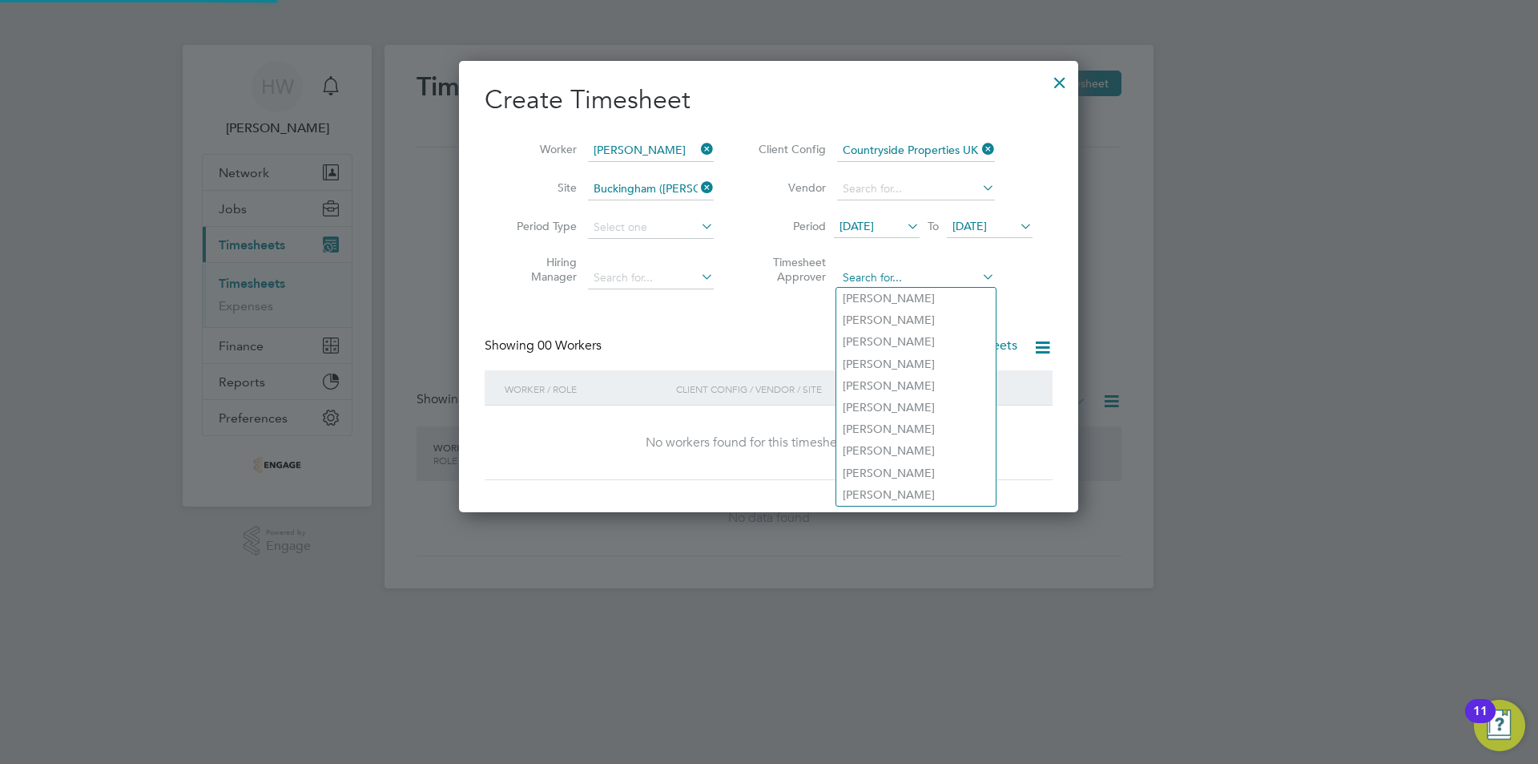
click at [885, 277] on input at bounding box center [916, 278] width 158 height 22
click at [613, 280] on div "Timesheets New Timesheet Timesheets I Follow All Timesheets Client Config Vendo…" at bounding box center [769, 316] width 769 height 543
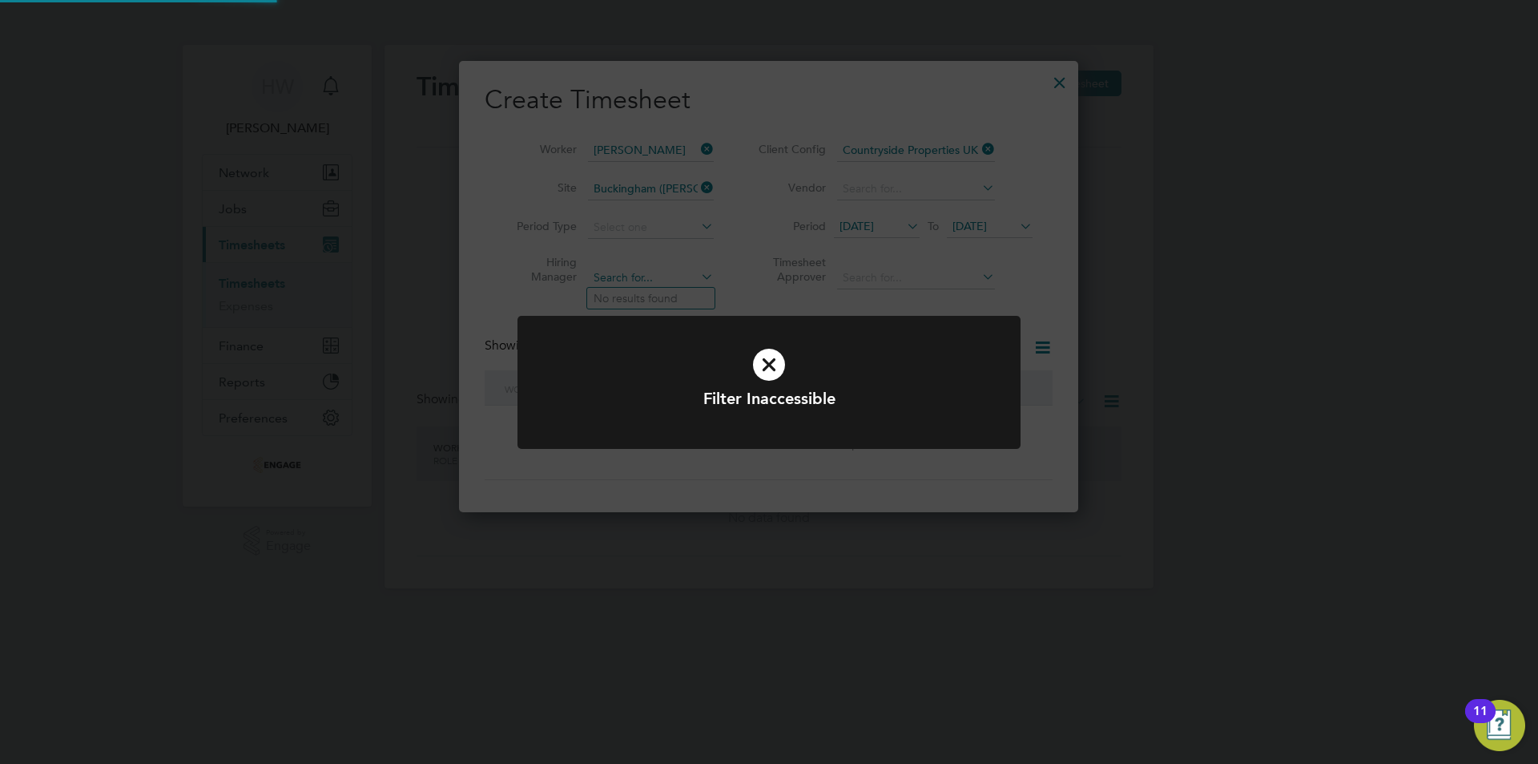
click at [613, 280] on div "Filter Inaccessible Cancel Okay" at bounding box center [769, 382] width 1538 height 764
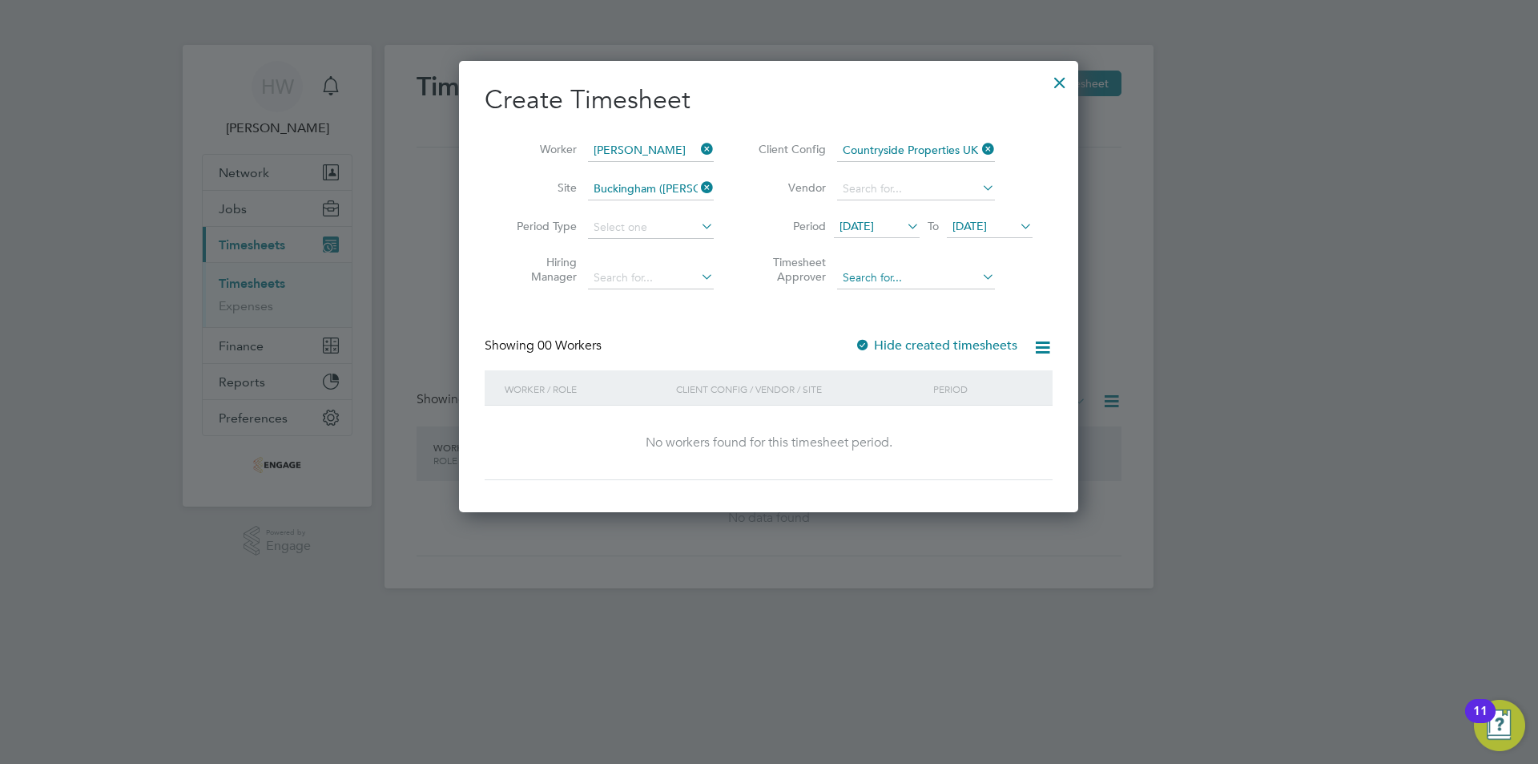
drag, startPoint x: 1003, startPoint y: 286, endPoint x: 990, endPoint y: 286, distance: 13.6
click at [1003, 287] on li "Timesheet Approver" at bounding box center [893, 272] width 319 height 50
click at [966, 278] on input at bounding box center [916, 278] width 158 height 22
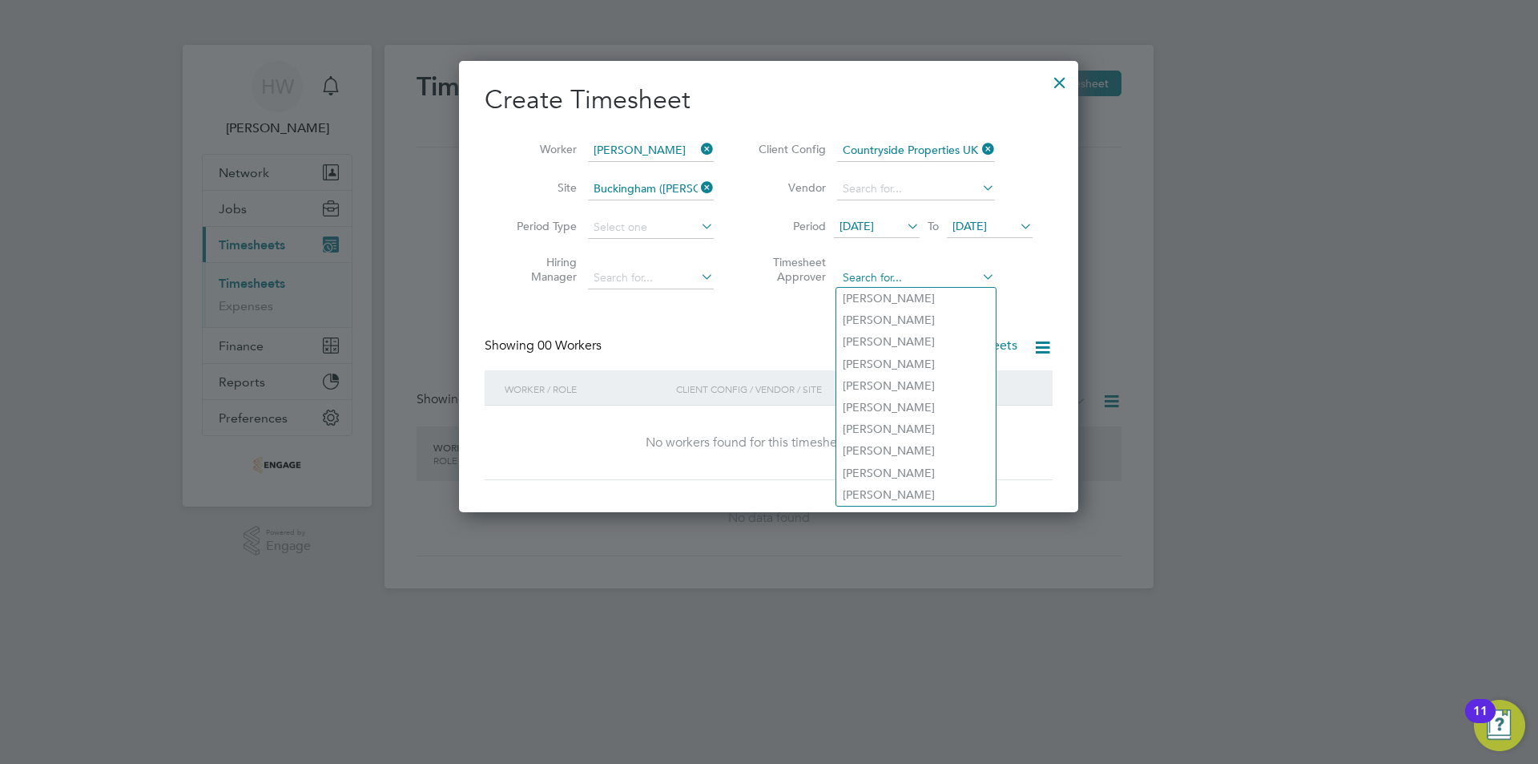
type input "t"
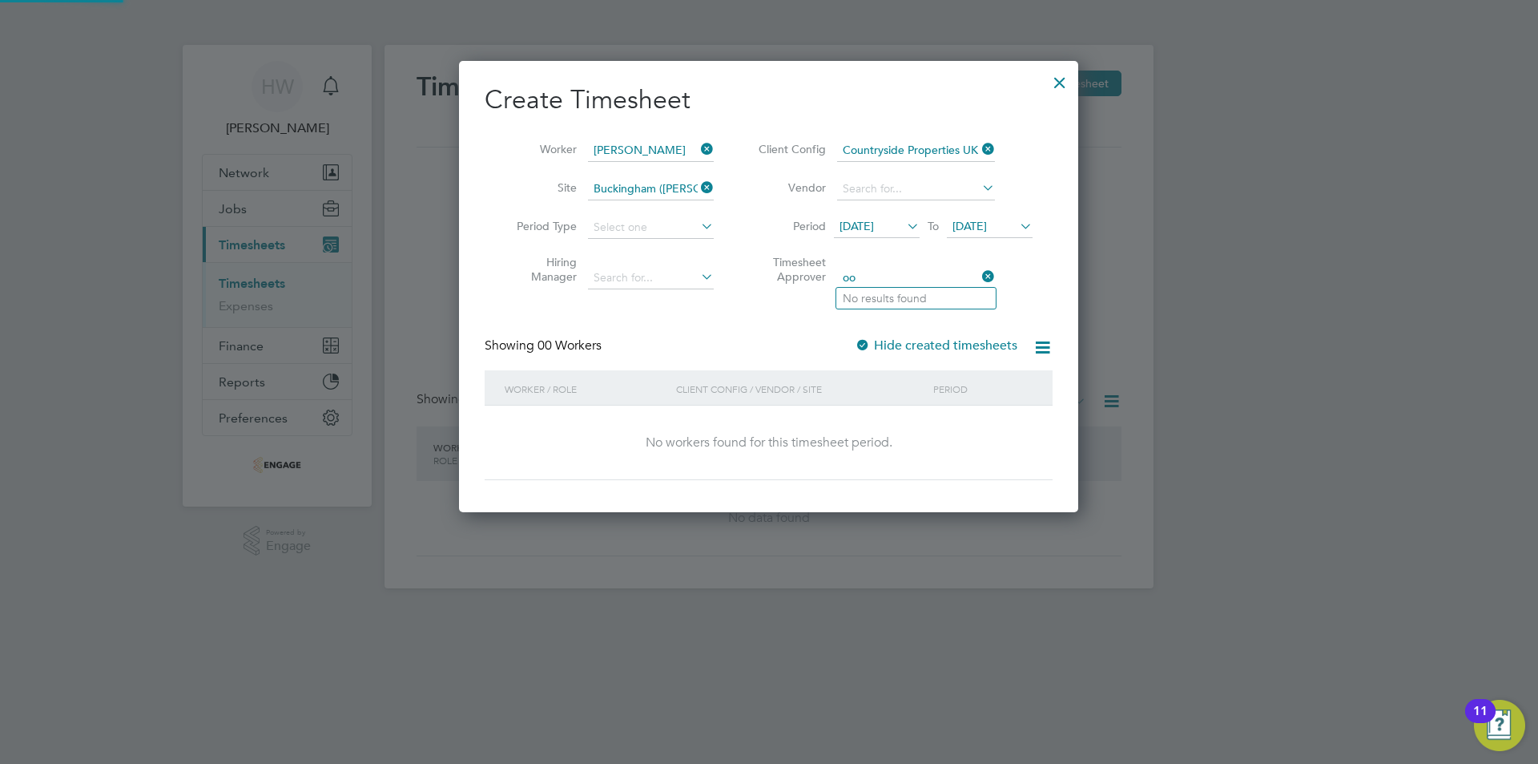
type input "o"
type input "c"
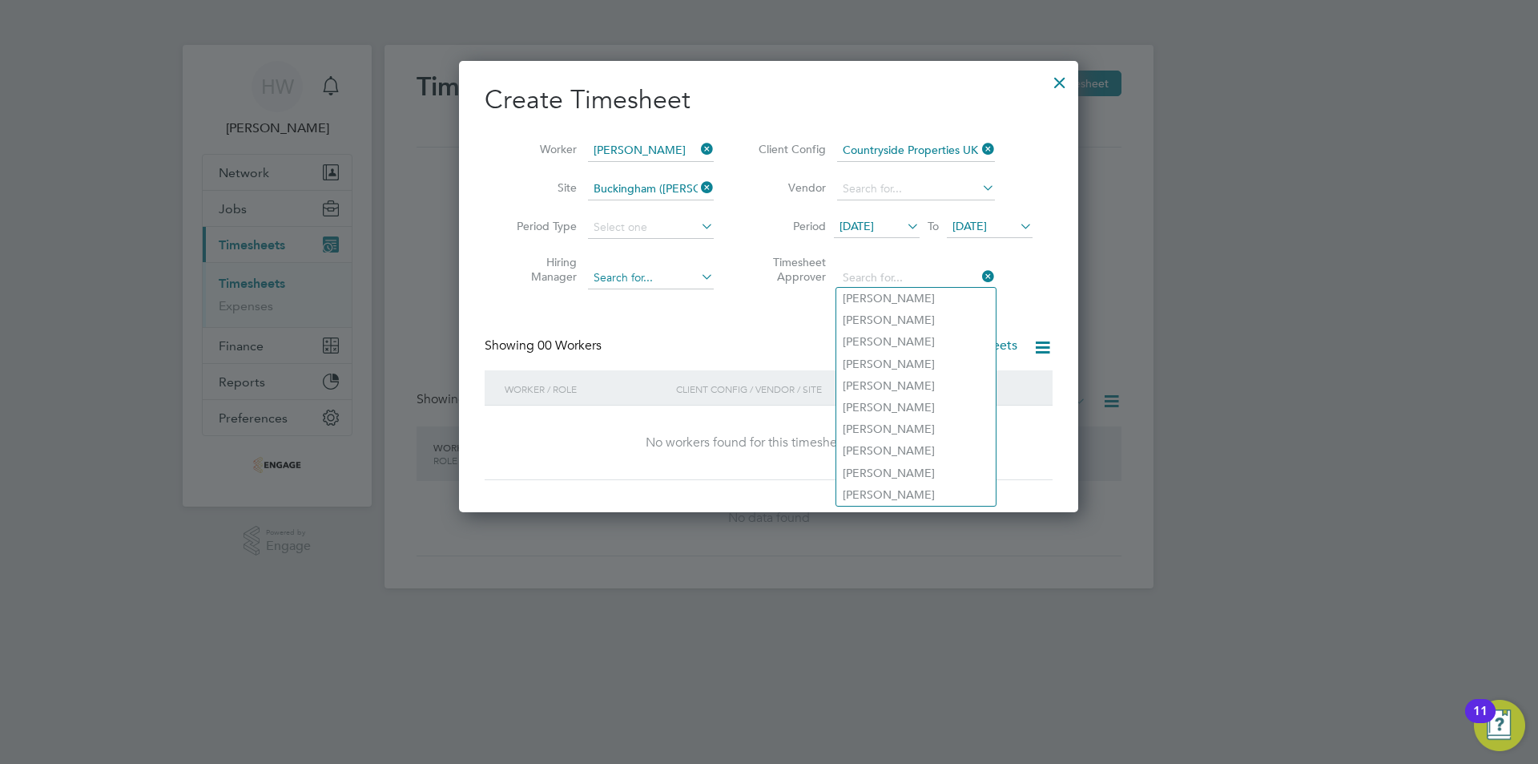
click at [624, 268] on div "Timesheets New Timesheet Timesheets I Follow All Timesheets Client Config Vendo…" at bounding box center [769, 316] width 769 height 543
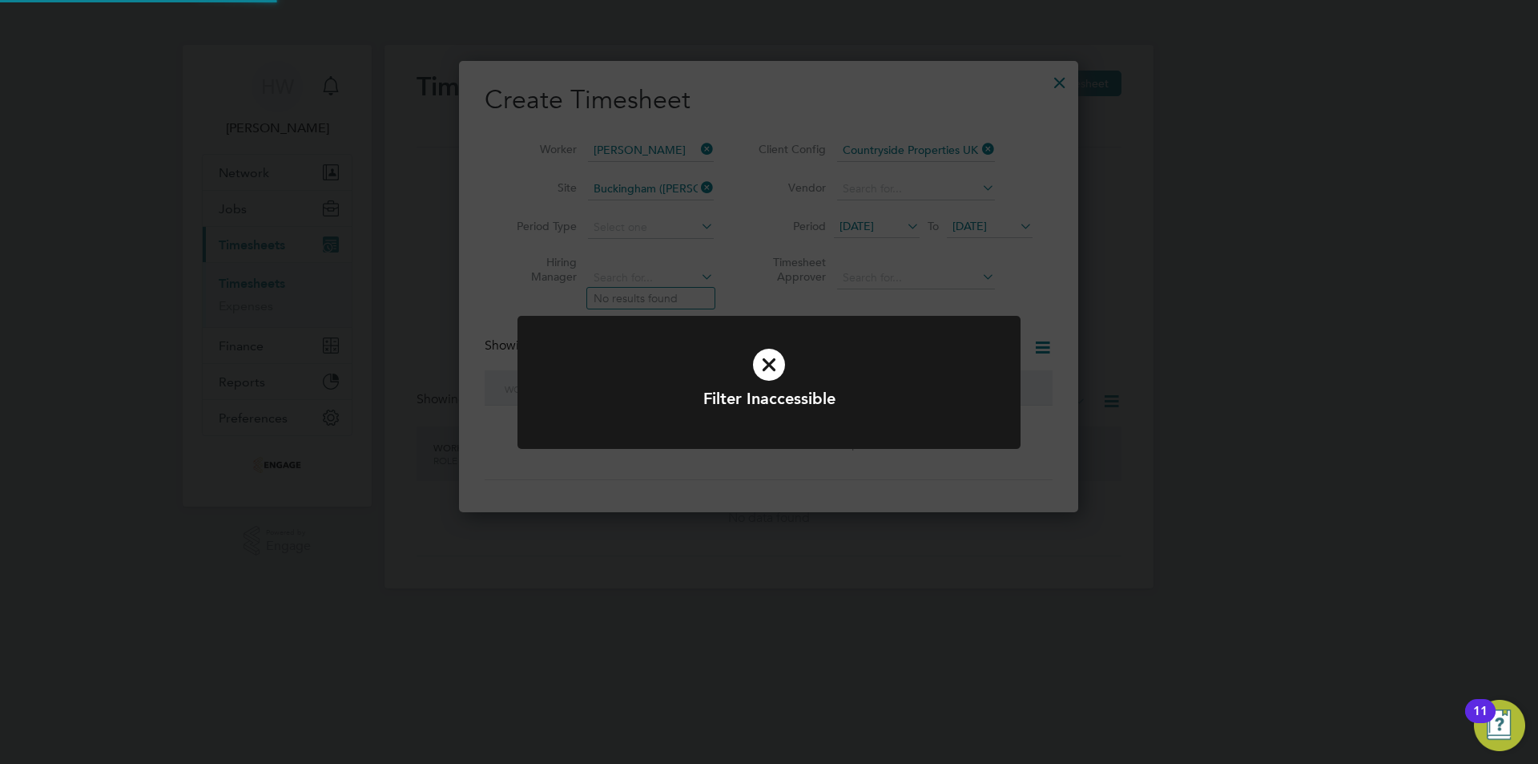
click at [624, 270] on div "Filter Inaccessible Cancel Okay" at bounding box center [769, 382] width 1538 height 764
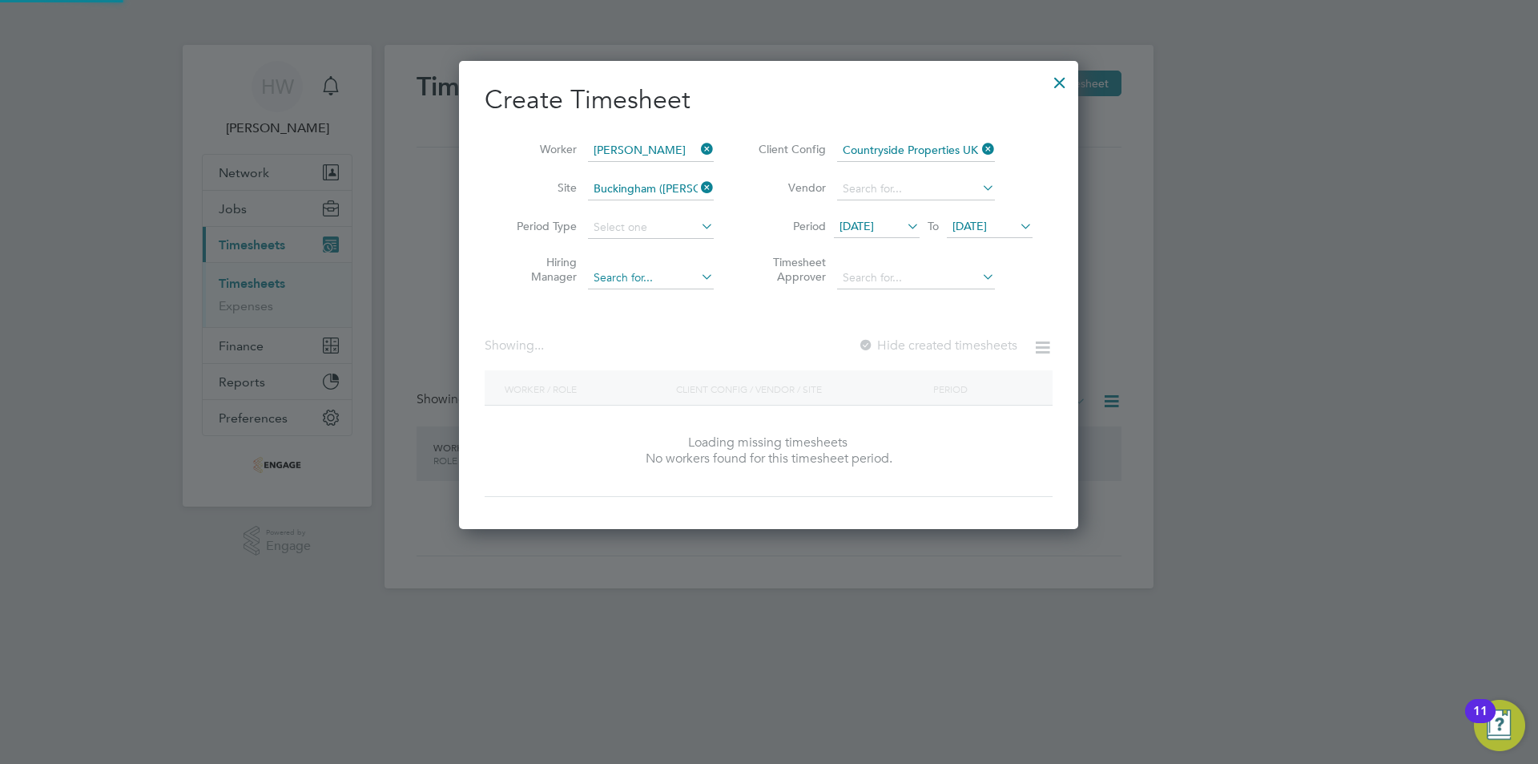
scroll to position [8, 8]
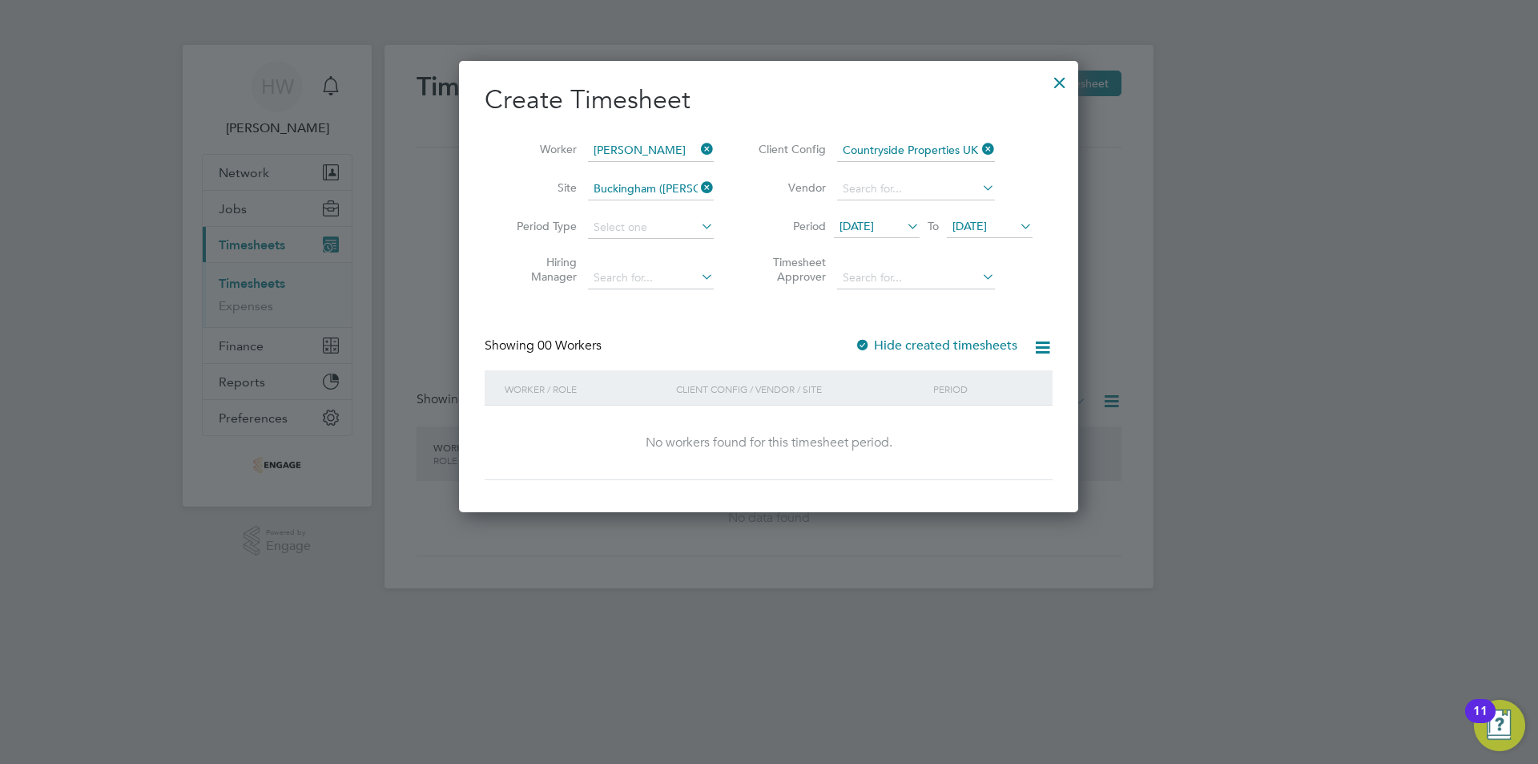
click at [698, 272] on icon at bounding box center [698, 276] width 0 height 22
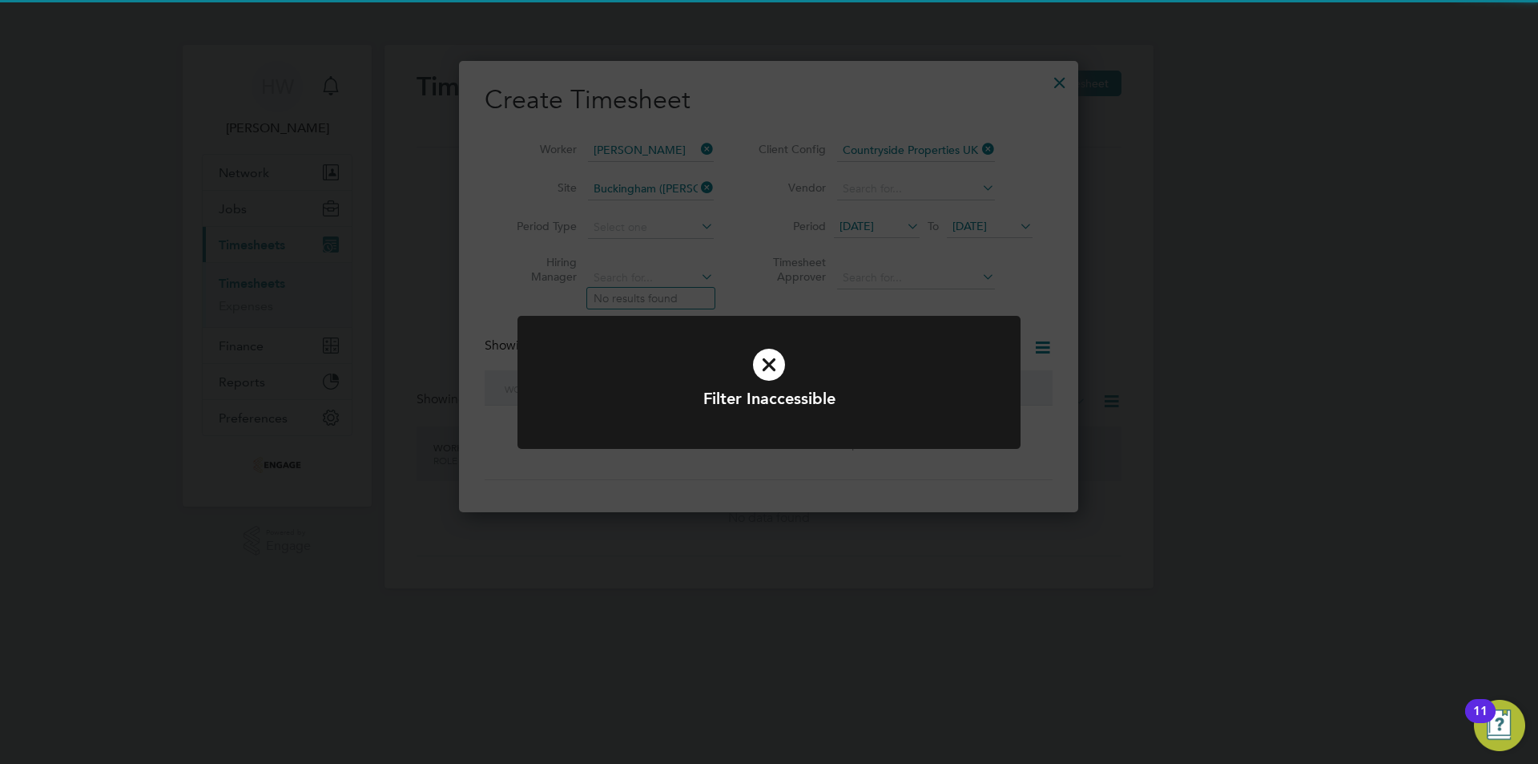
click at [704, 272] on div "Filter Inaccessible Cancel Okay" at bounding box center [769, 382] width 1538 height 764
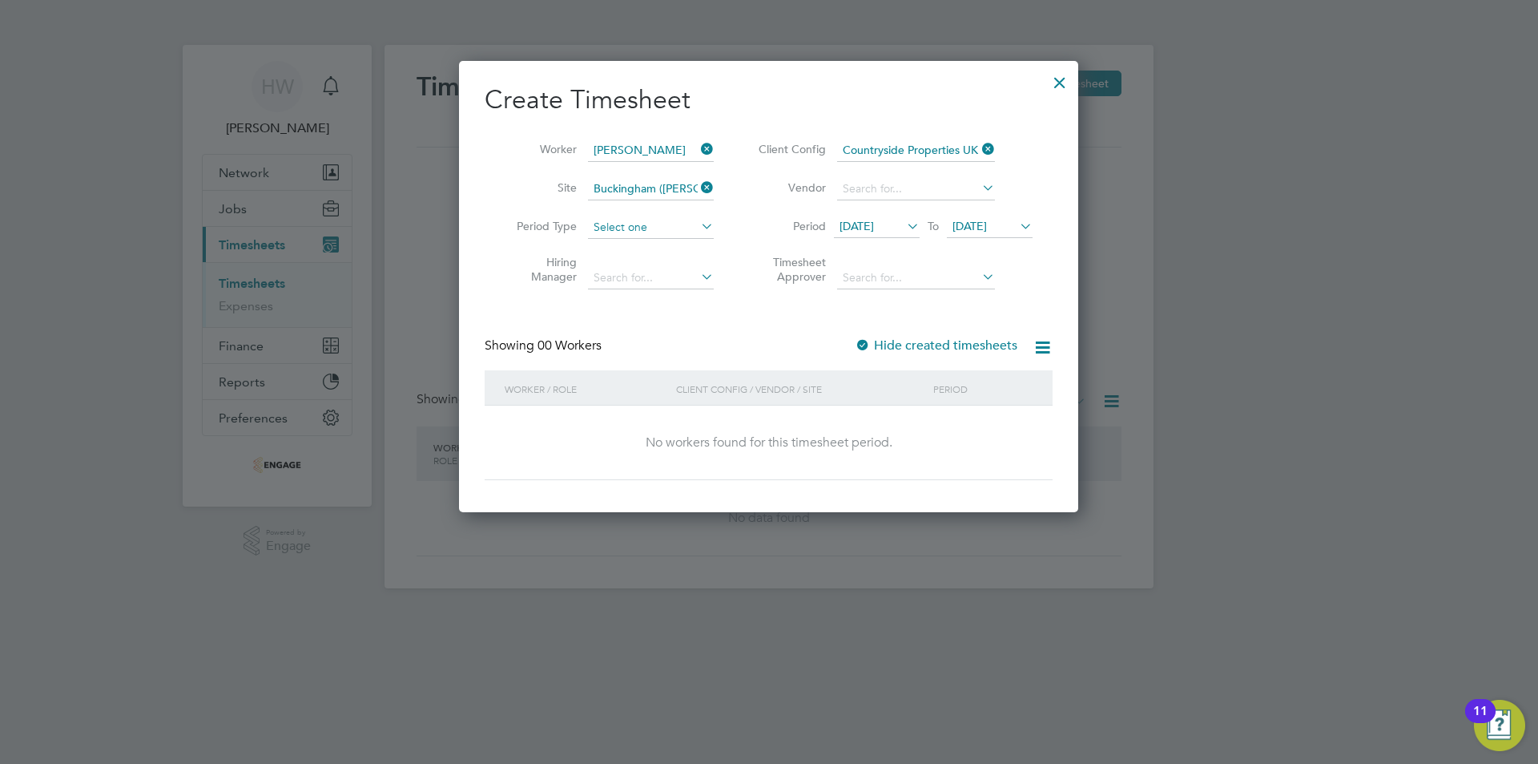
scroll to position [0, 0]
click at [668, 222] on input at bounding box center [651, 227] width 126 height 22
click at [640, 265] on li "Week" at bounding box center [650, 269] width 127 height 21
type input "Week"
click at [693, 452] on div "No workers found for this timesheet period." at bounding box center [769, 442] width 536 height 75
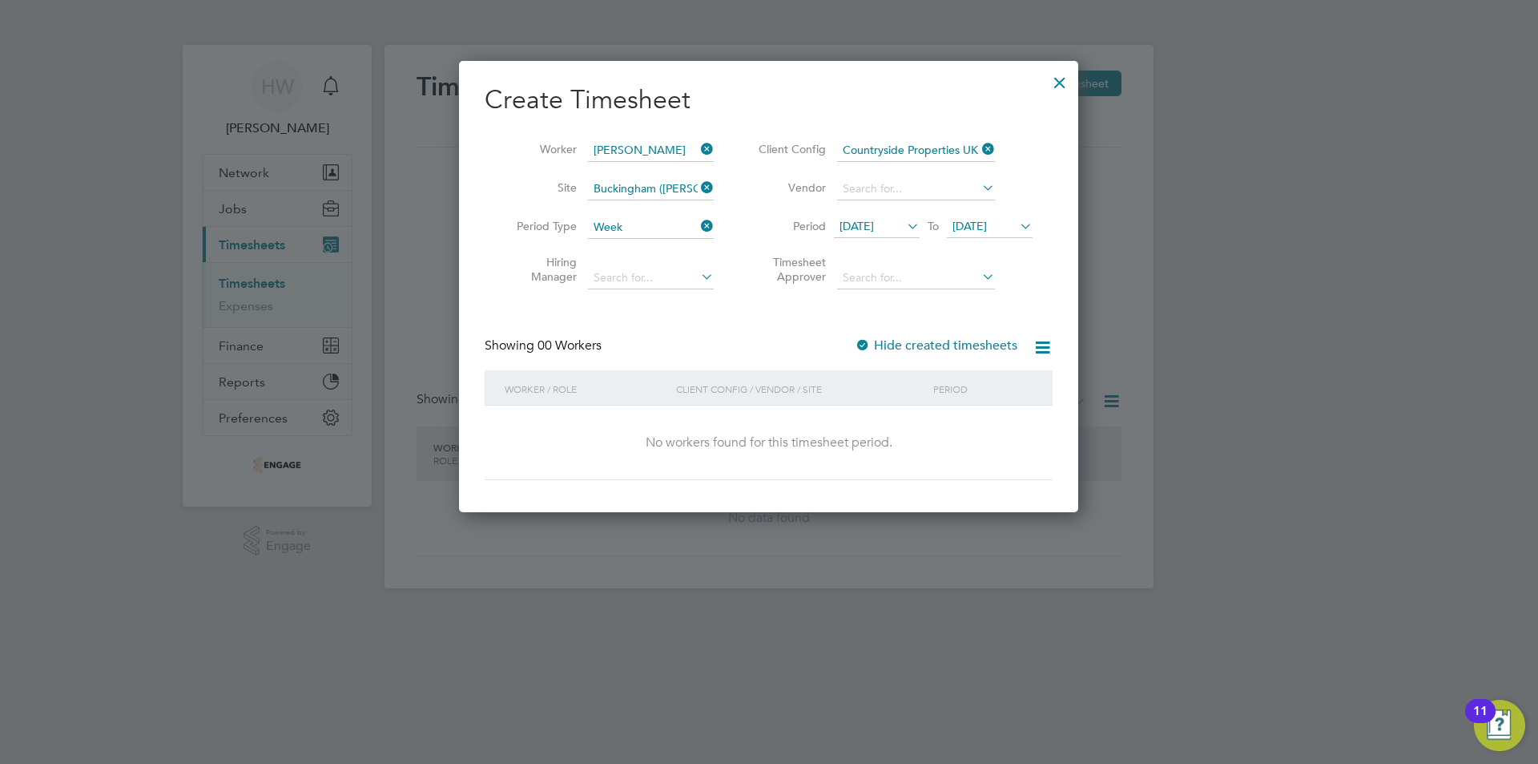
click at [544, 388] on div "Worker / Role" at bounding box center [586, 388] width 171 height 37
click at [554, 357] on div "Showing 00 Workers Hide created timesheets" at bounding box center [769, 353] width 568 height 33
click at [957, 393] on div "Period" at bounding box center [982, 388] width 107 height 37
click at [1054, 85] on div at bounding box center [1060, 78] width 29 height 29
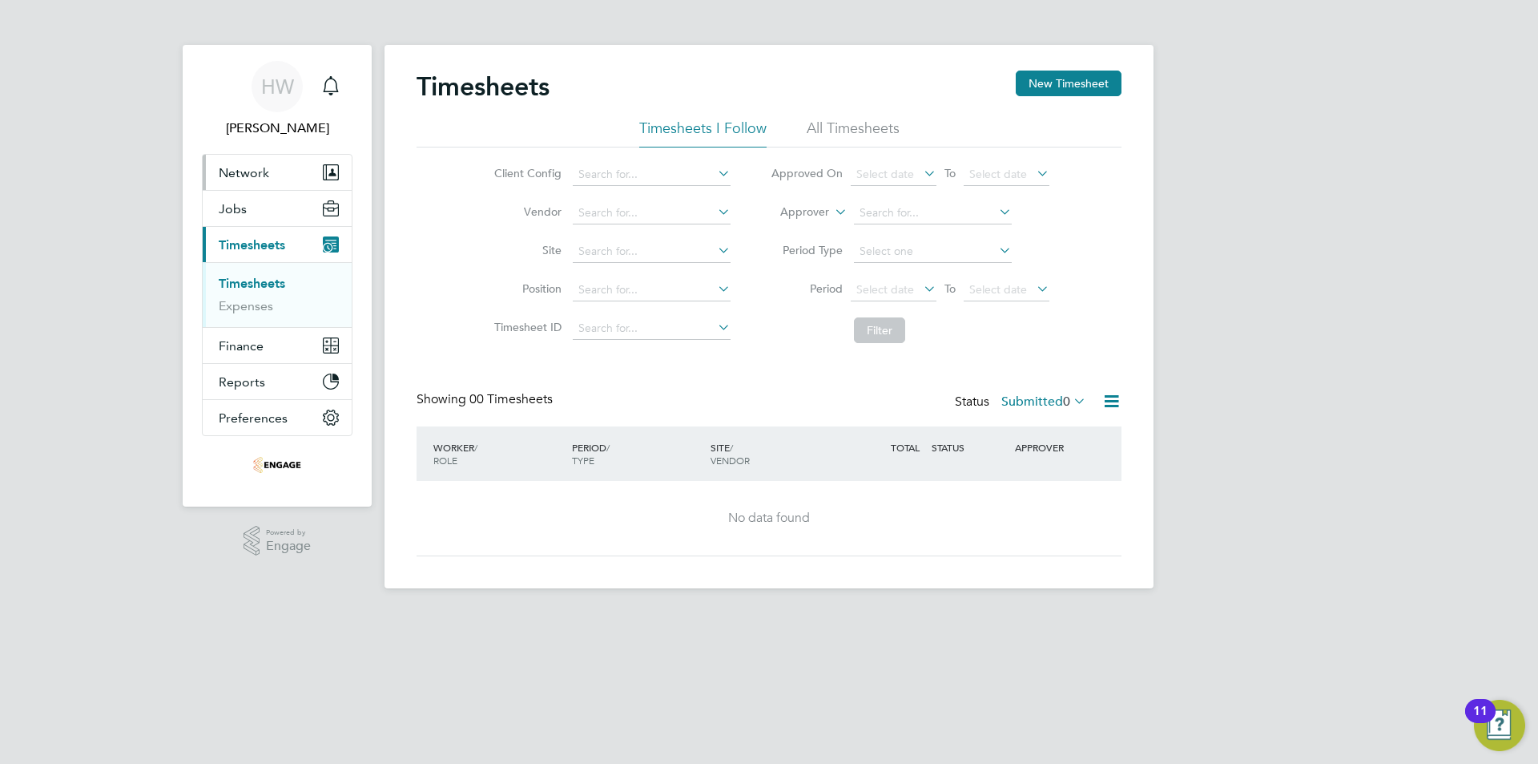
click at [271, 173] on button "Network" at bounding box center [277, 172] width 149 height 35
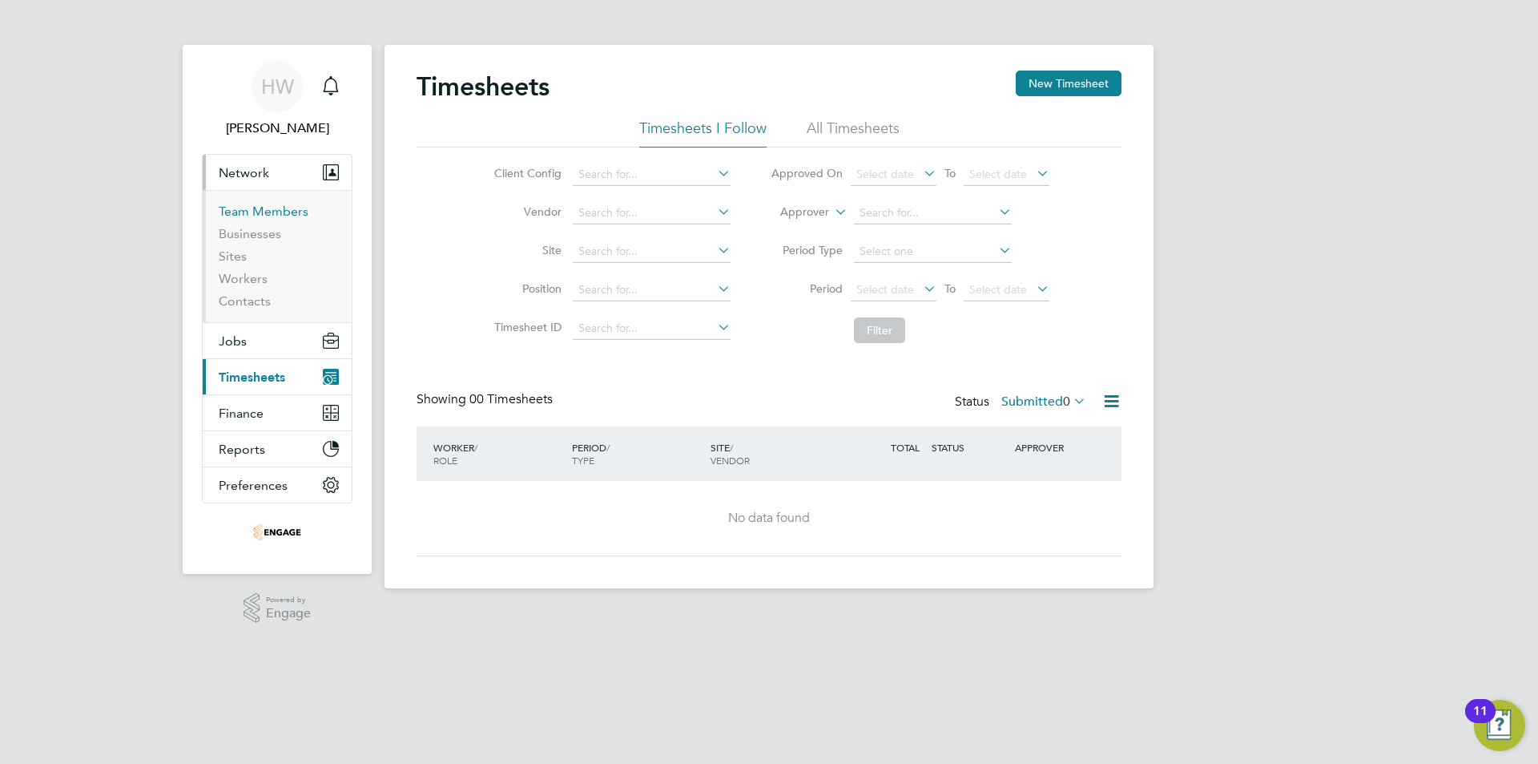
click at [271, 216] on link "Team Members" at bounding box center [264, 211] width 90 height 15
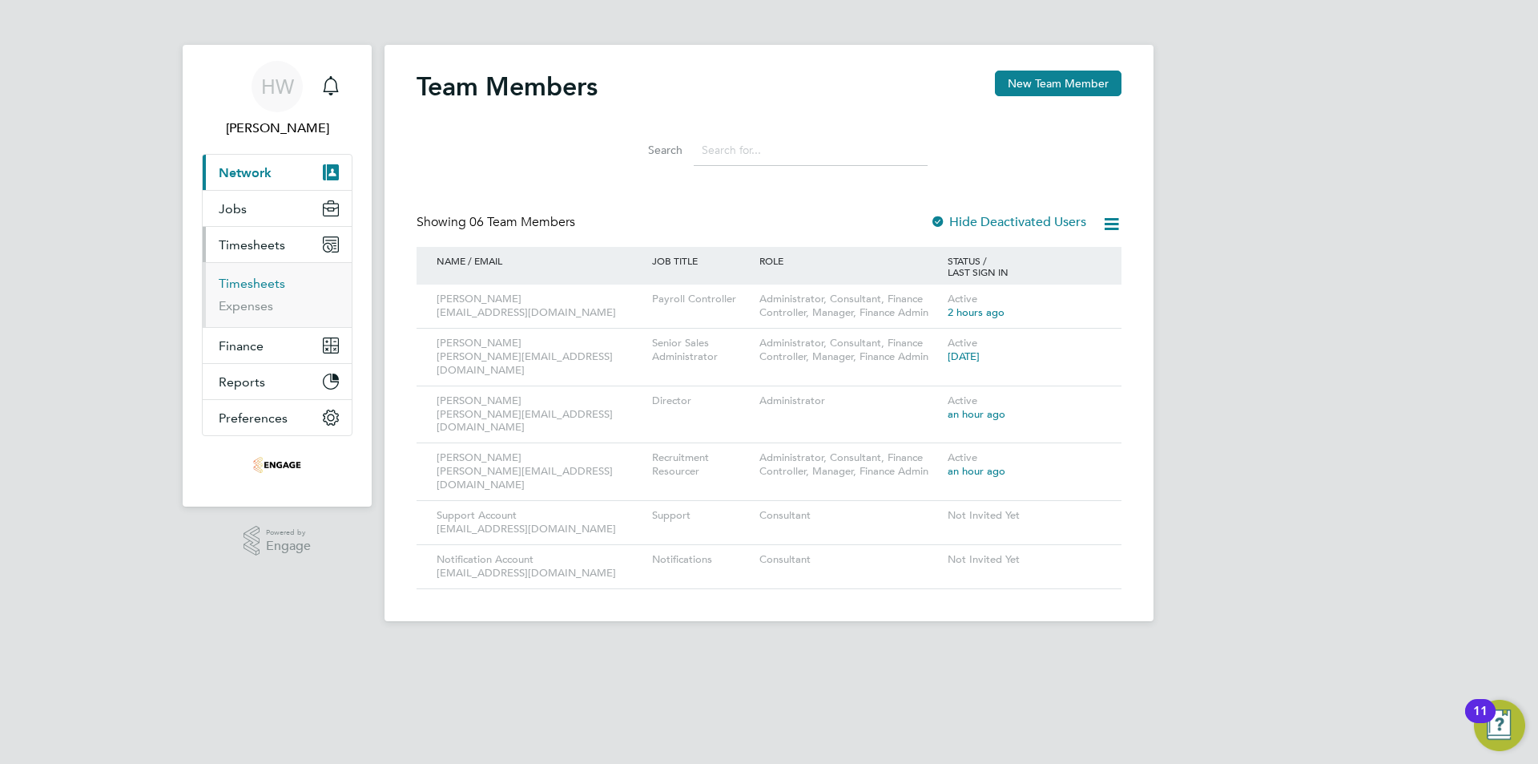
click at [256, 283] on link "Timesheets" at bounding box center [252, 283] width 67 height 15
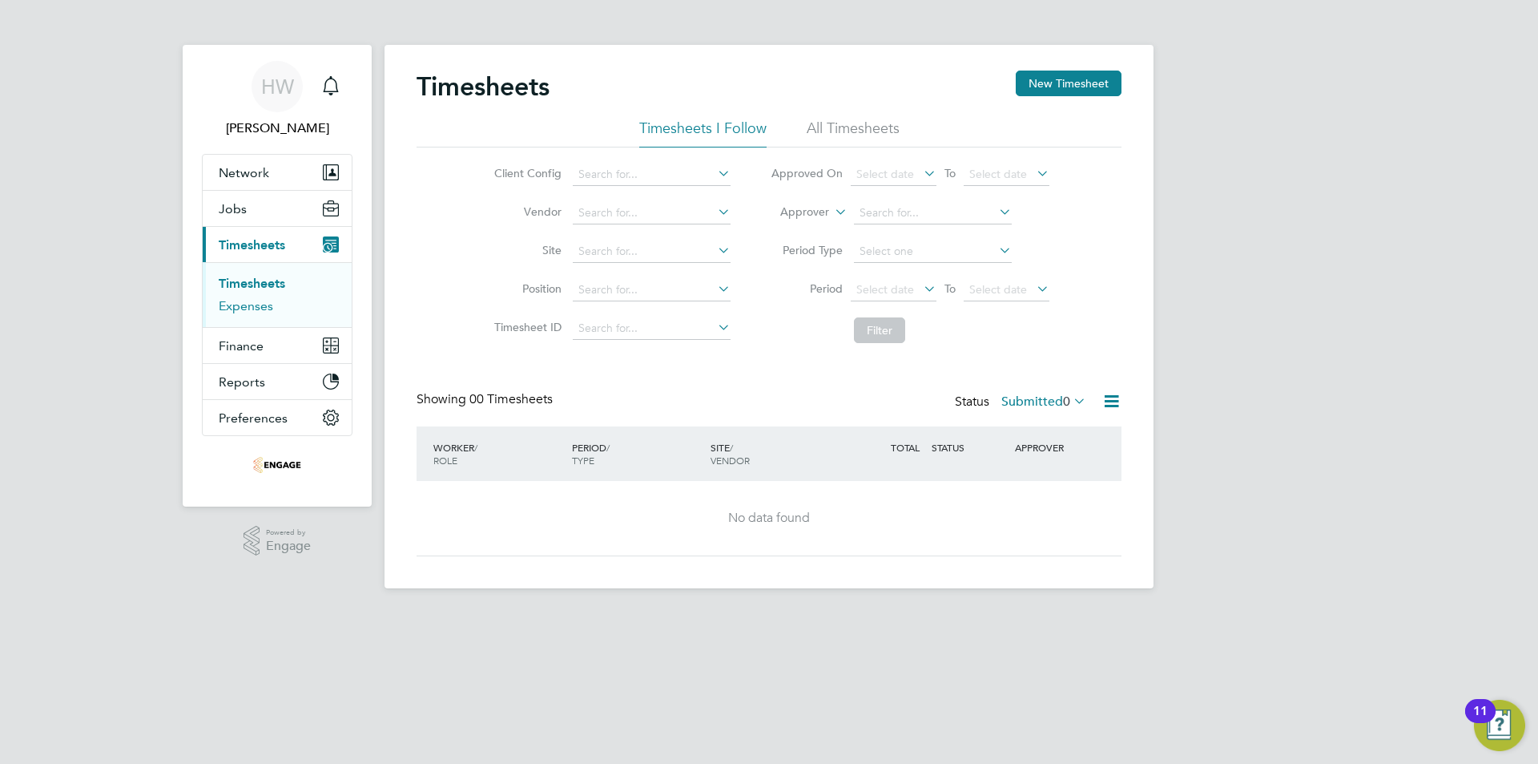
click at [256, 304] on link "Expenses" at bounding box center [246, 305] width 54 height 15
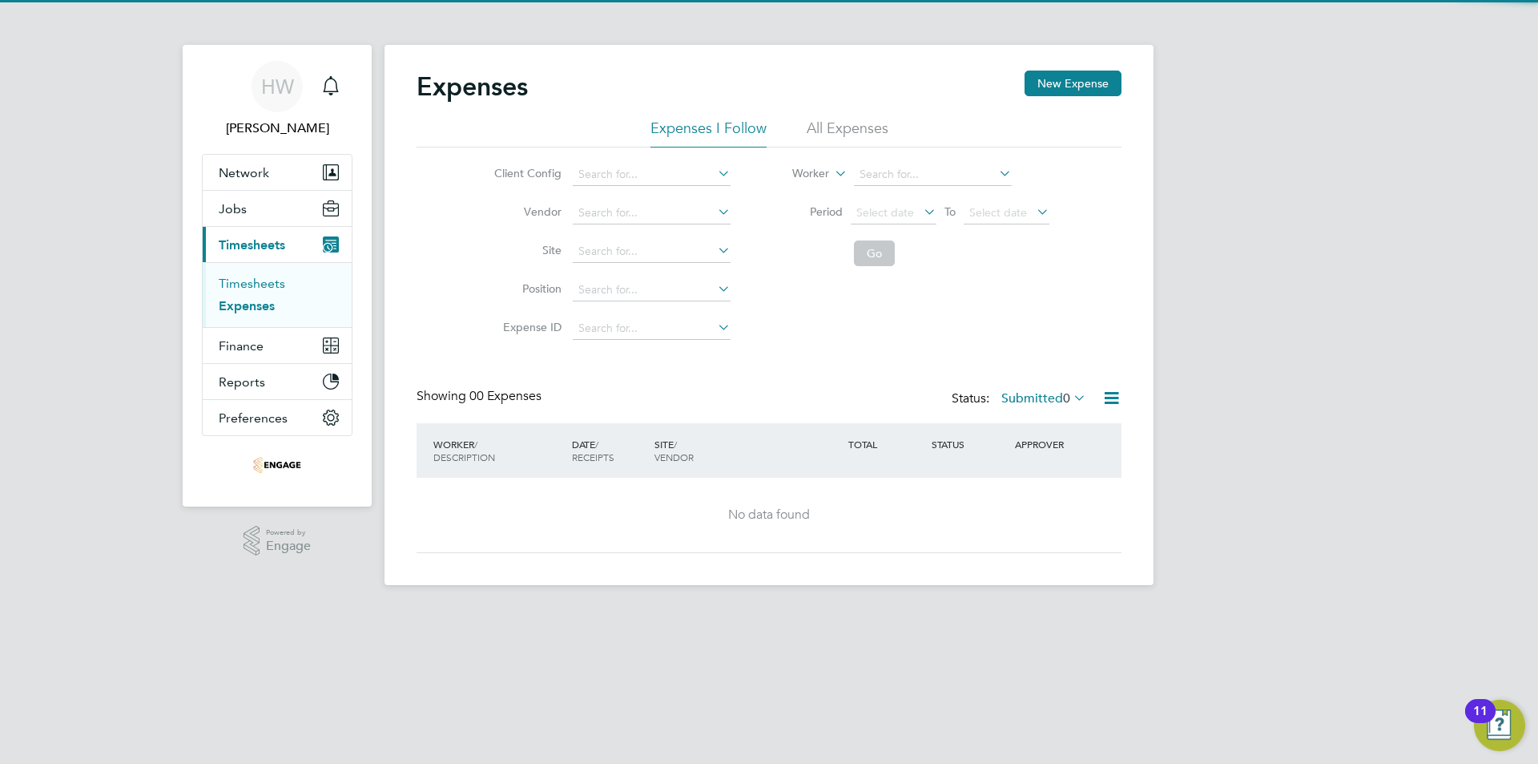
click at [262, 284] on link "Timesheets" at bounding box center [252, 283] width 67 height 15
click at [267, 252] on button "Current page: Timesheets" at bounding box center [277, 244] width 149 height 35
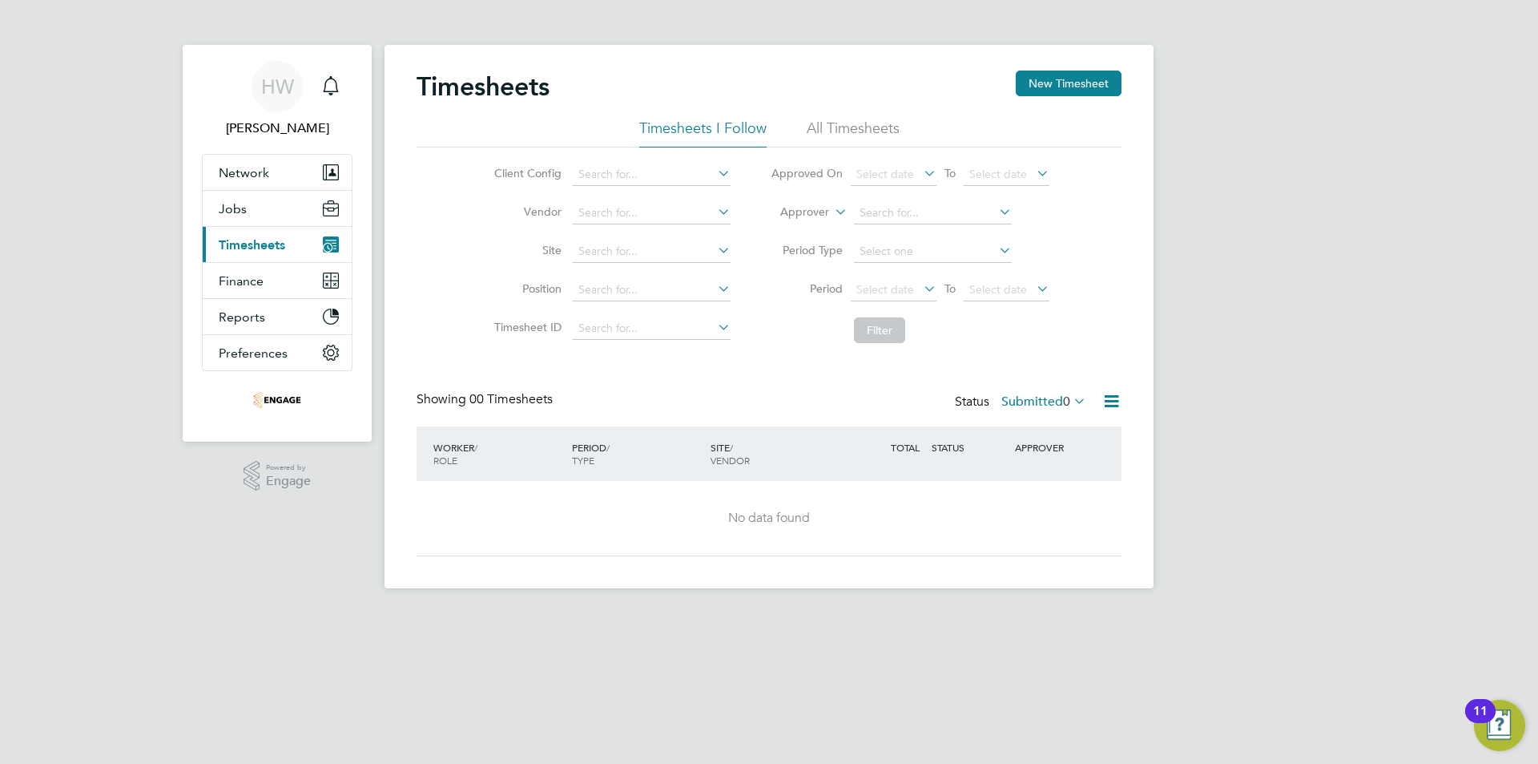
drag, startPoint x: 266, startPoint y: 249, endPoint x: 256, endPoint y: 268, distance: 21.5
click at [265, 250] on span "Timesheets" at bounding box center [252, 244] width 67 height 15
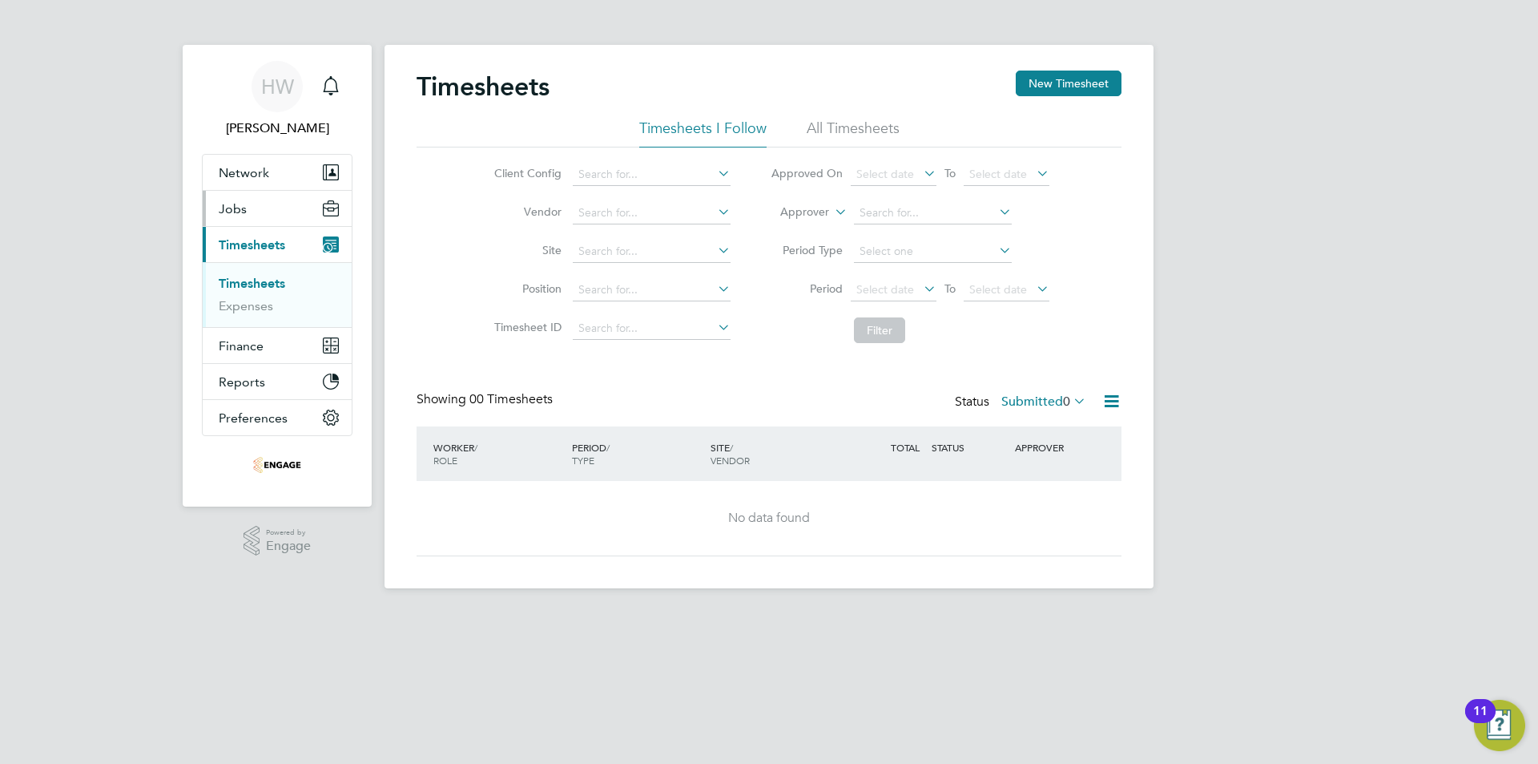
click at [255, 200] on button "Jobs" at bounding box center [277, 208] width 149 height 35
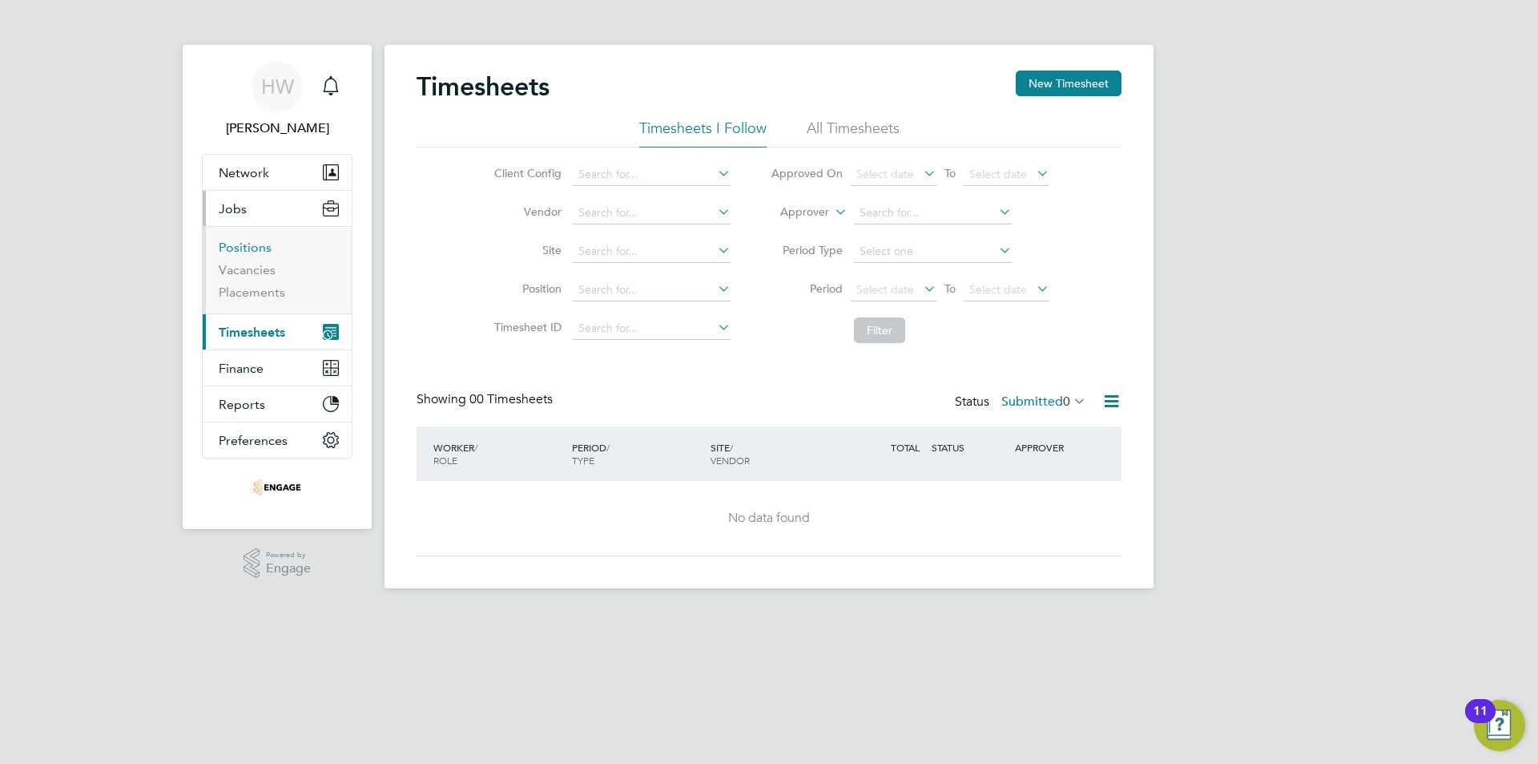
click at [248, 244] on link "Positions" at bounding box center [245, 247] width 53 height 15
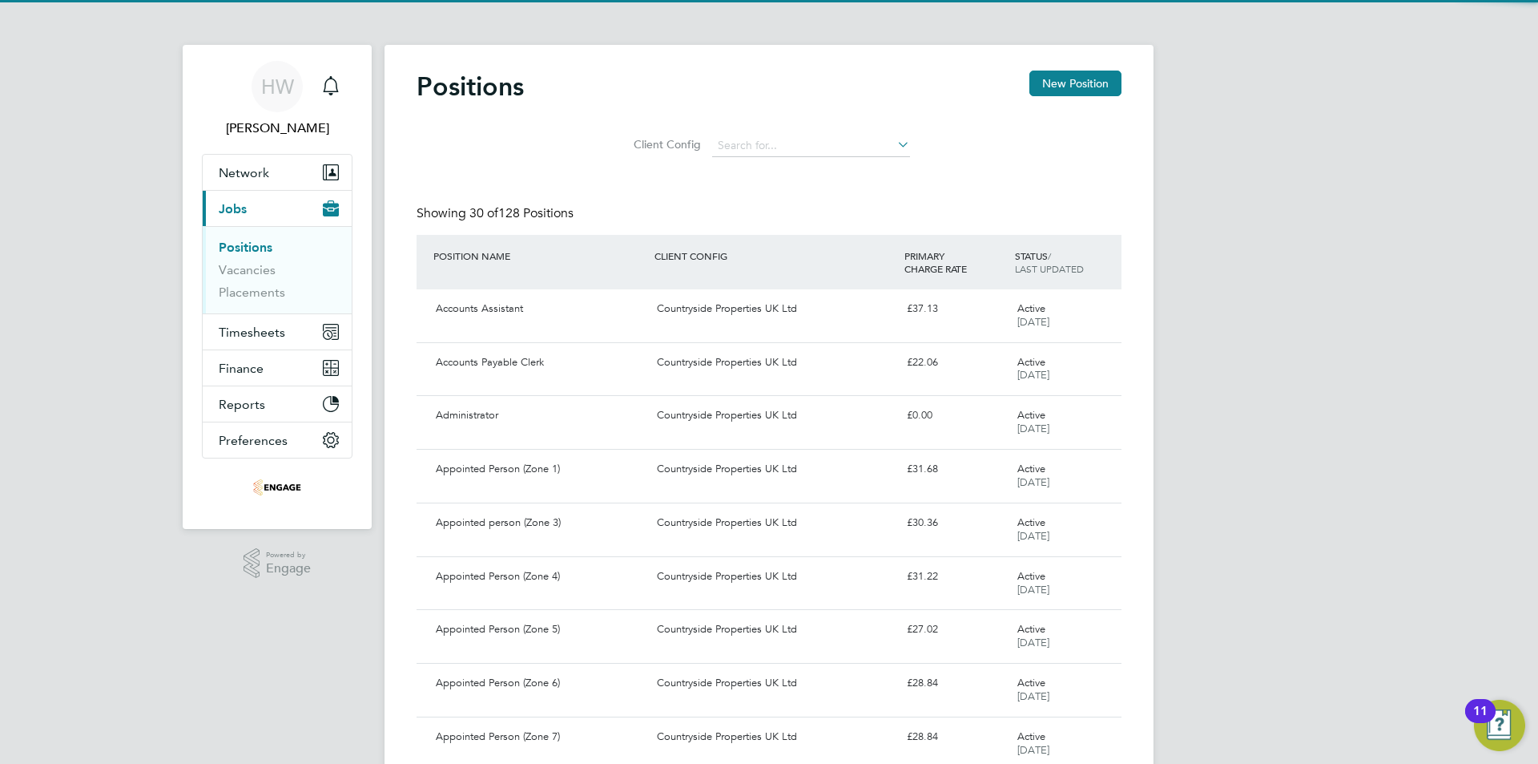
click at [237, 210] on span "Jobs" at bounding box center [233, 208] width 28 height 15
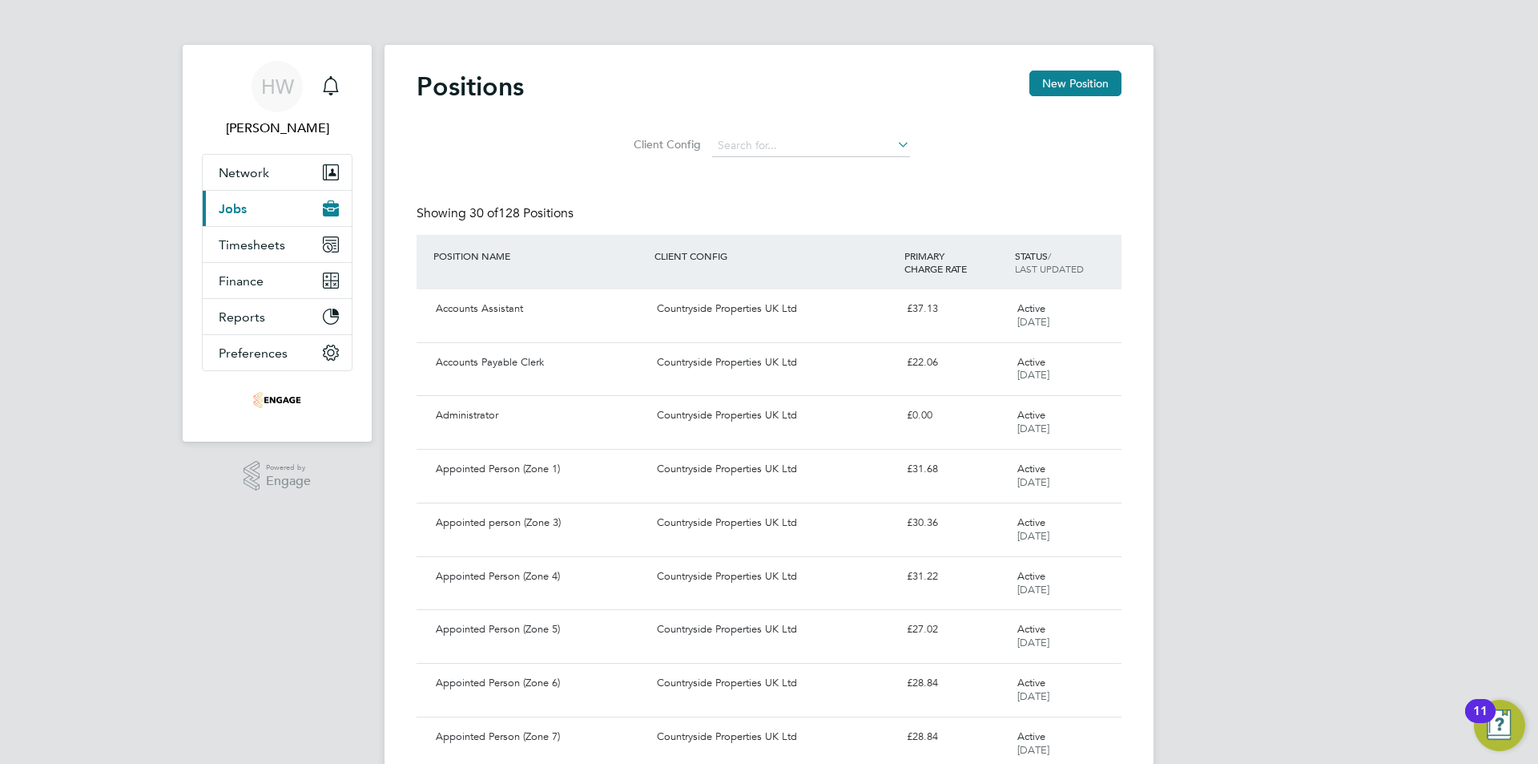
click at [242, 212] on span "Jobs" at bounding box center [233, 208] width 28 height 15
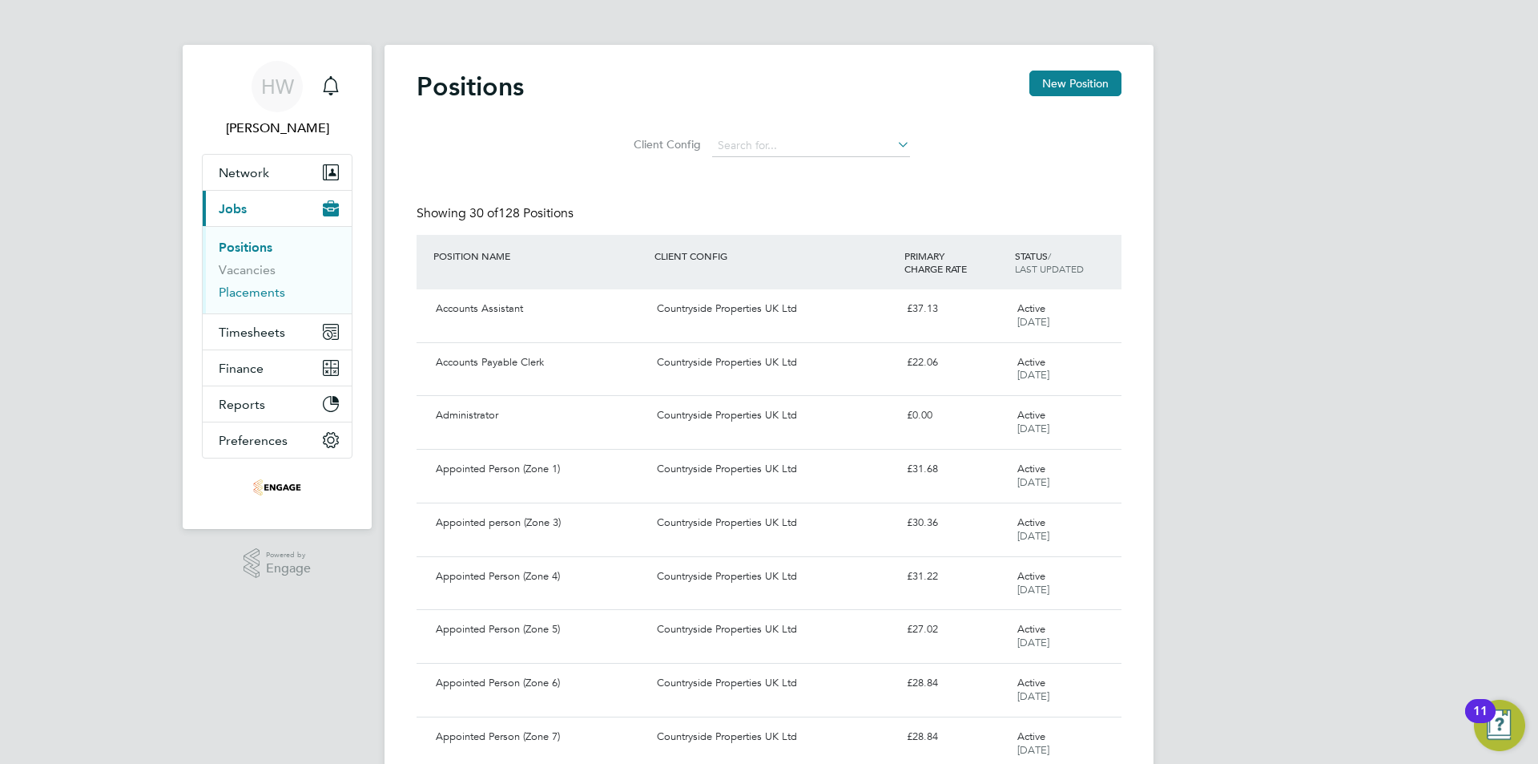
click at [250, 293] on link "Placements" at bounding box center [252, 291] width 67 height 15
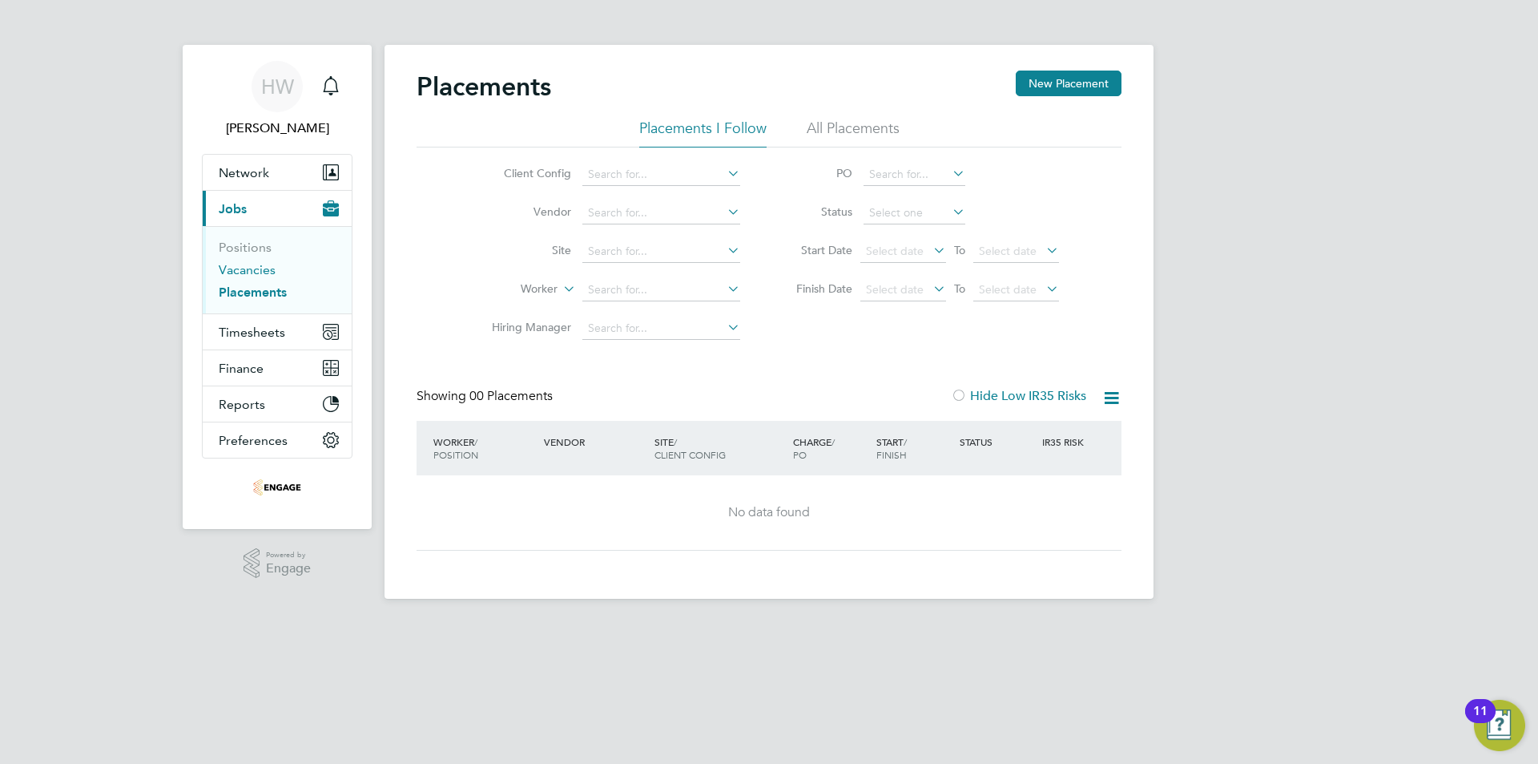
click at [244, 268] on link "Vacancies" at bounding box center [247, 269] width 57 height 15
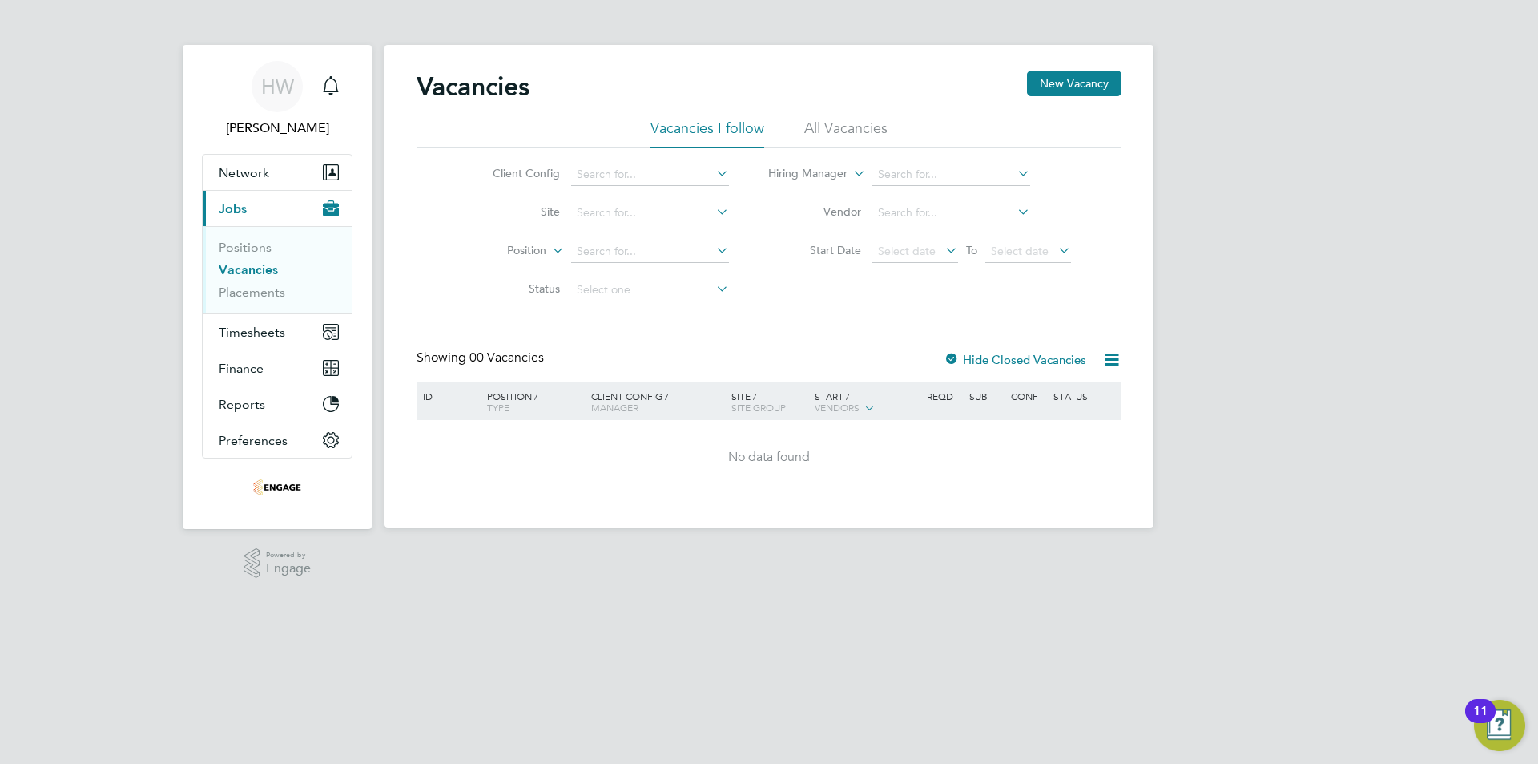
click at [1105, 354] on icon at bounding box center [1112, 359] width 20 height 20
click at [1102, 358] on icon at bounding box center [1112, 359] width 20 height 20
click at [954, 361] on div at bounding box center [952, 361] width 16 height 16
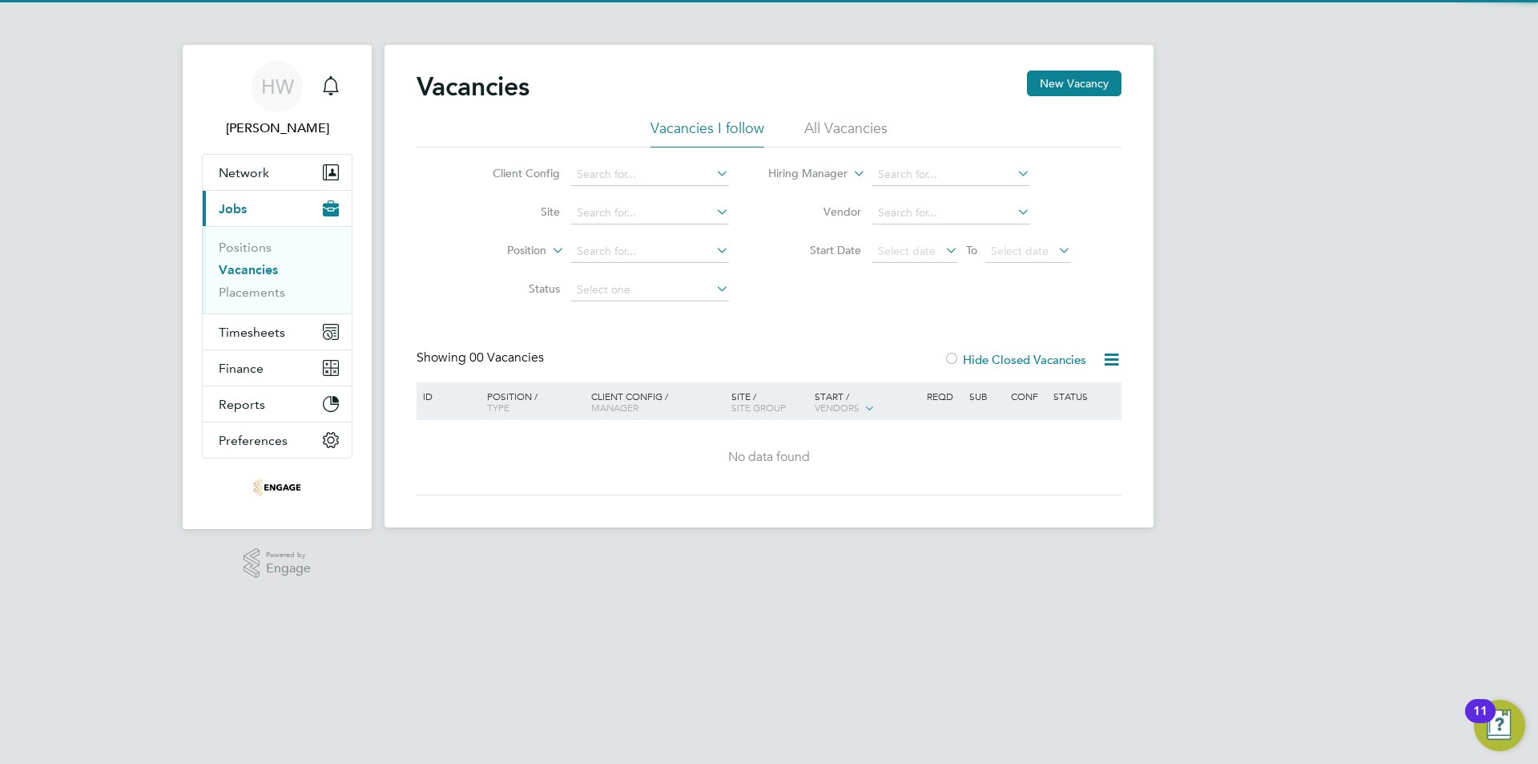
click at [954, 361] on div at bounding box center [952, 361] width 16 height 16
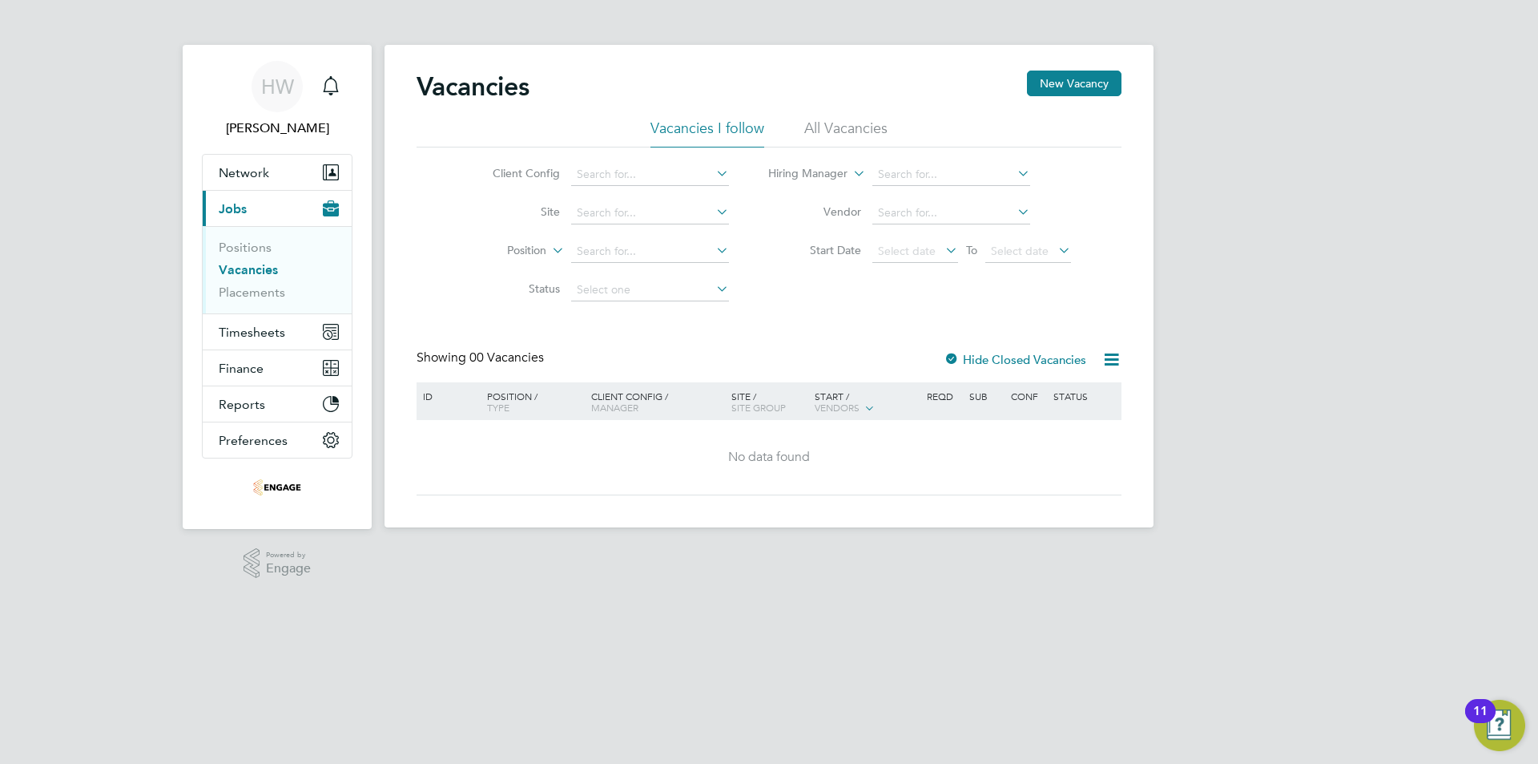
click at [856, 123] on li "All Vacancies" at bounding box center [845, 133] width 83 height 29
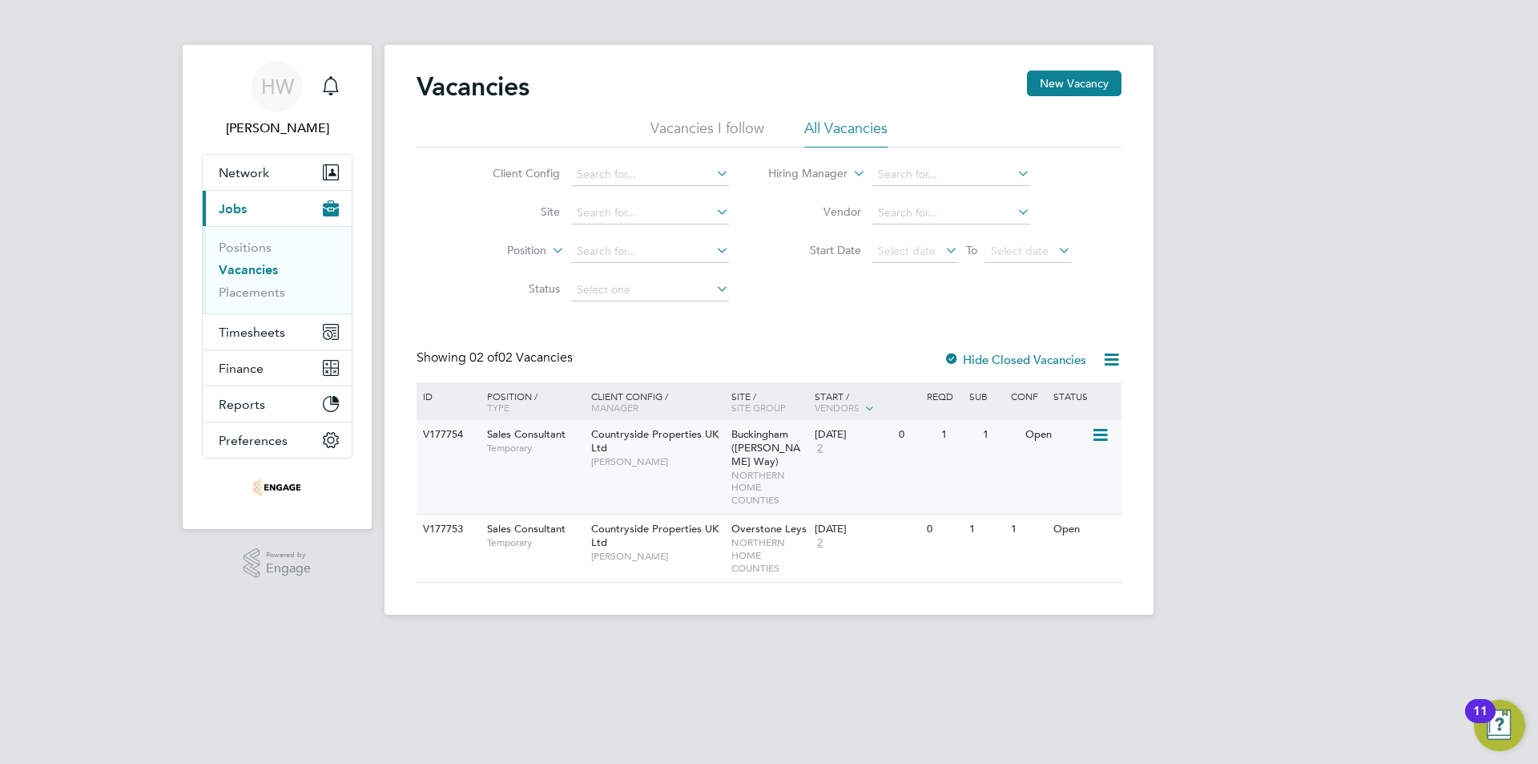
click at [691, 456] on span "[PERSON_NAME]" at bounding box center [657, 461] width 132 height 13
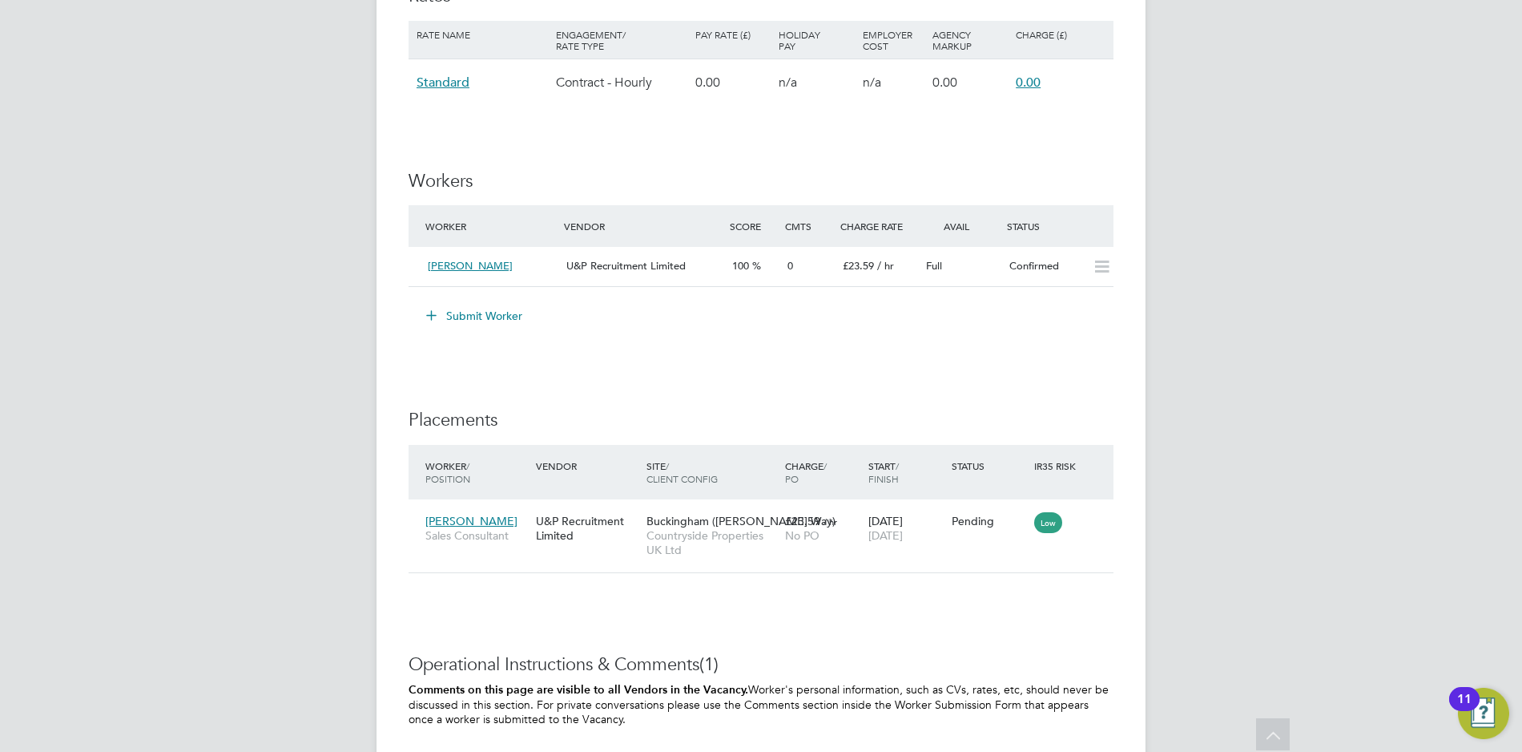
scroll to position [1457, 0]
